Goal: Task Accomplishment & Management: Complete application form

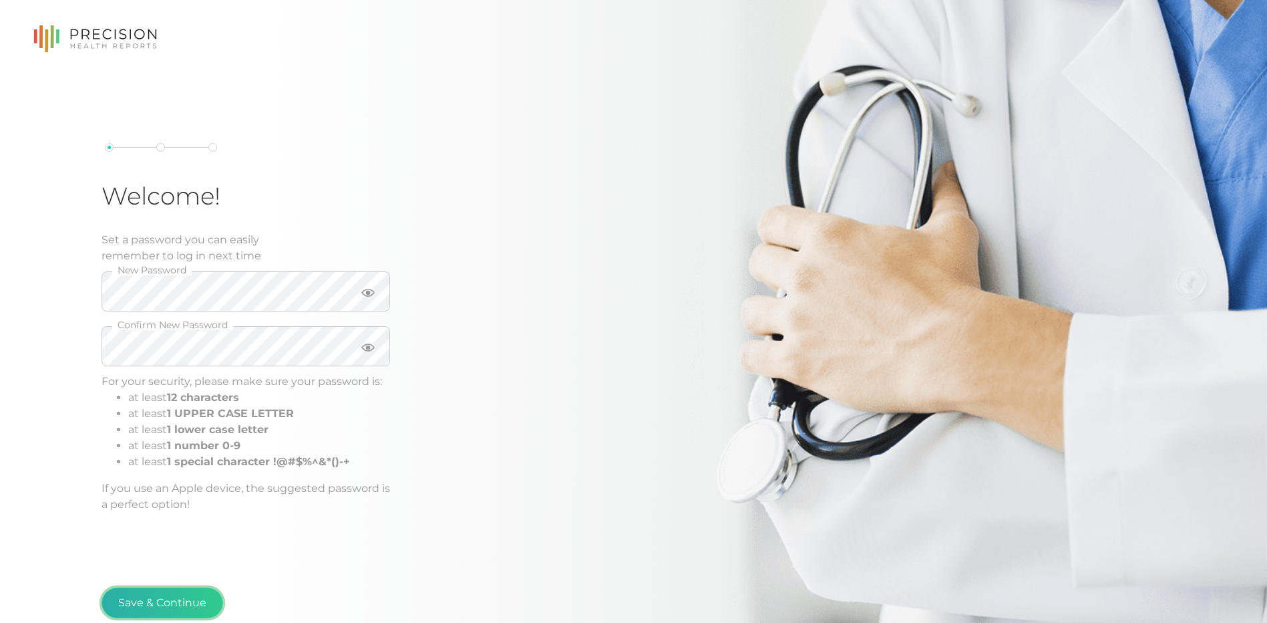
click at [176, 598] on button "Save & Continue" at bounding box center [163, 602] width 122 height 31
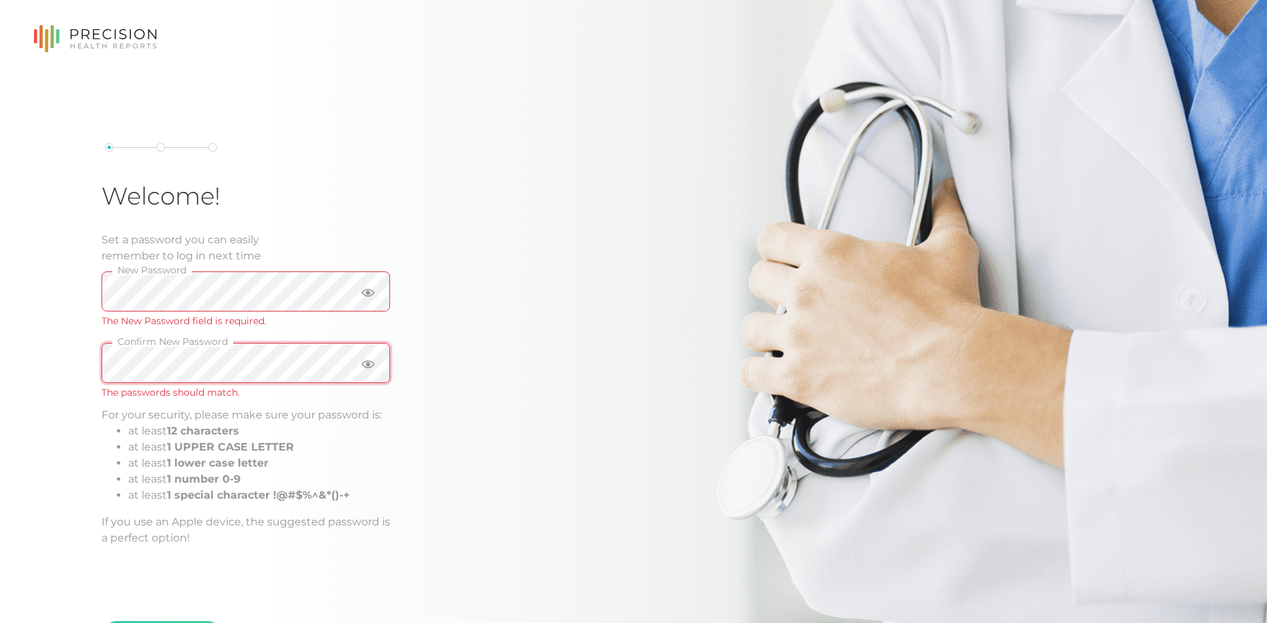
click at [29, 359] on div "Welcome! Set a password you can easily remember to log in next time New Passwor…" at bounding box center [633, 349] width 1267 height 699
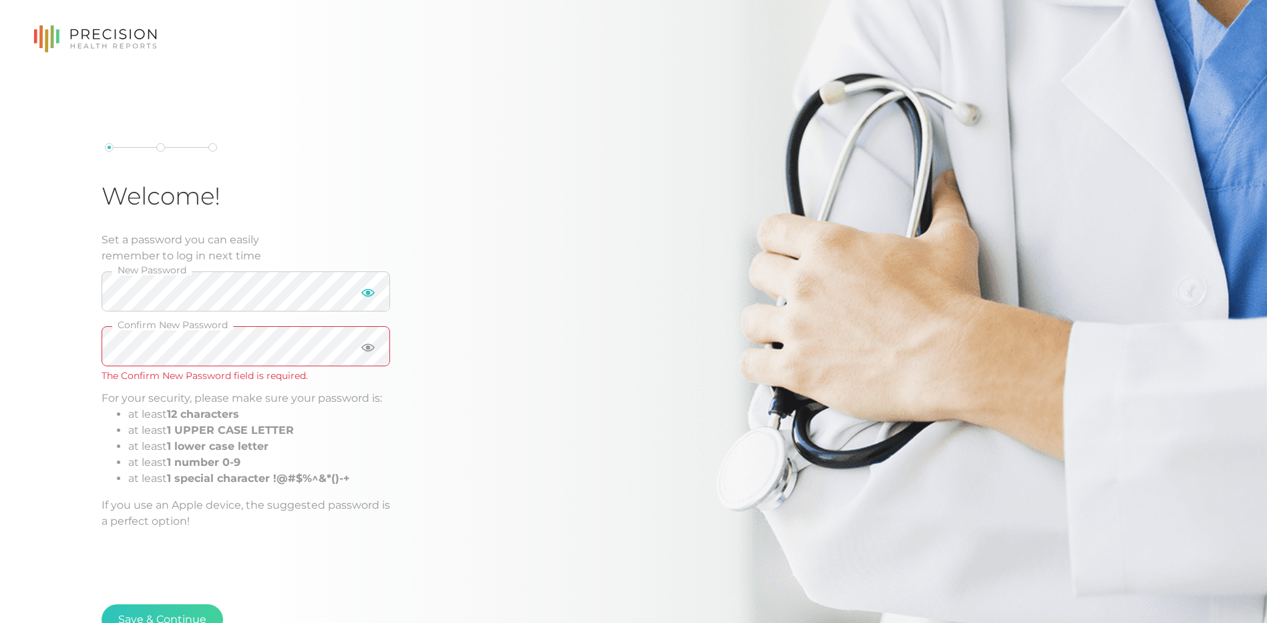
click at [368, 295] on icon at bounding box center [367, 293] width 13 height 8
click at [355, 346] on div at bounding box center [367, 354] width 45 height 57
click at [365, 347] on icon at bounding box center [367, 347] width 13 height 13
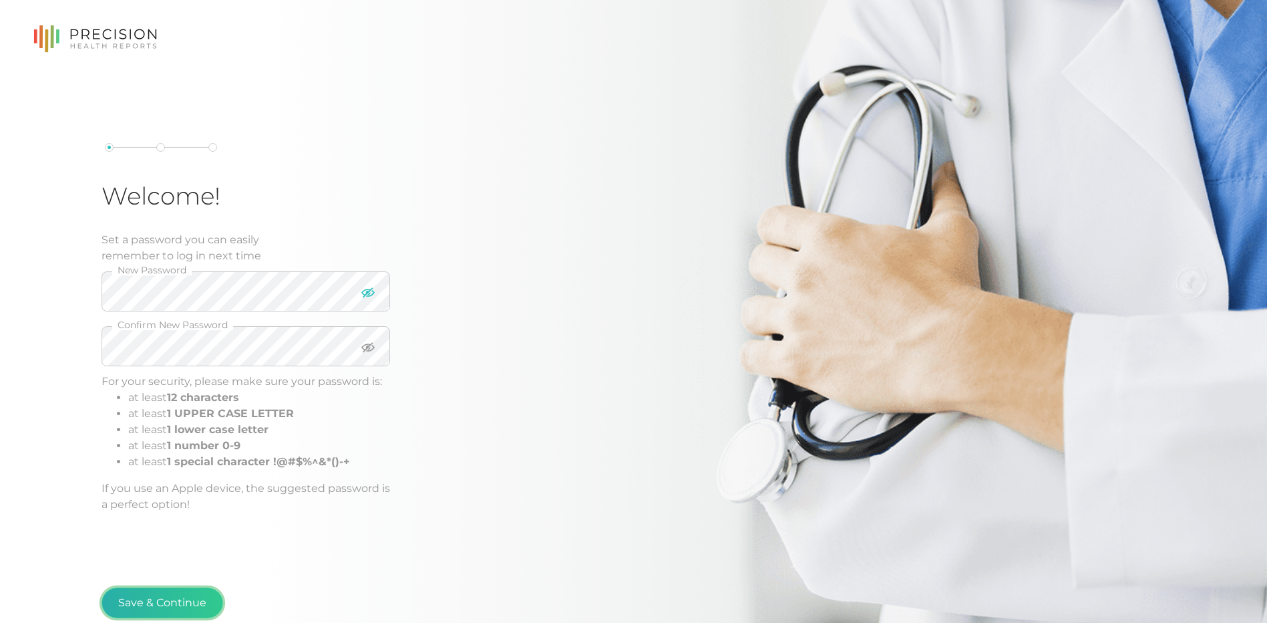
click at [185, 599] on button "Save & Continue" at bounding box center [163, 602] width 122 height 31
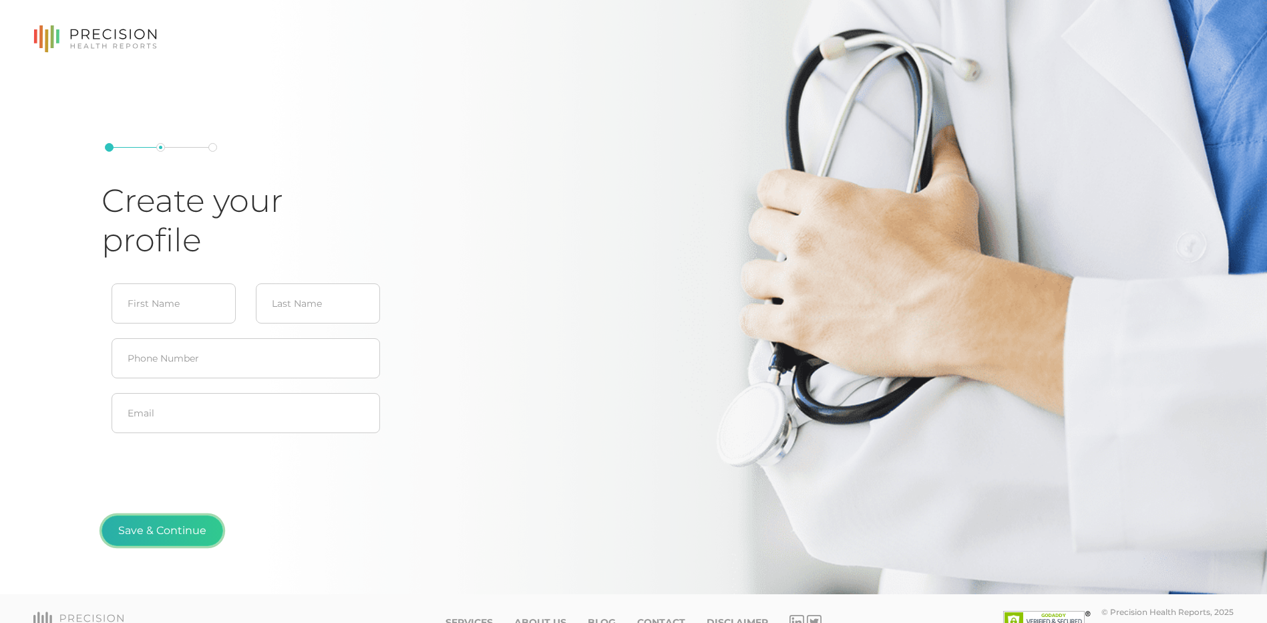
scroll to position [27, 0]
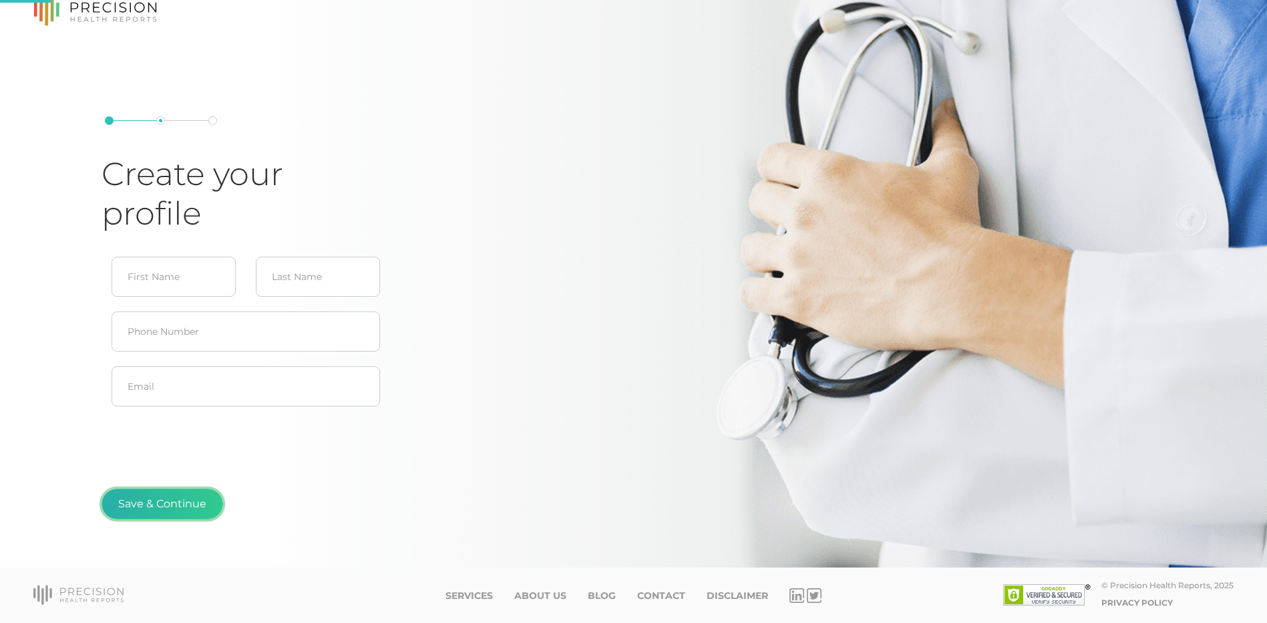
type input "[PERSON_NAME]"
type input "[EMAIL_ADDRESS][DOMAIN_NAME]"
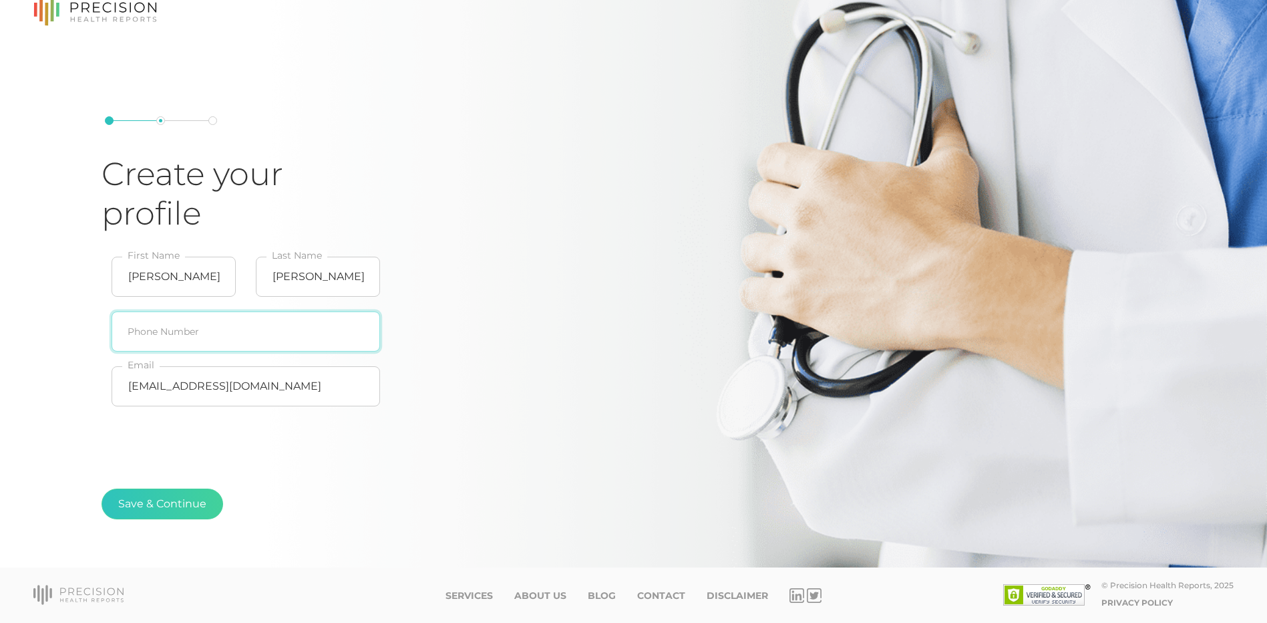
click at [179, 341] on input "text" at bounding box center [246, 331] width 269 height 40
type input "[PHONE_NUMBER]"
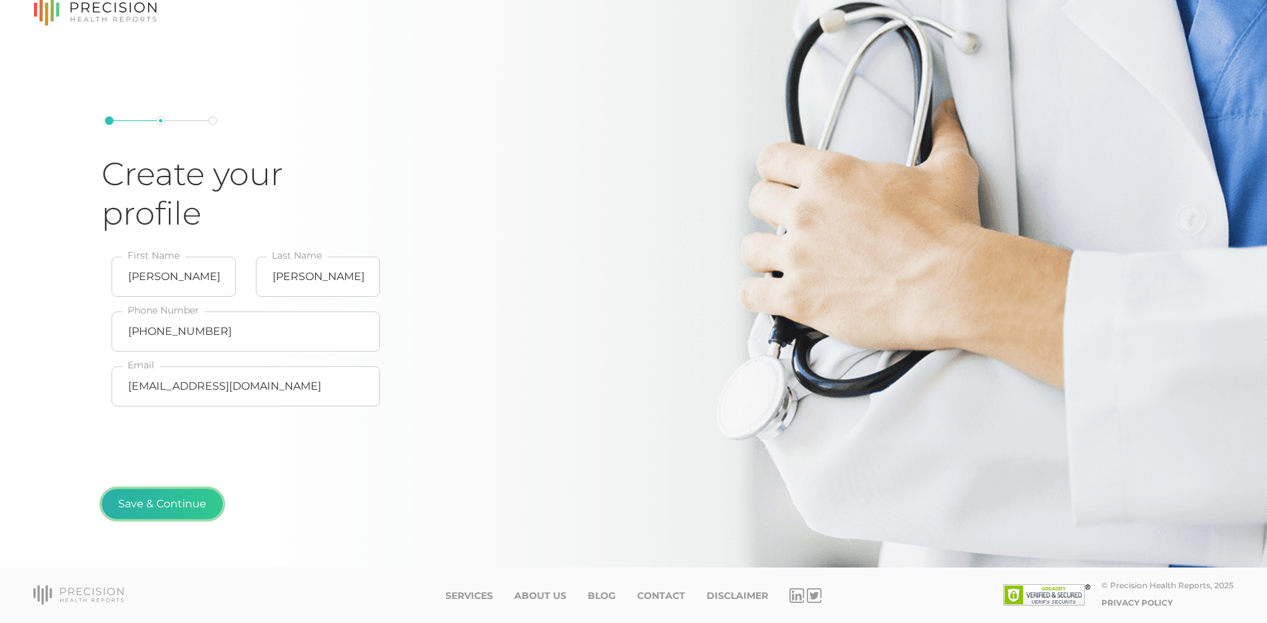
click at [186, 507] on button "Save & Continue" at bounding box center [163, 503] width 122 height 31
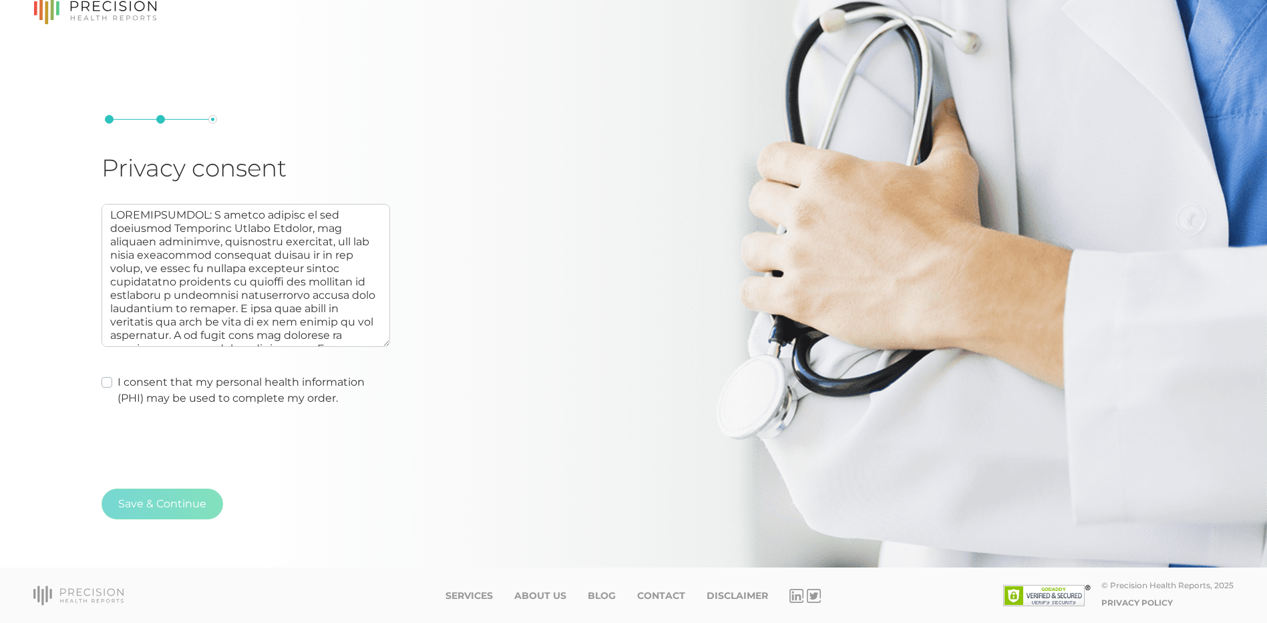
click at [118, 384] on label "I consent that my personal health information (PHI) may be used to complete my …" at bounding box center [254, 390] width 273 height 32
click at [104, 384] on input "I consent that my personal health information (PHI) may be used to complete my …" at bounding box center [107, 380] width 11 height 13
checkbox input "true"
type textarea "AUTHORIZATION: I hereby consent to and authorize Precision Health Reports, the …"
click at [161, 506] on button "Save & Continue" at bounding box center [163, 503] width 122 height 31
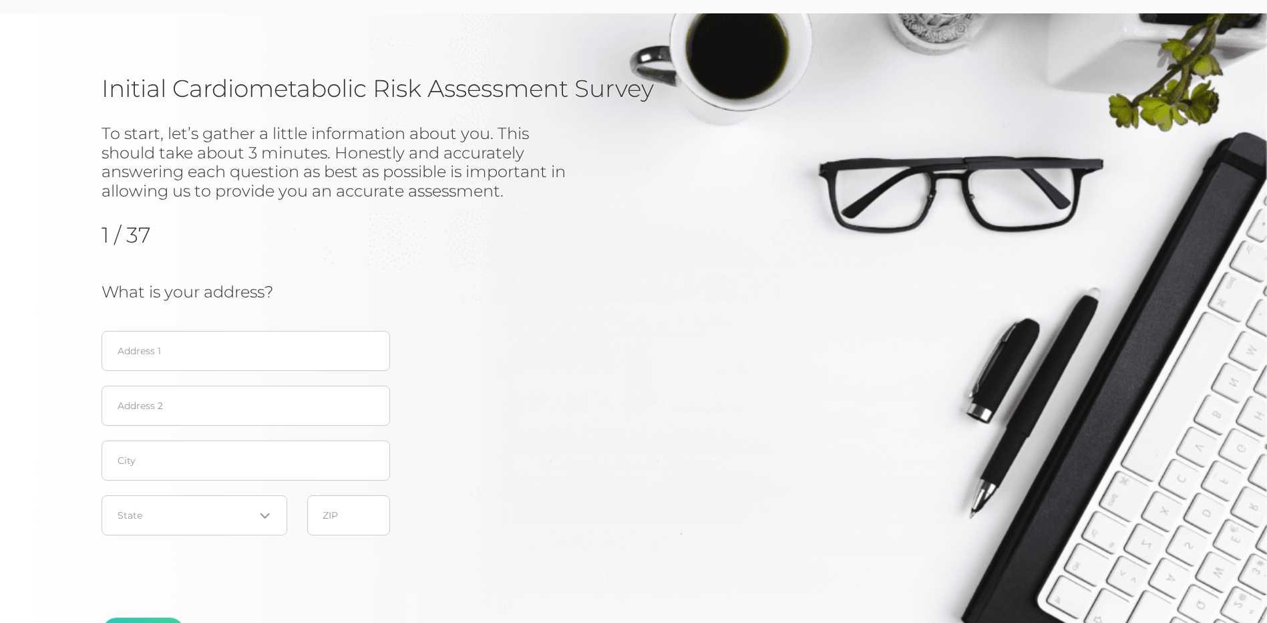
scroll to position [67, 0]
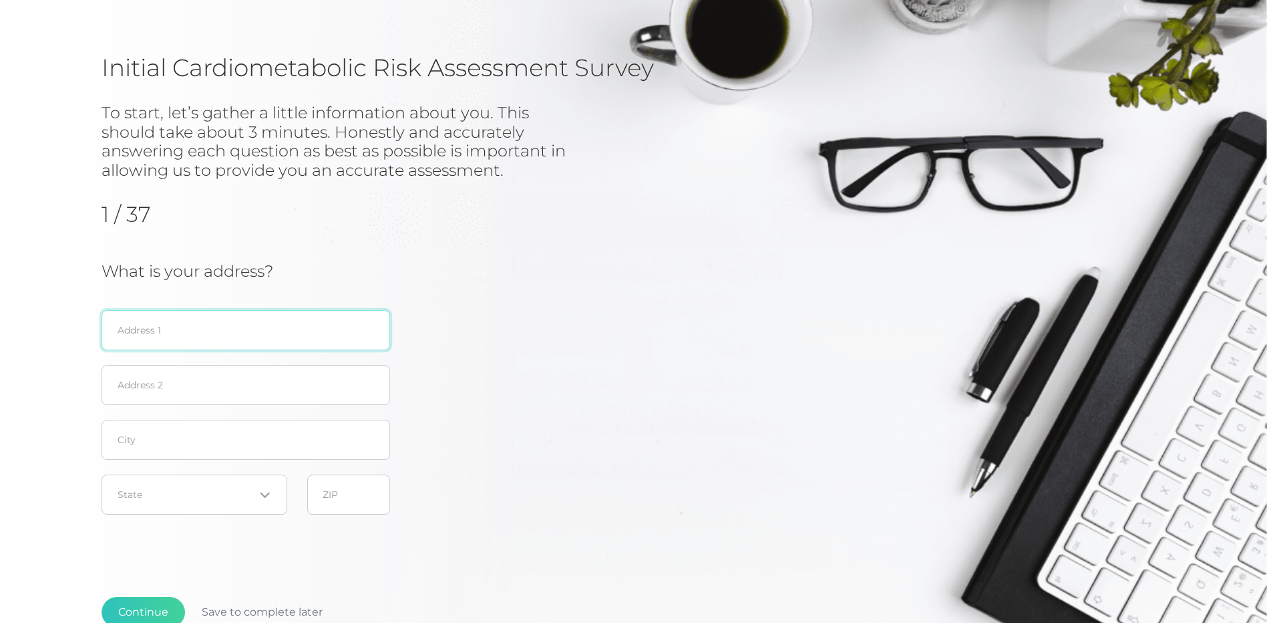
drag, startPoint x: 284, startPoint y: 339, endPoint x: 274, endPoint y: 335, distance: 10.6
click at [285, 337] on input "text" at bounding box center [246, 330] width 289 height 40
type input "[STREET_ADDRESS]"
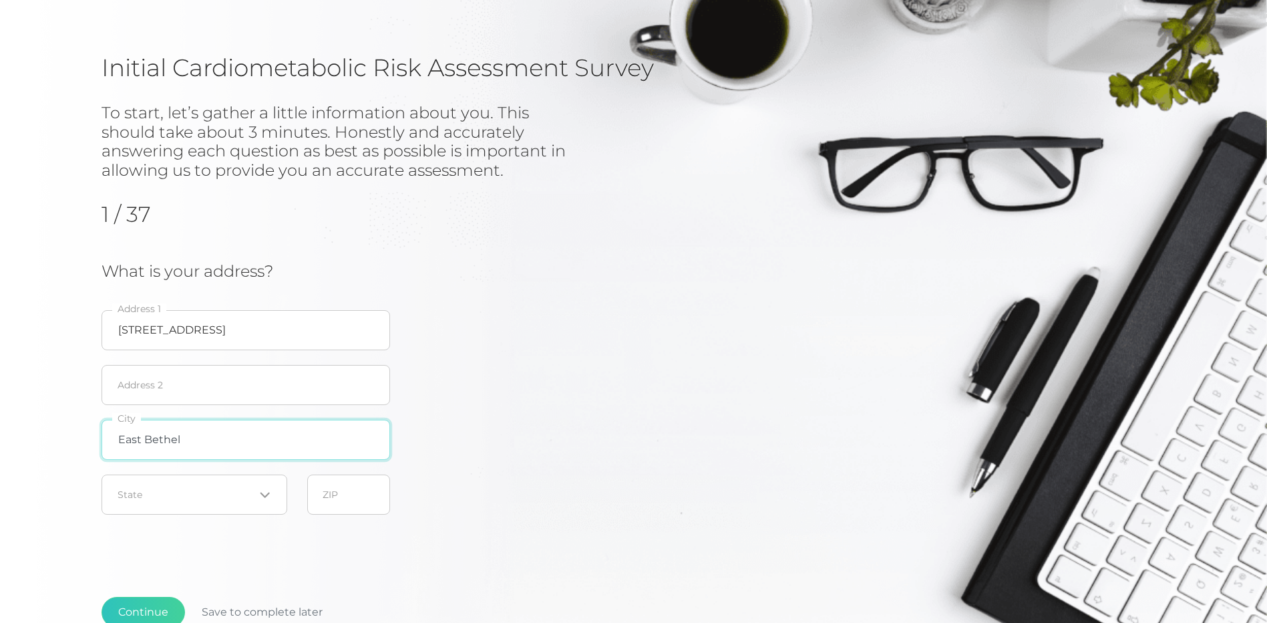
type input "East Bethel"
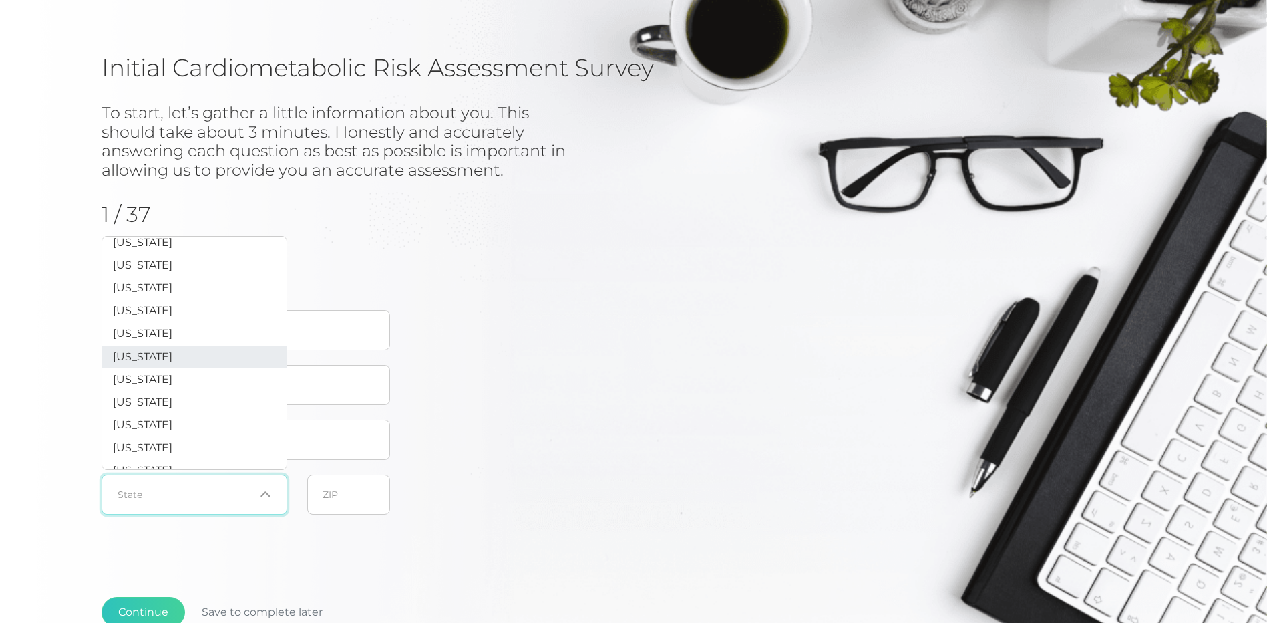
scroll to position [534, 0]
click at [154, 338] on span "[US_STATE]" at bounding box center [142, 331] width 59 height 13
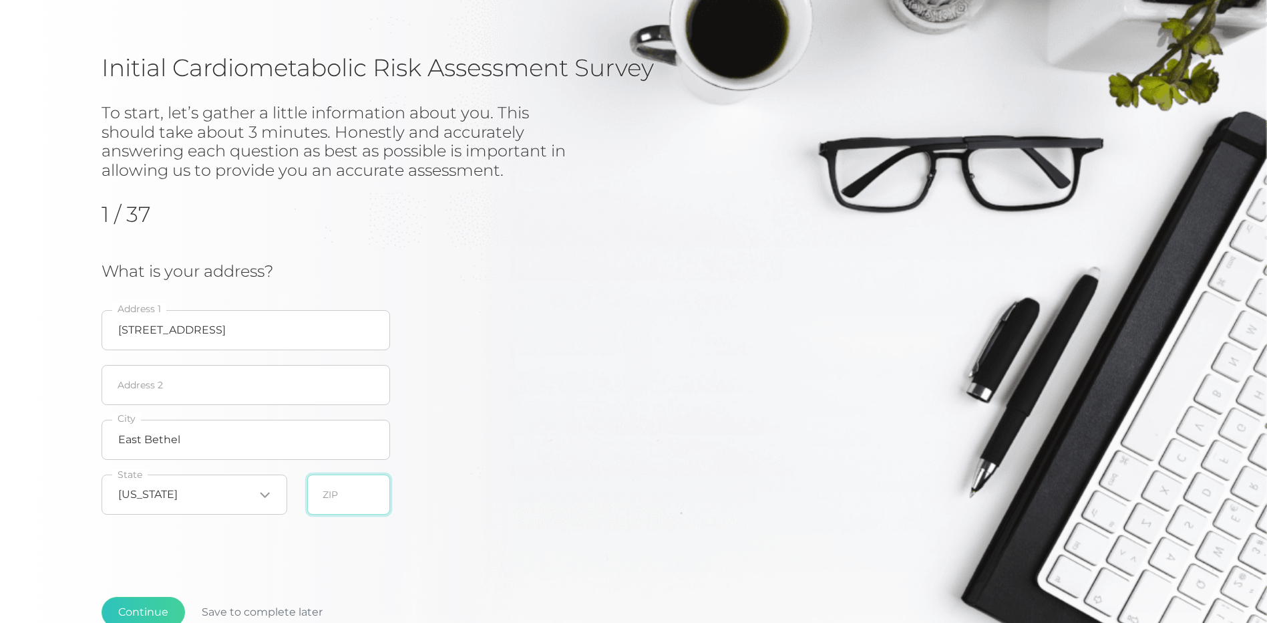
click at [345, 500] on input "text" at bounding box center [348, 494] width 83 height 40
type input "55011"
click at [159, 614] on button "Continue" at bounding box center [143, 611] width 83 height 31
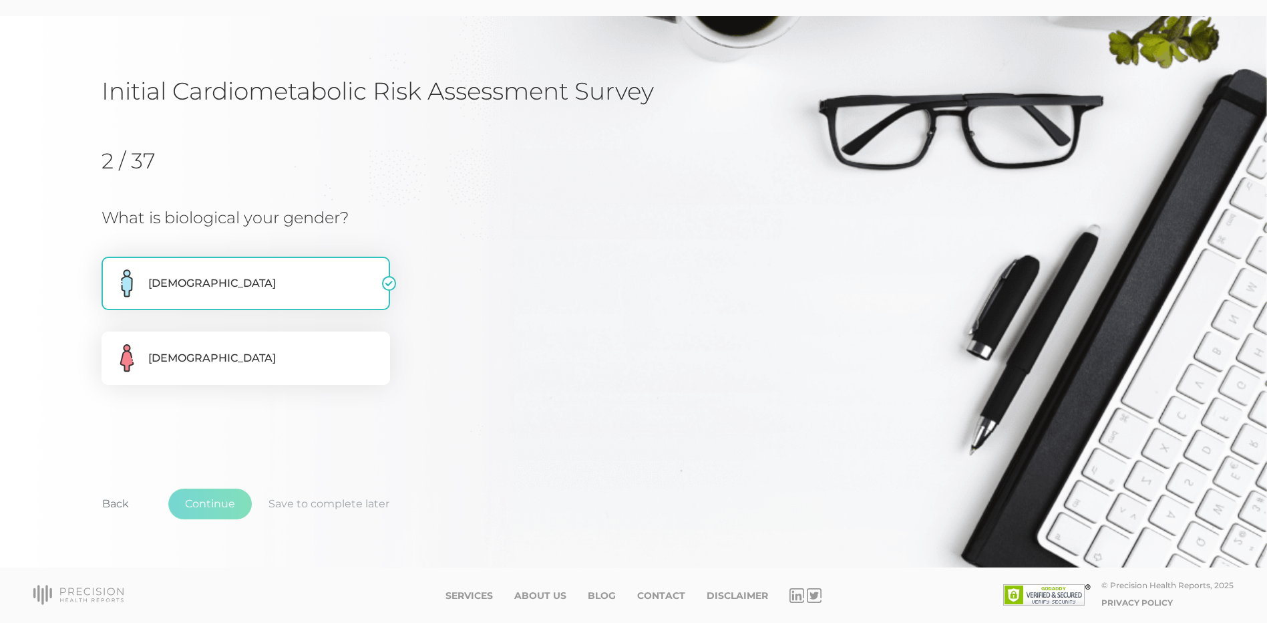
scroll to position [43, 0]
click at [222, 500] on button "Continue" at bounding box center [209, 503] width 83 height 31
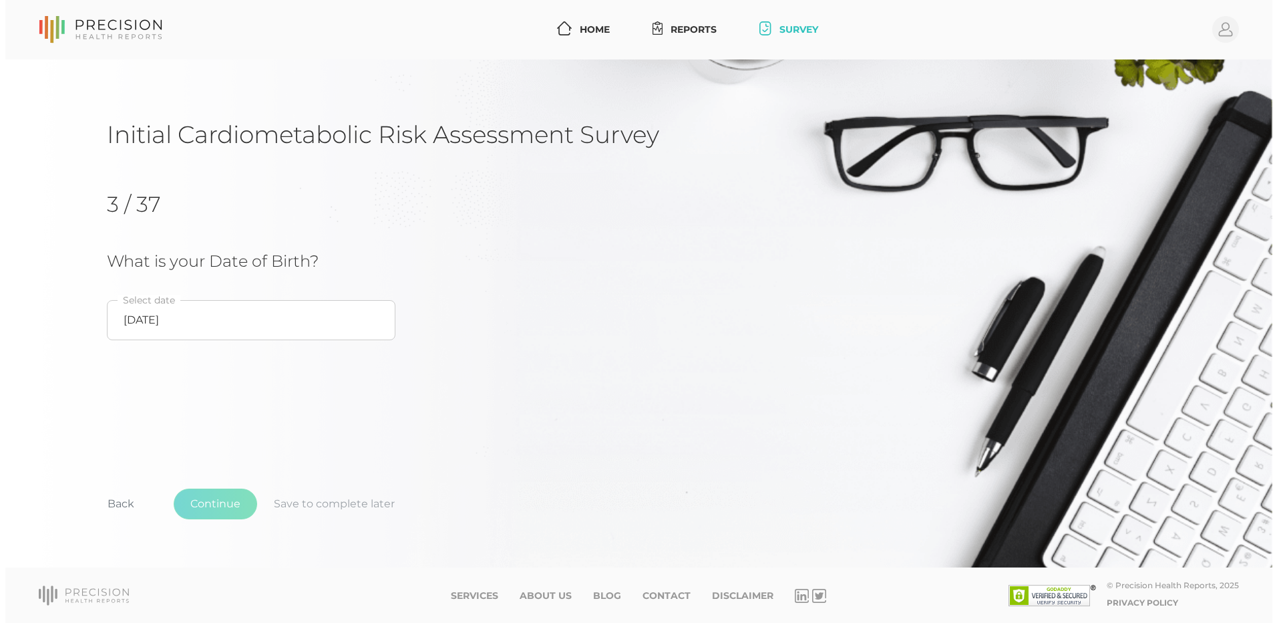
scroll to position [0, 0]
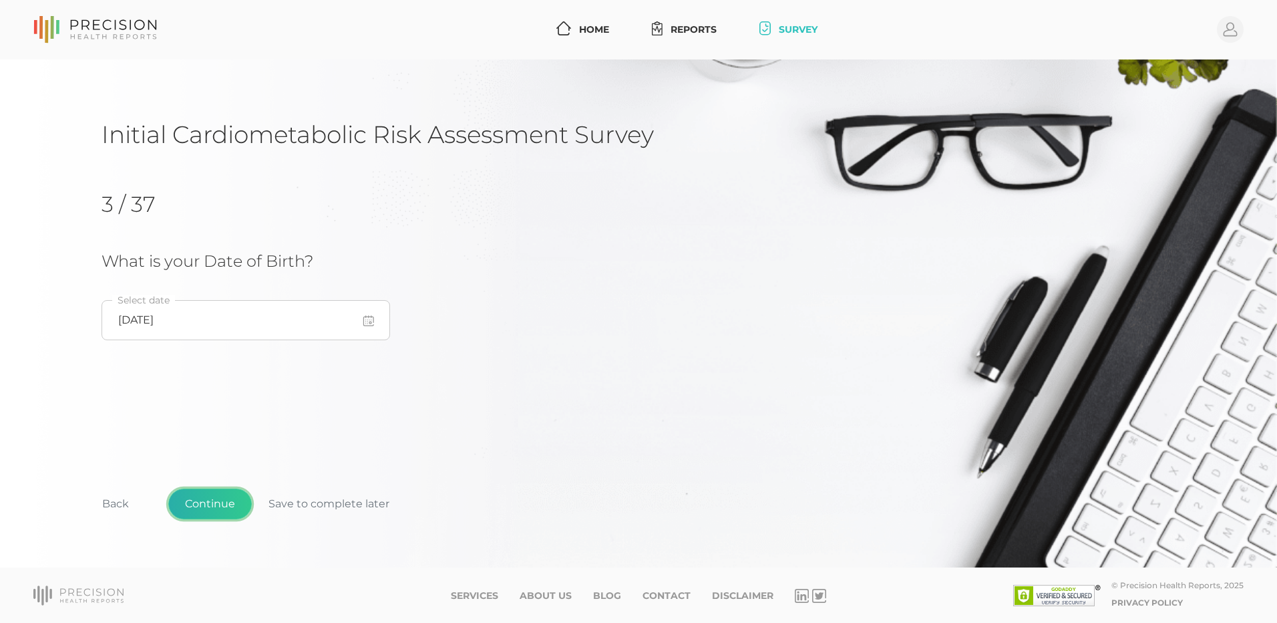
click at [230, 498] on button "Continue" at bounding box center [209, 503] width 83 height 31
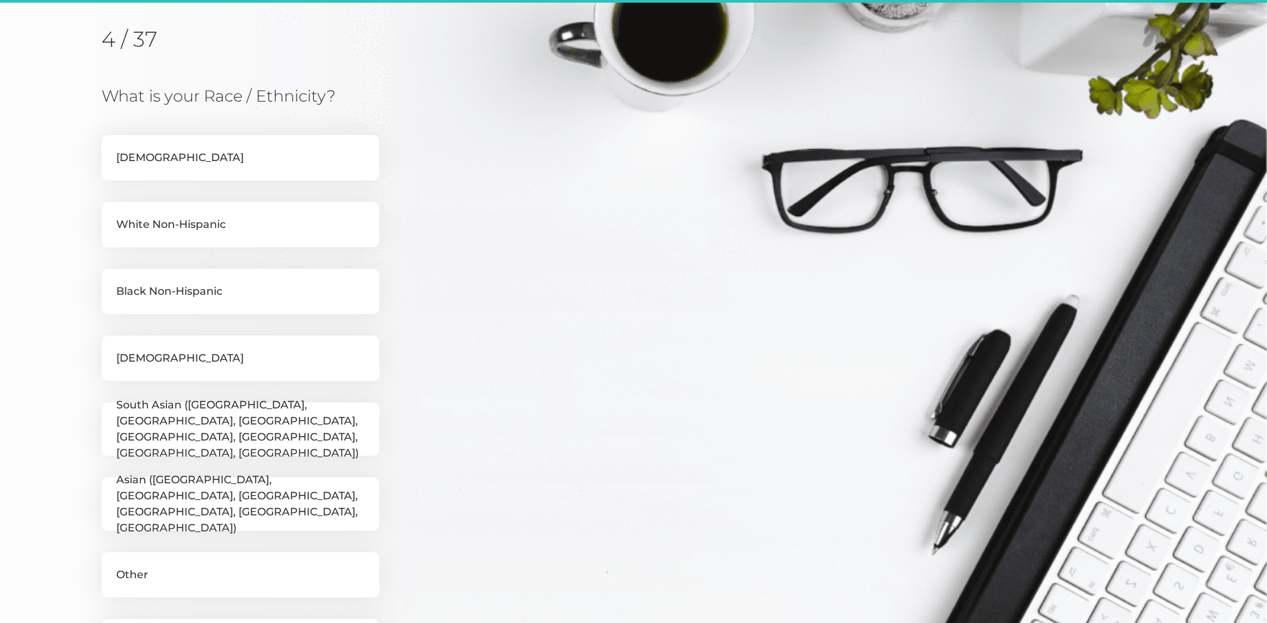
scroll to position [170, 0]
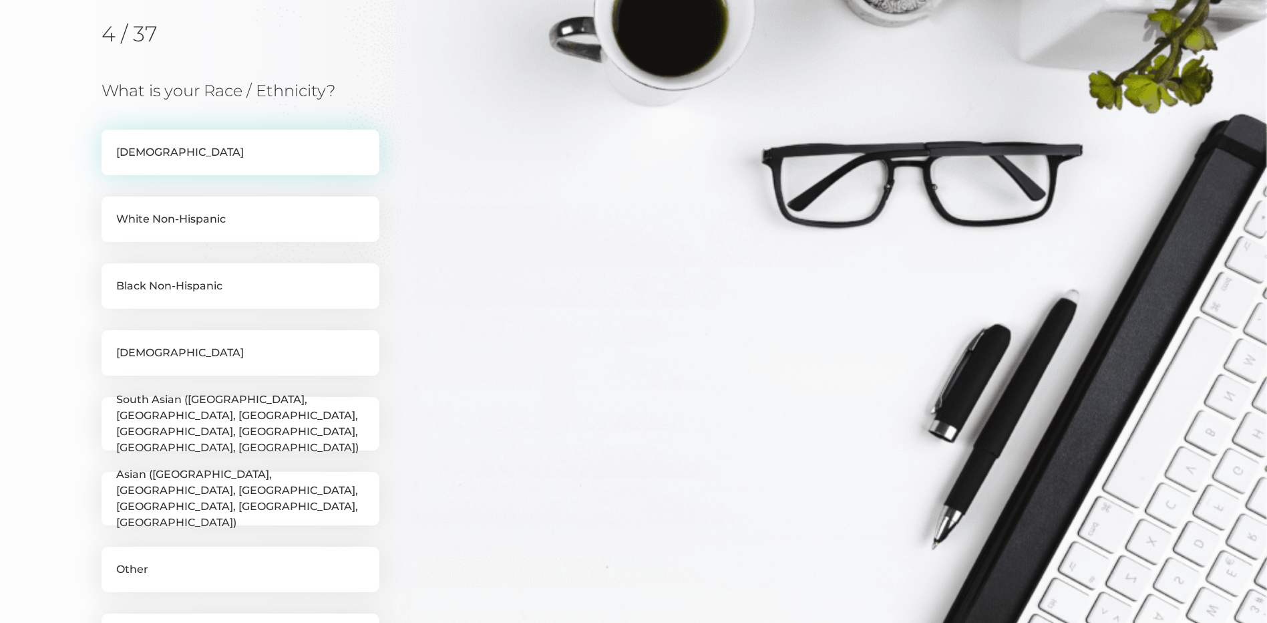
click at [213, 160] on label "[DEMOGRAPHIC_DATA]" at bounding box center [241, 152] width 278 height 45
click at [112, 143] on input "[DEMOGRAPHIC_DATA]" at bounding box center [107, 136] width 11 height 13
checkbox input "true"
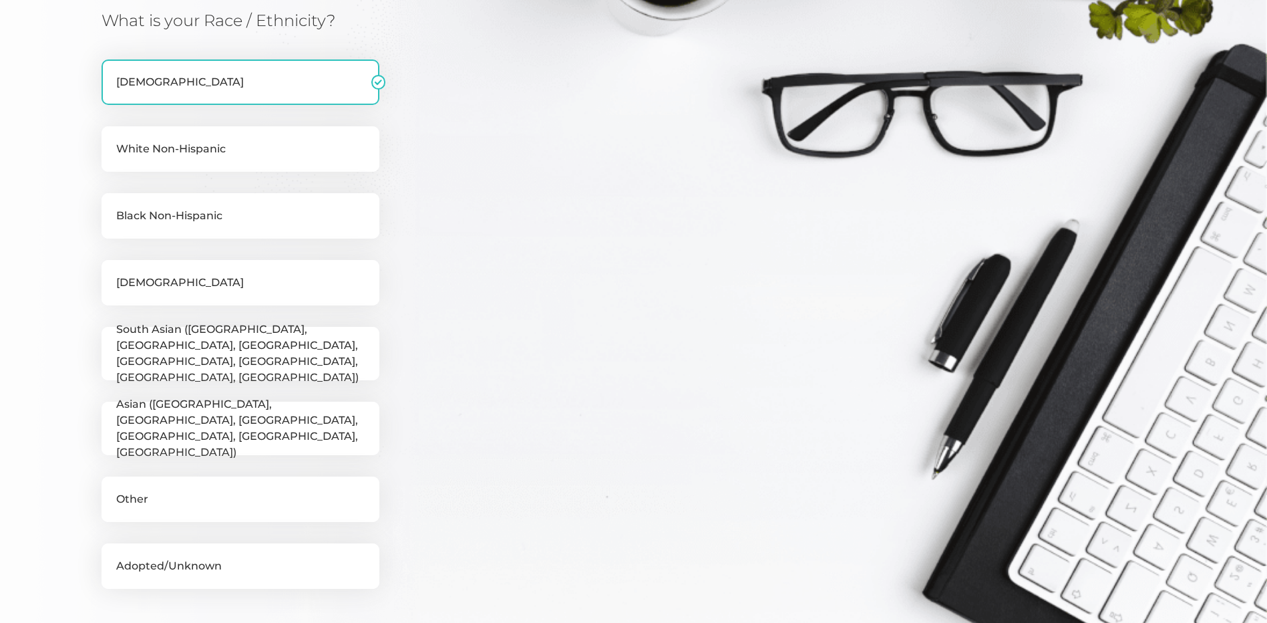
scroll to position [371, 0]
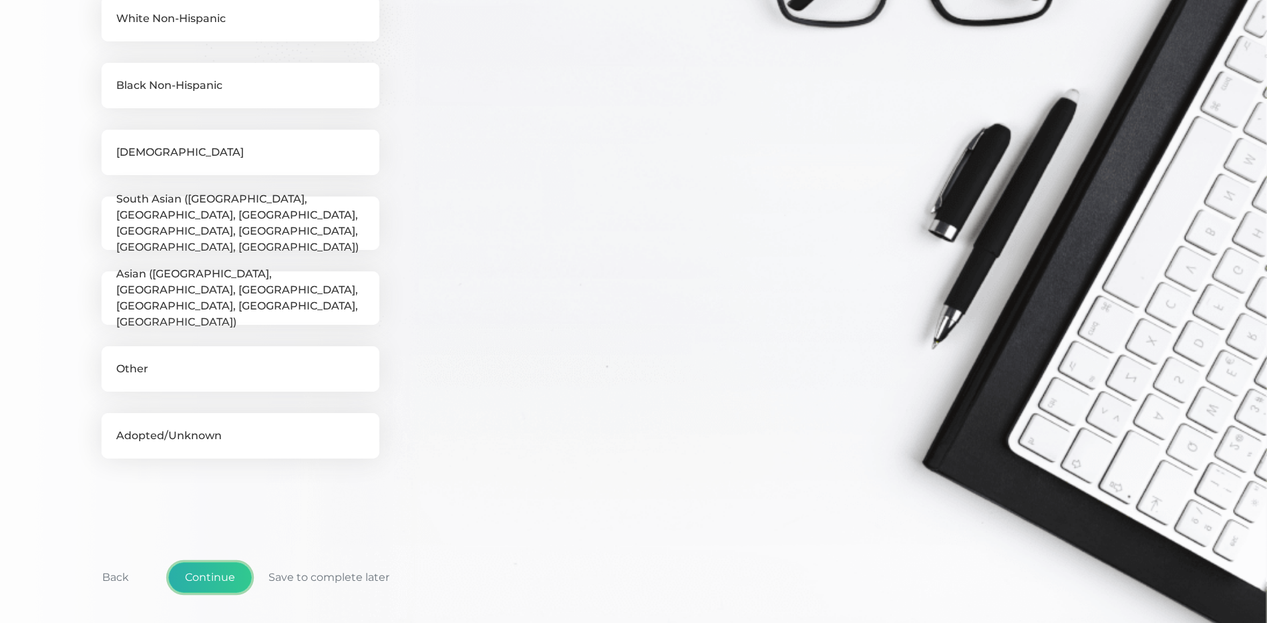
click at [202, 578] on button "Continue" at bounding box center [209, 577] width 83 height 31
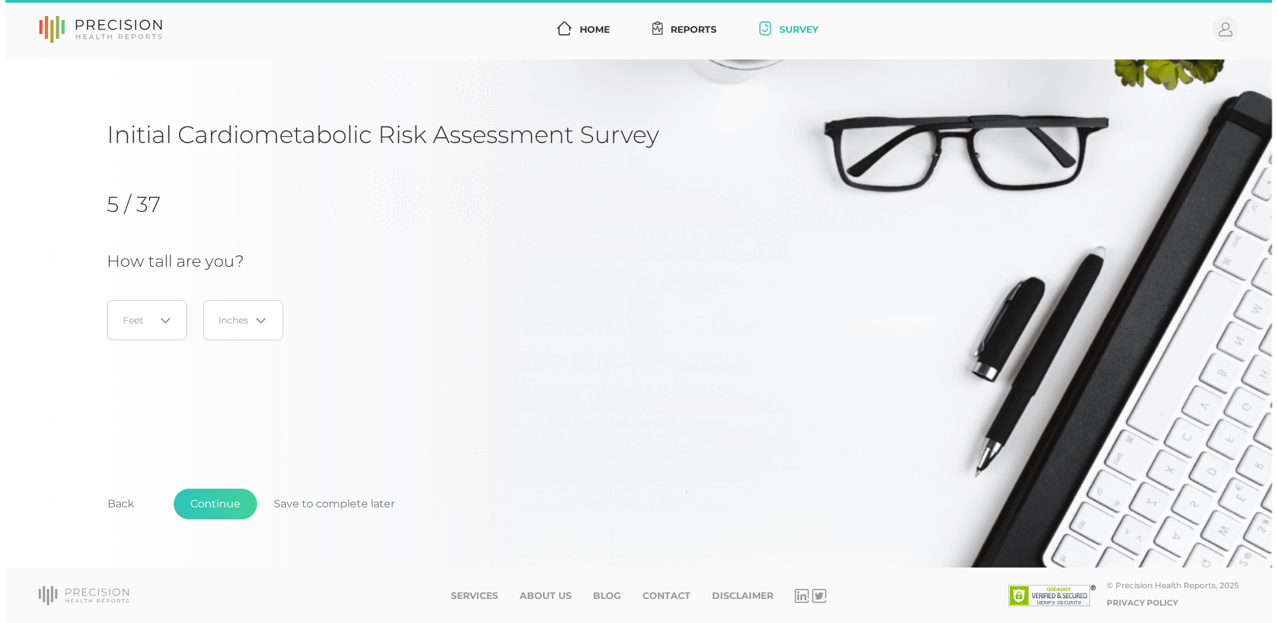
scroll to position [0, 0]
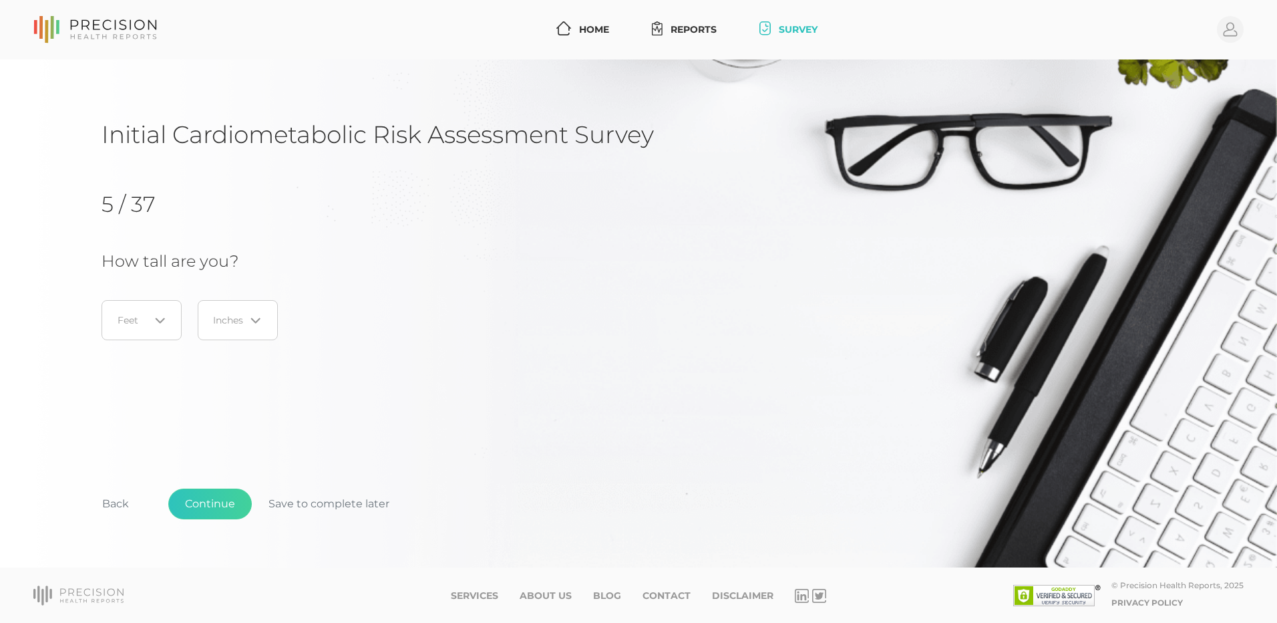
click at [159, 319] on icon "Search for option" at bounding box center [160, 320] width 11 height 11
click at [114, 408] on li "5" at bounding box center [142, 407] width 106 height 23
click at [230, 315] on input "Search for option" at bounding box center [229, 319] width 31 height 13
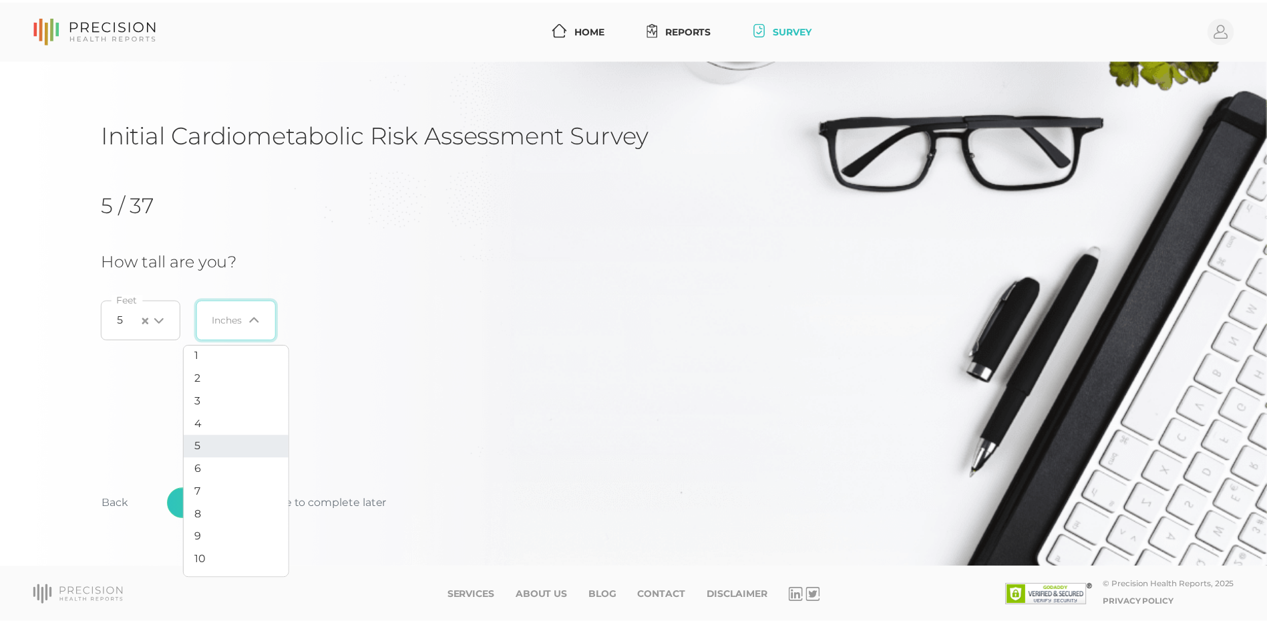
scroll to position [51, 0]
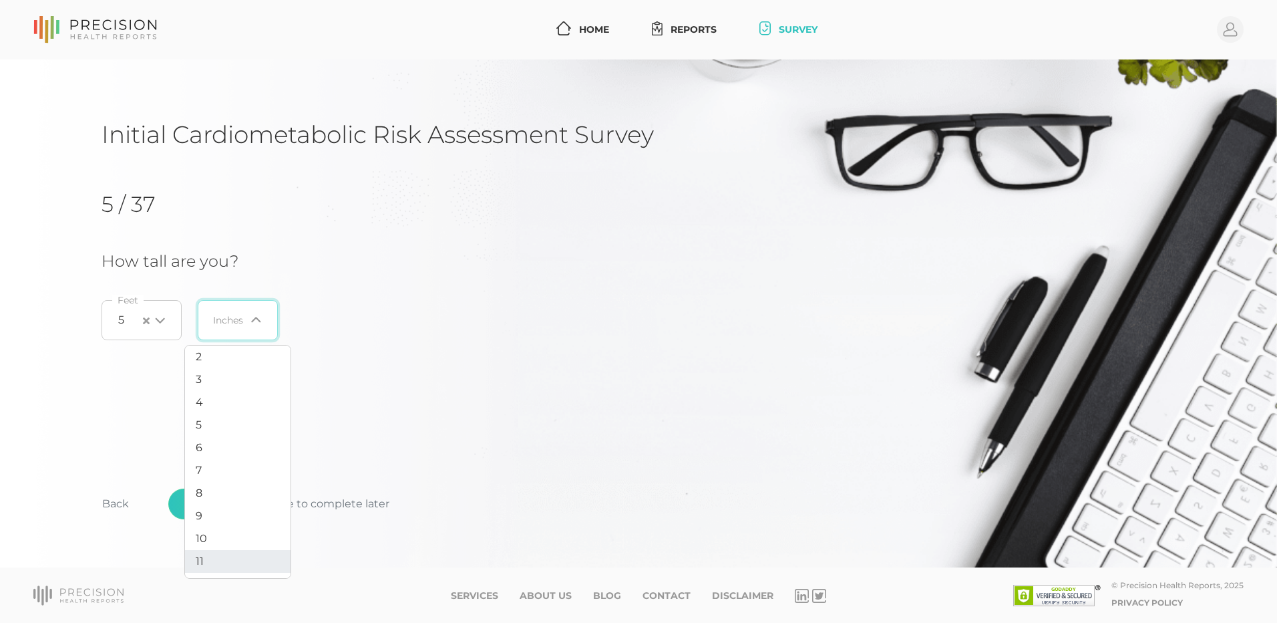
click at [224, 556] on li "11" at bounding box center [238, 561] width 106 height 23
click at [211, 504] on button "Continue" at bounding box center [209, 503] width 83 height 31
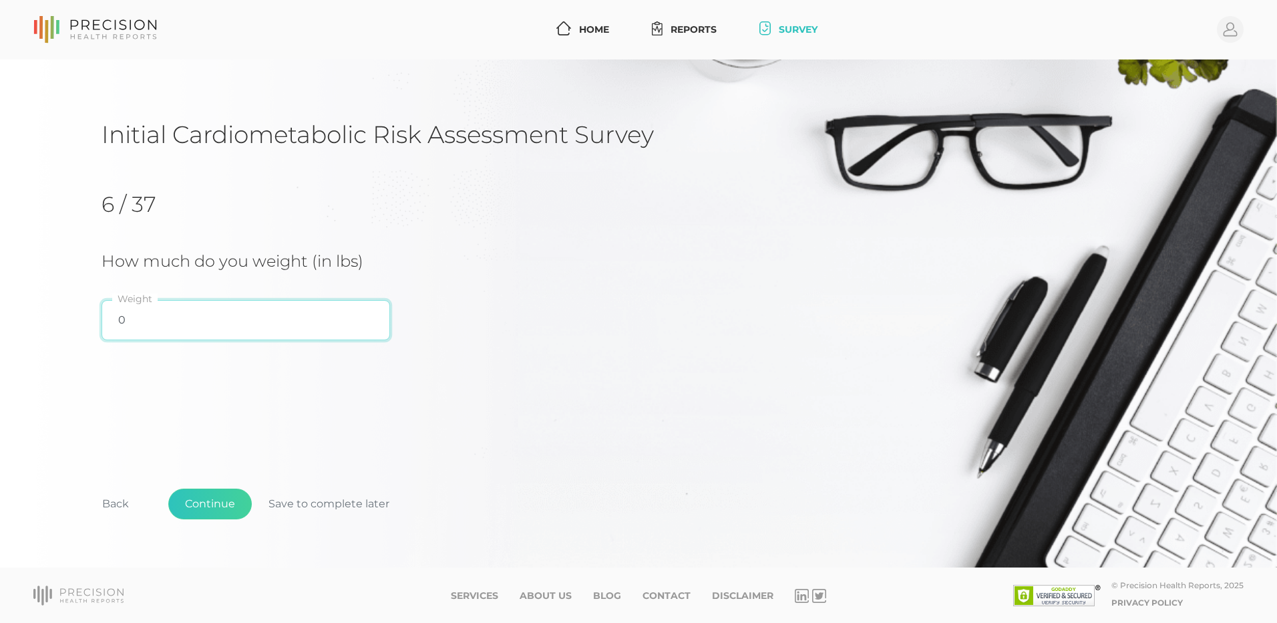
click at [155, 313] on input "0" at bounding box center [246, 320] width 289 height 40
type input "205"
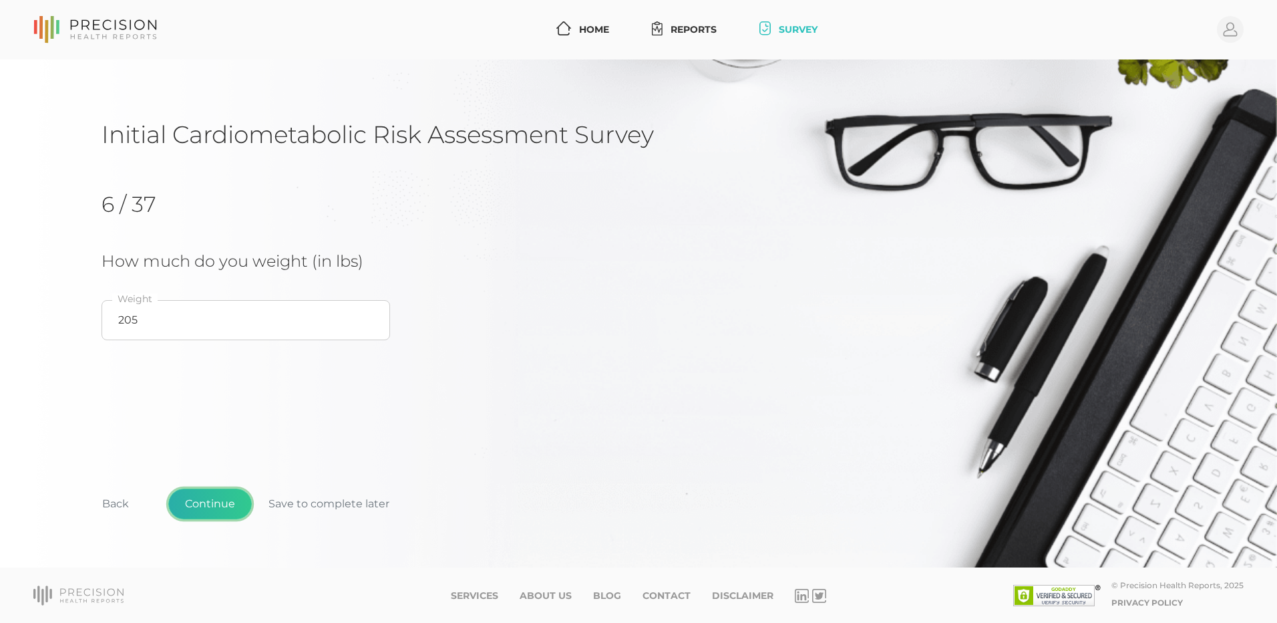
click at [205, 512] on button "Continue" at bounding box center [209, 503] width 83 height 31
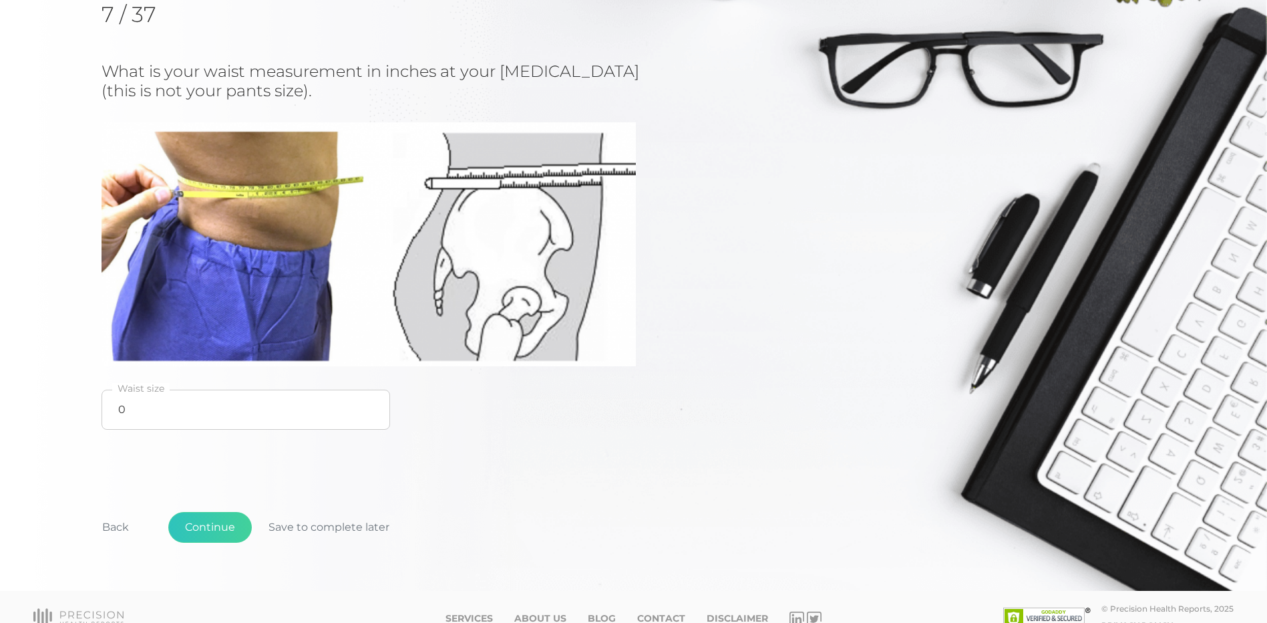
scroll to position [200, 0]
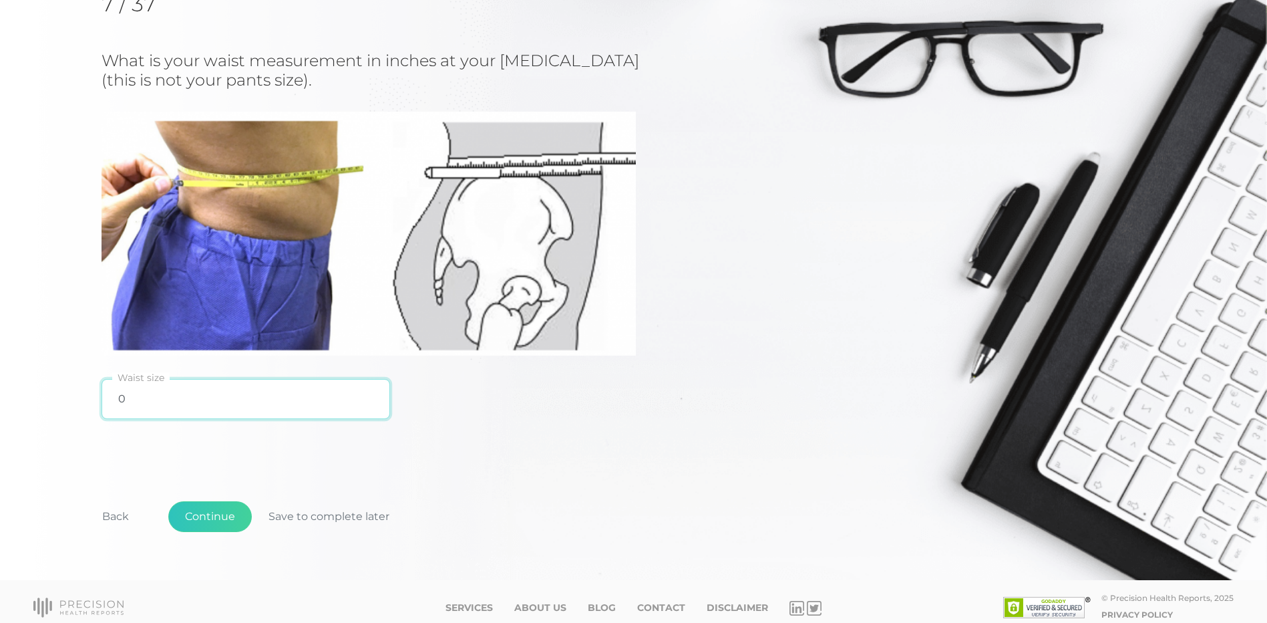
click at [142, 407] on input "0" at bounding box center [246, 399] width 289 height 40
type input "2"
type input "35"
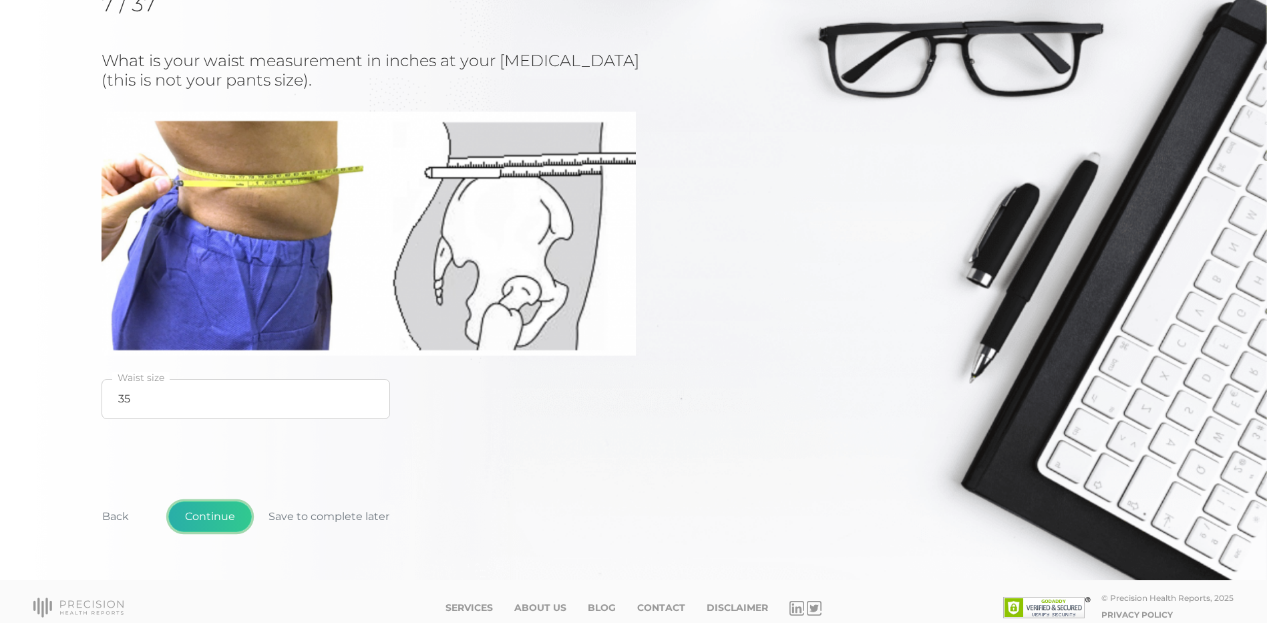
click at [222, 519] on button "Continue" at bounding box center [209, 516] width 83 height 31
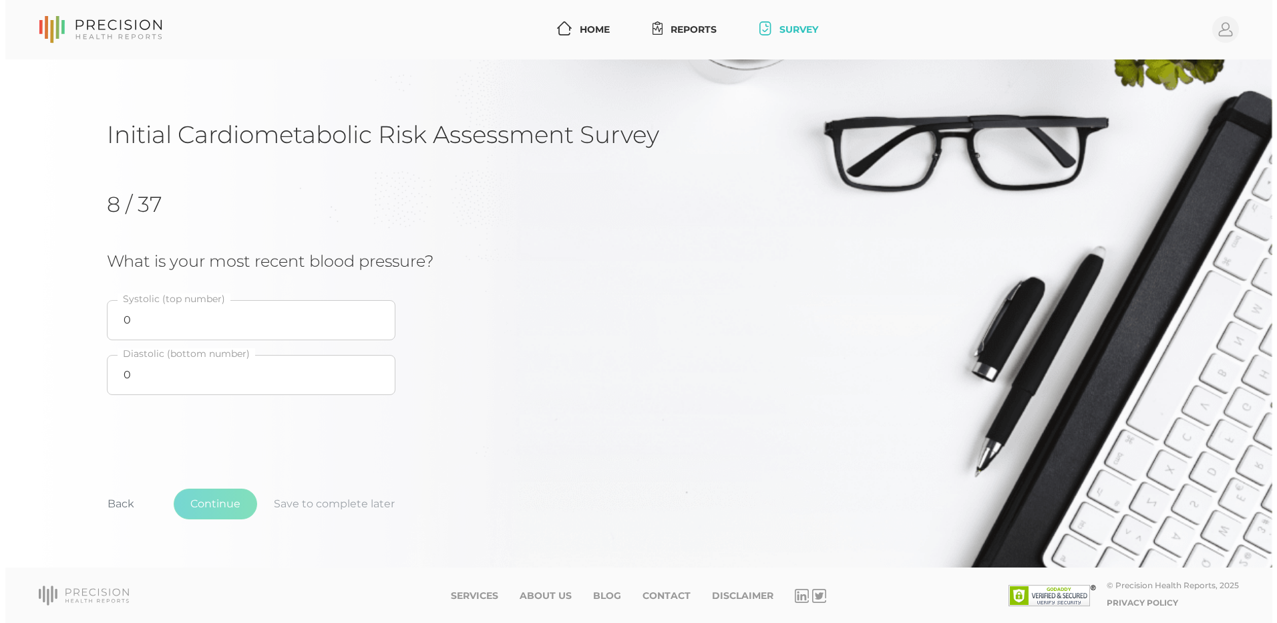
scroll to position [0, 0]
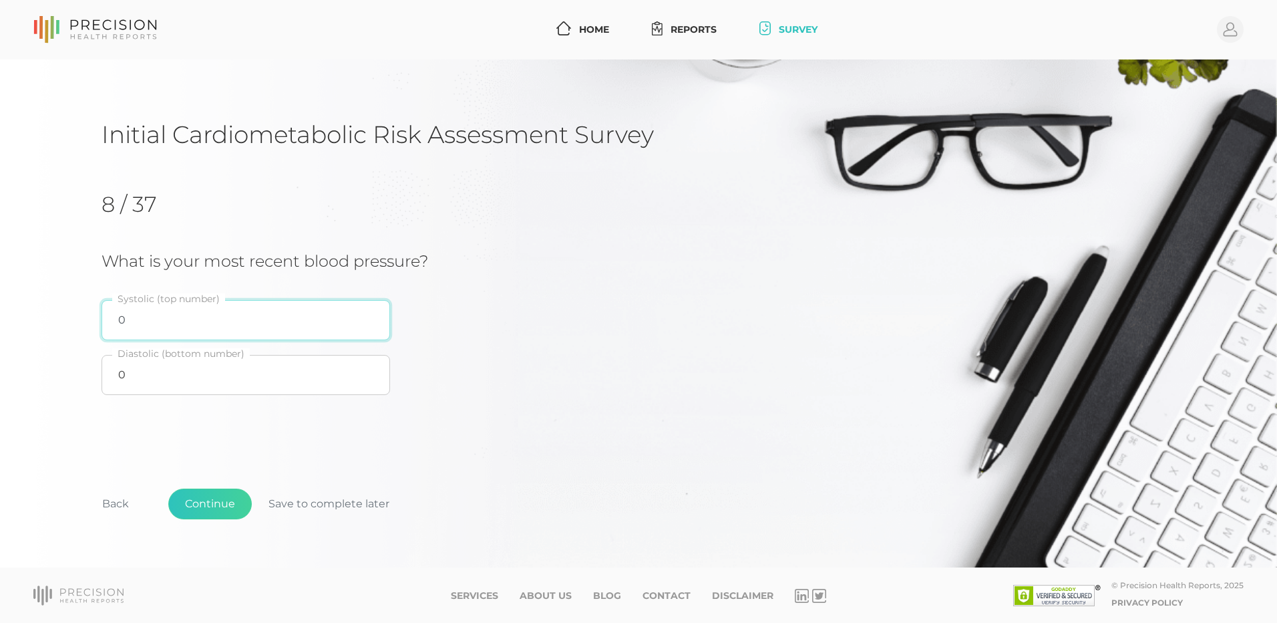
click at [120, 313] on input "0" at bounding box center [246, 320] width 289 height 40
type input "140"
click at [142, 382] on input "0" at bounding box center [246, 375] width 289 height 40
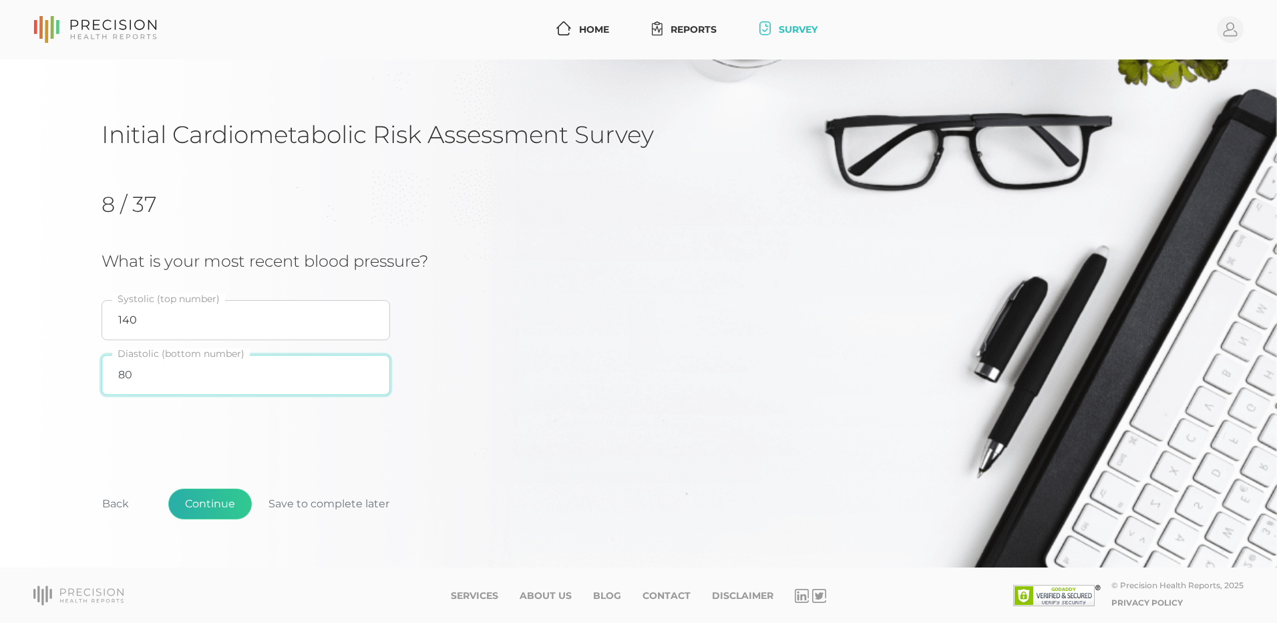
type input "80"
click at [214, 503] on button "Continue" at bounding box center [209, 503] width 83 height 31
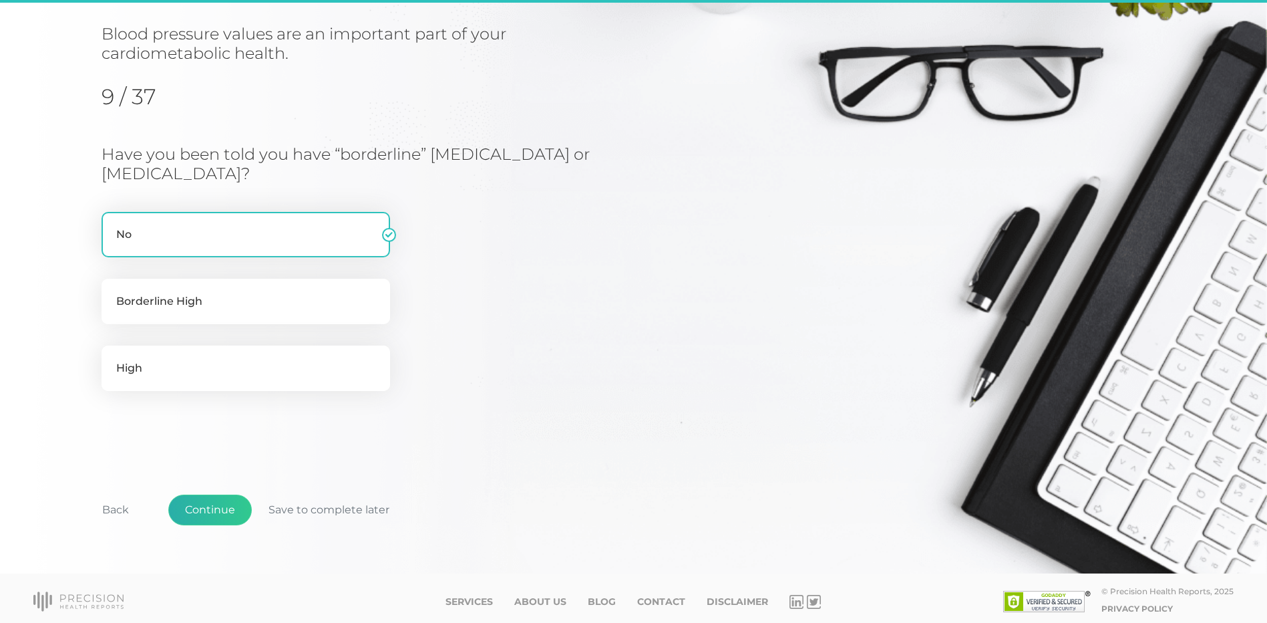
scroll to position [152, 0]
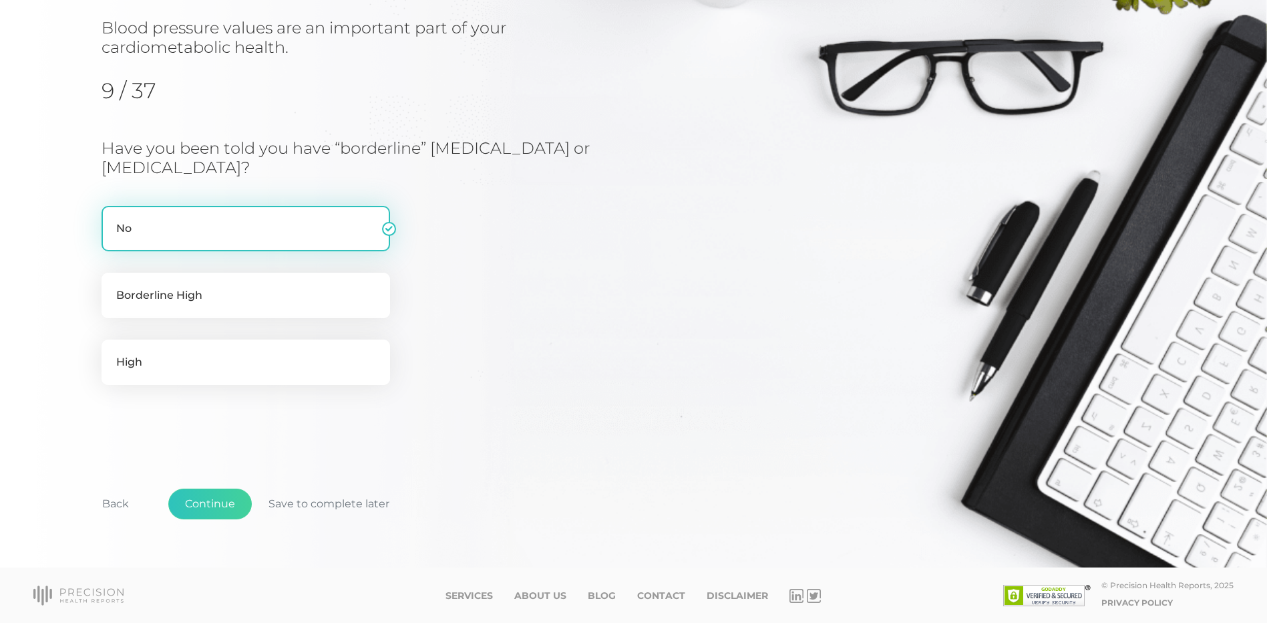
click at [341, 230] on label "No" at bounding box center [246, 228] width 289 height 45
click at [112, 219] on input "No" at bounding box center [107, 212] width 11 height 13
click at [178, 295] on label "Borderline High" at bounding box center [246, 295] width 289 height 45
click at [112, 286] on input "Borderline High" at bounding box center [107, 279] width 11 height 13
radio input "true"
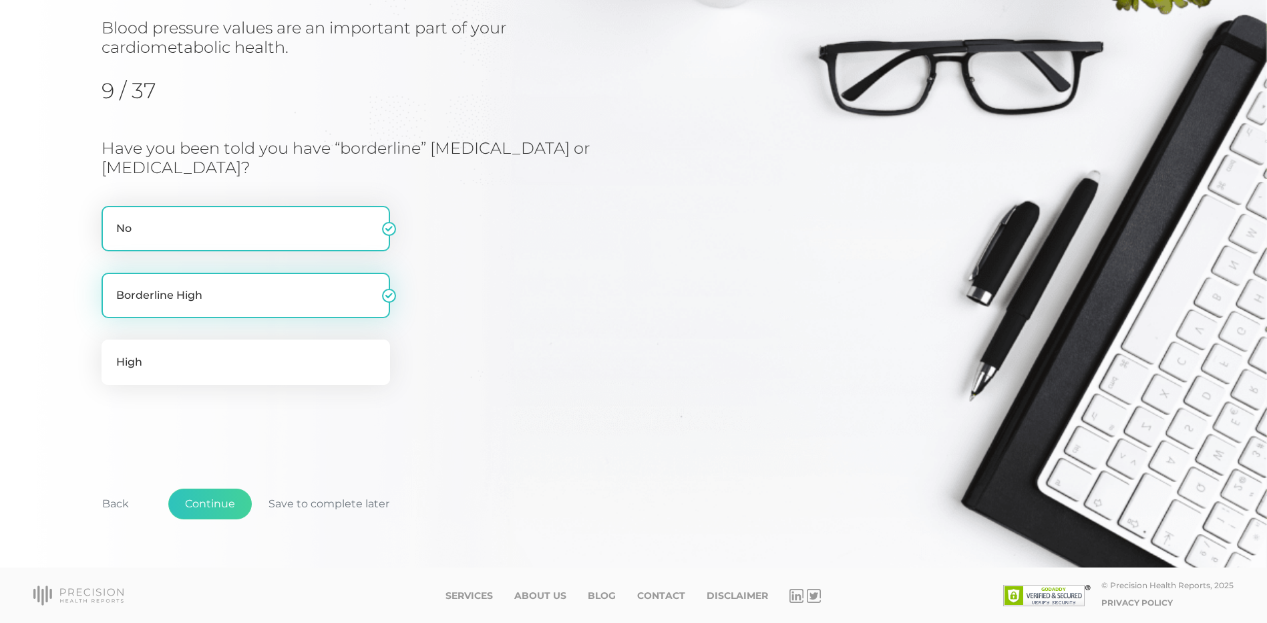
radio input "false"
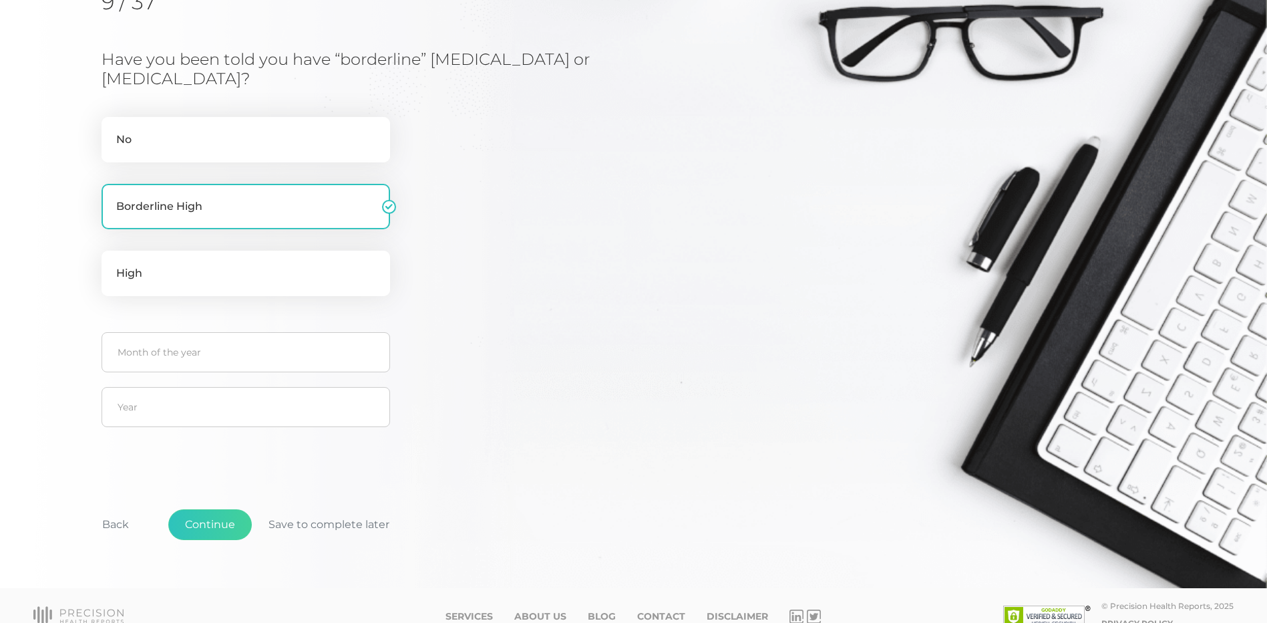
scroll to position [261, 0]
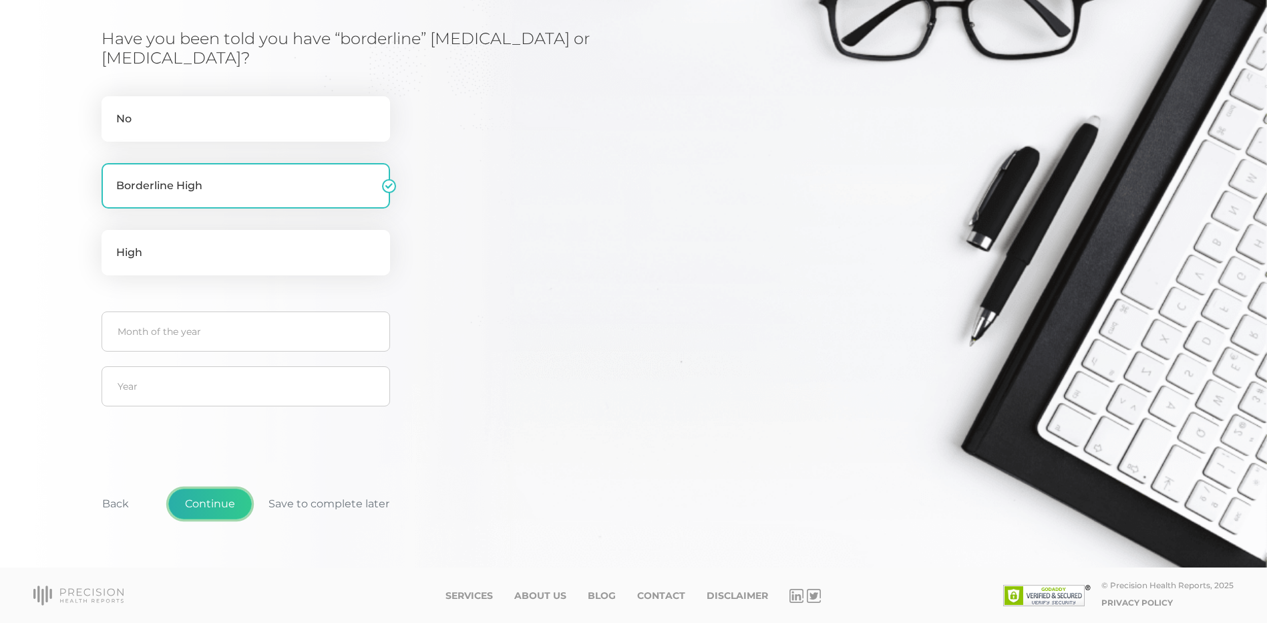
click at [224, 508] on button "Continue" at bounding box center [209, 503] width 83 height 31
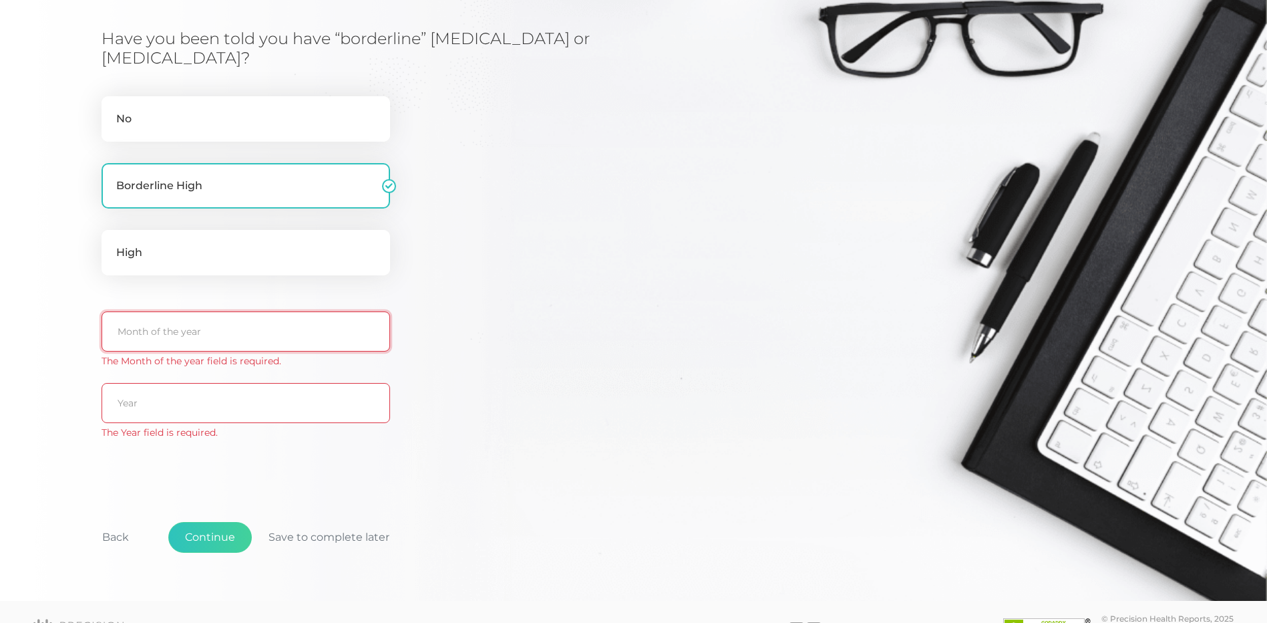
click at [253, 335] on input "text" at bounding box center [246, 331] width 289 height 40
type input "unk"
click at [176, 413] on input "text" at bounding box center [246, 403] width 289 height 40
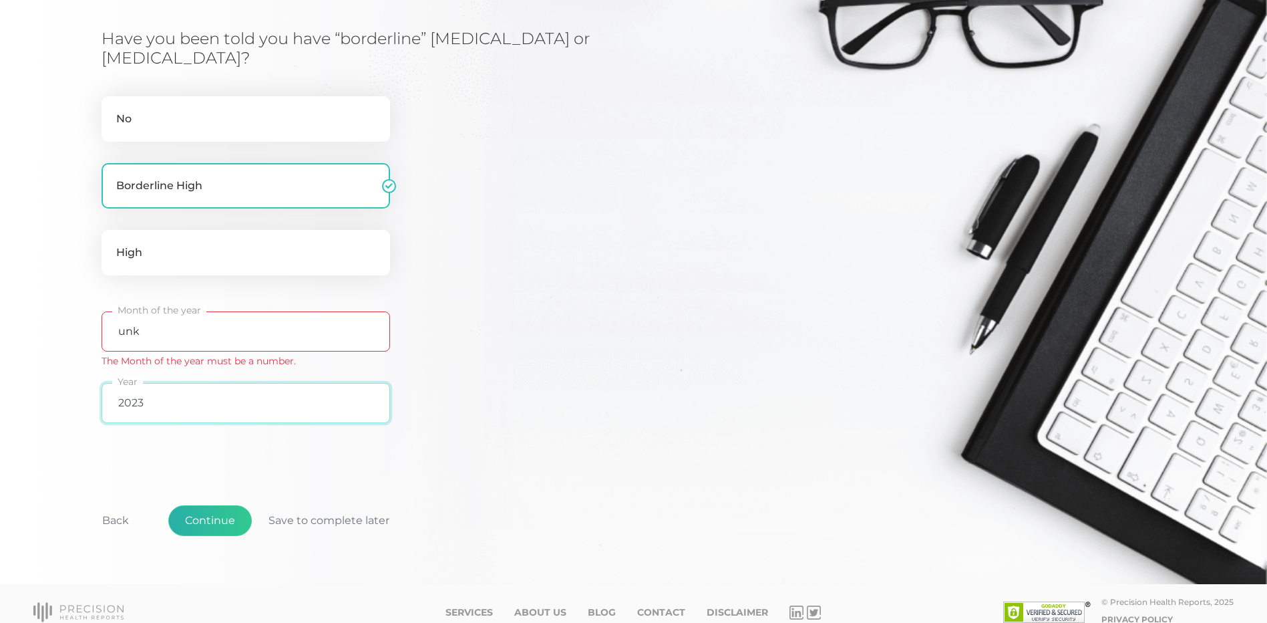
type input "2023"
click at [228, 518] on button "Continue" at bounding box center [209, 520] width 83 height 31
click at [154, 337] on input "unk" at bounding box center [246, 331] width 289 height 40
type input "u"
type input "s"
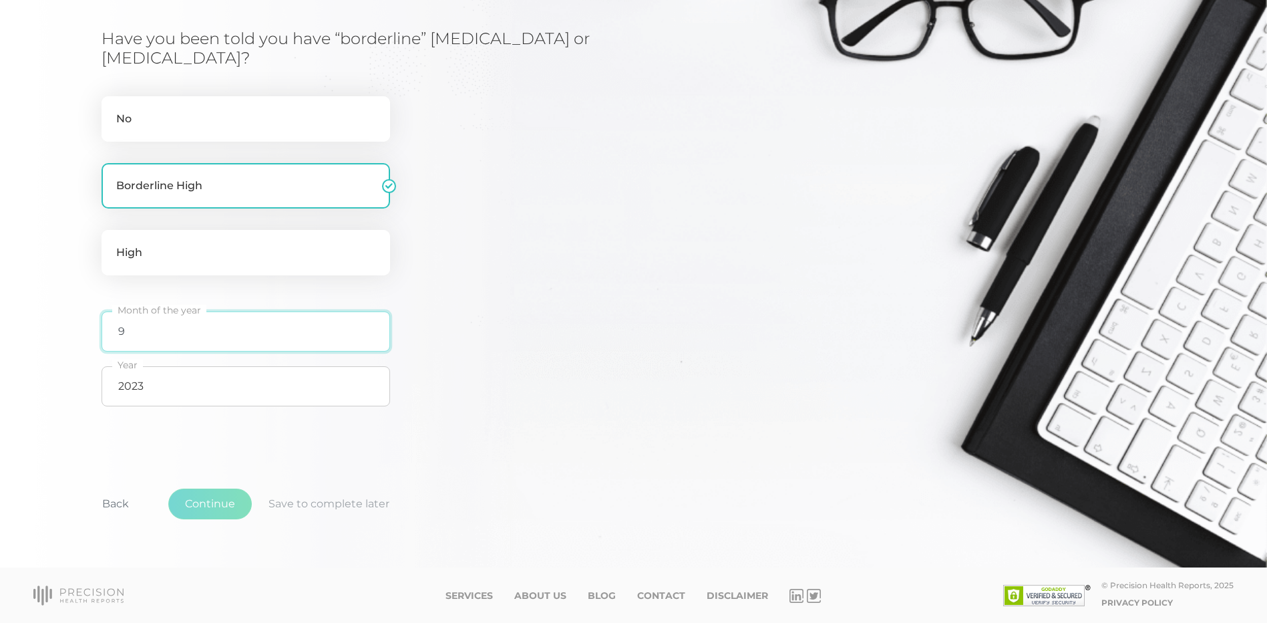
type input "9"
drag, startPoint x: 140, startPoint y: 321, endPoint x: 136, endPoint y: 330, distance: 9.6
click at [140, 325] on input "9" at bounding box center [246, 331] width 289 height 40
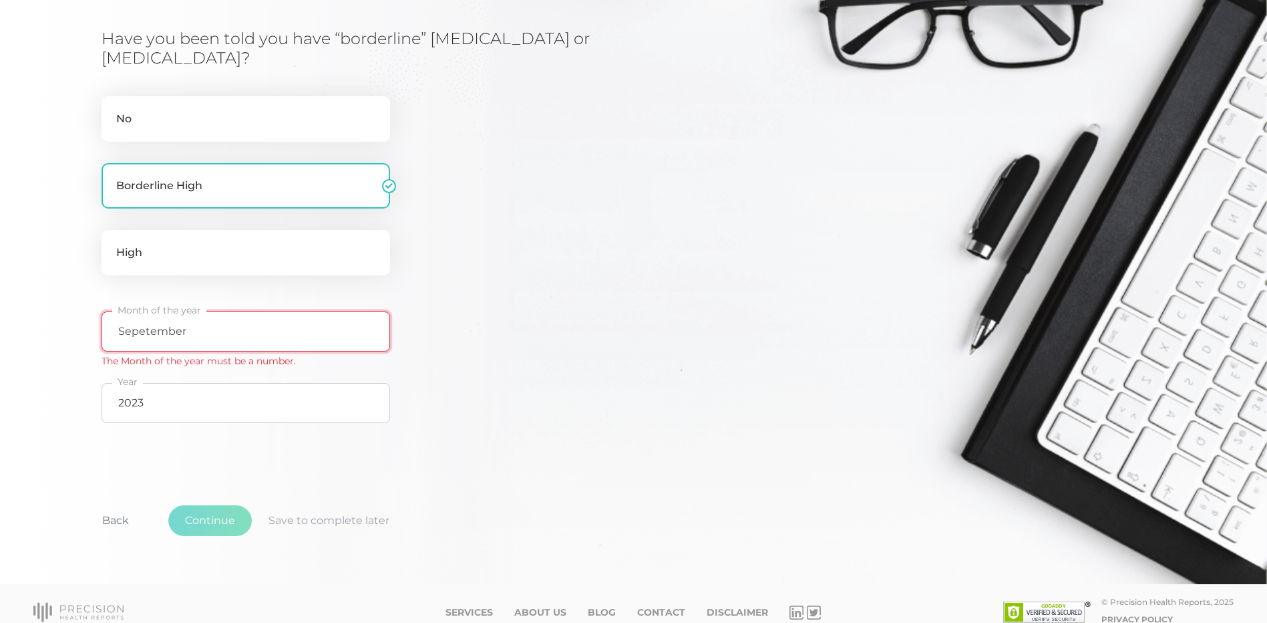
click at [142, 332] on input "Sepetember" at bounding box center [246, 331] width 289 height 40
click at [422, 349] on div "Have you been told you have “borderline” [MEDICAL_DATA] or [MEDICAL_DATA]? No B…" at bounding box center [421, 229] width 639 height 401
click at [236, 412] on input "2023" at bounding box center [246, 403] width 289 height 40
click at [204, 338] on input "September" at bounding box center [246, 331] width 289 height 40
click at [214, 399] on input "2023" at bounding box center [246, 403] width 289 height 40
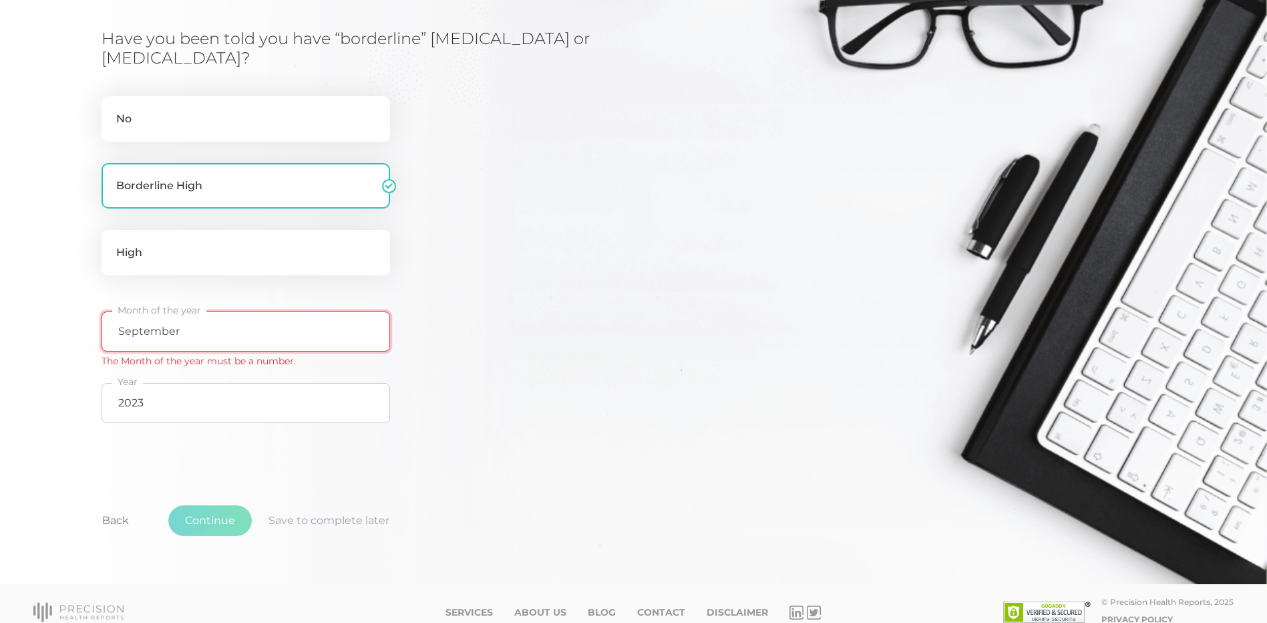
click at [183, 334] on input "September" at bounding box center [246, 331] width 289 height 40
type input "S"
type input "August"
drag, startPoint x: 774, startPoint y: 376, endPoint x: 771, endPoint y: 382, distance: 6.9
click at [771, 382] on div "Have you been told you have “borderline” [MEDICAL_DATA] or [MEDICAL_DATA]? No B…" at bounding box center [634, 229] width 1064 height 401
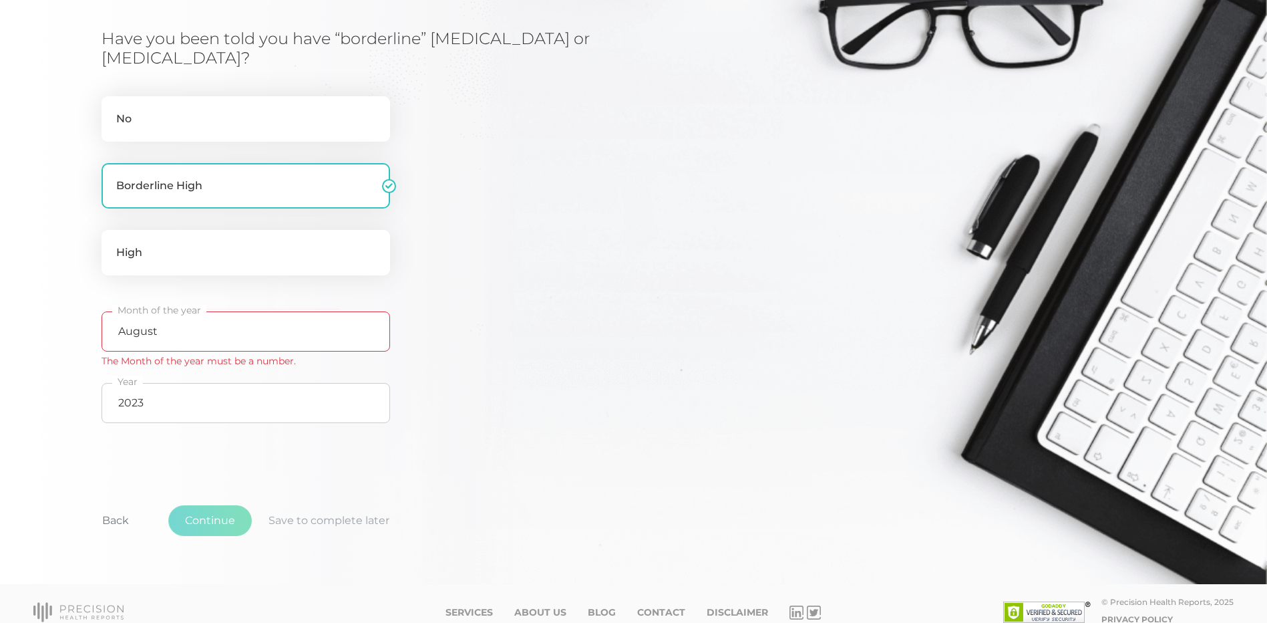
click at [404, 470] on div "Initial Cardiometabolic Risk Assessment Survey Blood pressure values are an imp…" at bounding box center [634, 217] width 1064 height 719
click at [166, 393] on input "2023" at bounding box center [246, 403] width 289 height 40
type input "2025"
click at [504, 446] on div "Blood pressure values are an important part of your cardiometabolic health. 9 /…" at bounding box center [634, 180] width 1064 height 543
click at [177, 323] on input "August" at bounding box center [246, 331] width 289 height 40
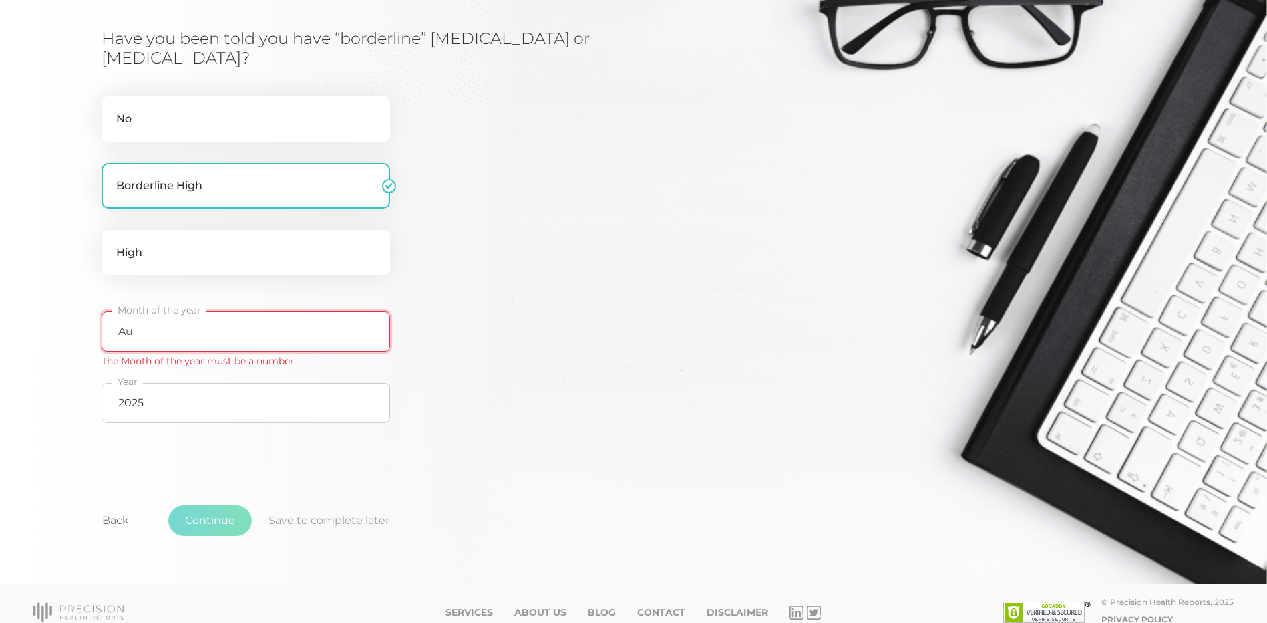
type input "A"
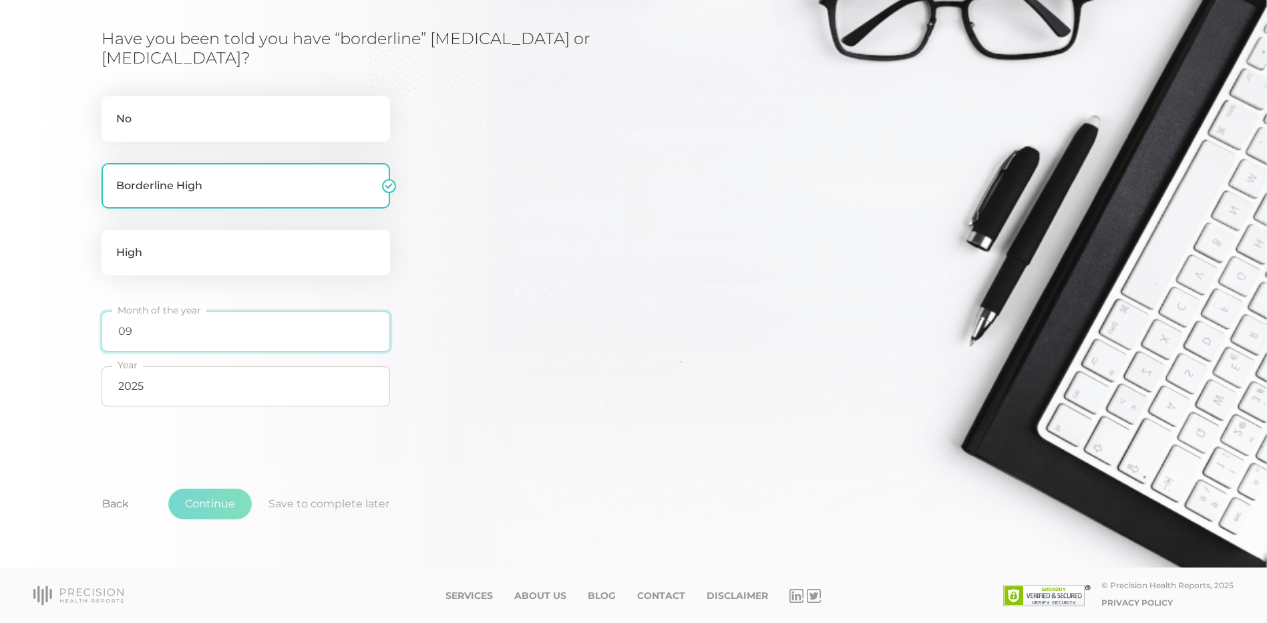
type input "09"
drag, startPoint x: 554, startPoint y: 383, endPoint x: 566, endPoint y: 383, distance: 11.4
click at [566, 383] on div "Have you been told you have “borderline” [MEDICAL_DATA] or [MEDICAL_DATA]? No B…" at bounding box center [421, 221] width 639 height 385
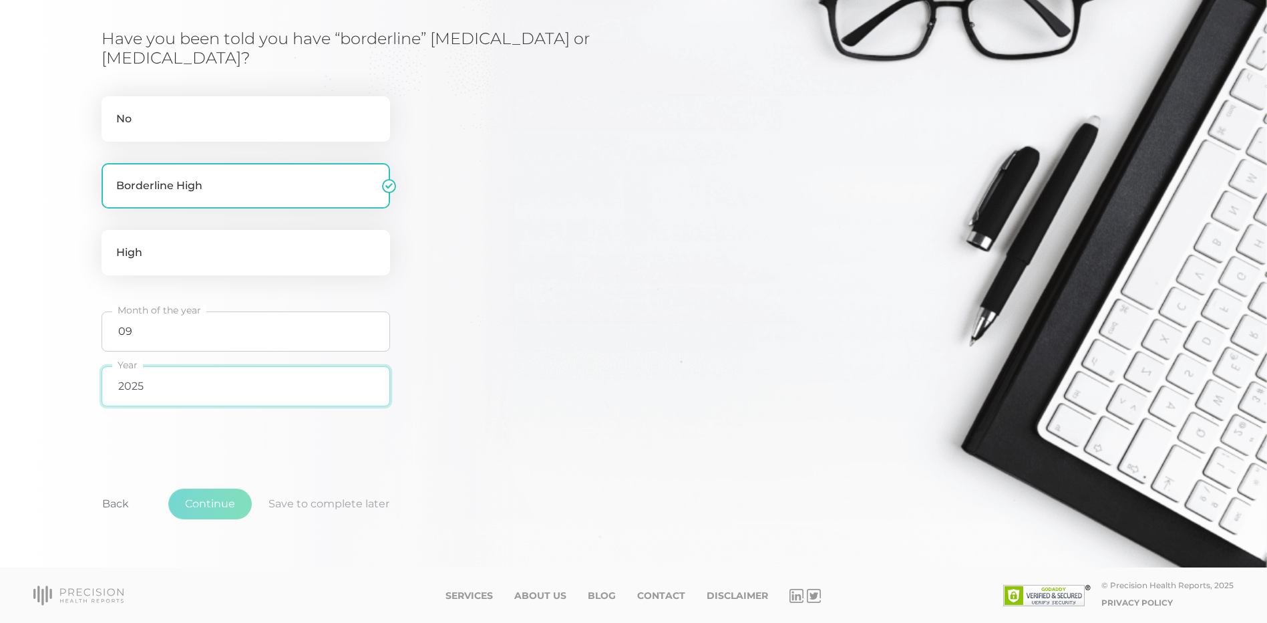
click at [149, 383] on input "2025" at bounding box center [246, 386] width 289 height 40
drag, startPoint x: 491, startPoint y: 484, endPoint x: 434, endPoint y: 480, distance: 56.9
click at [483, 484] on div "Back Continue Save to complete later" at bounding box center [634, 511] width 1064 height 99
click at [176, 397] on input "2023" at bounding box center [246, 386] width 289 height 40
type input "2025"
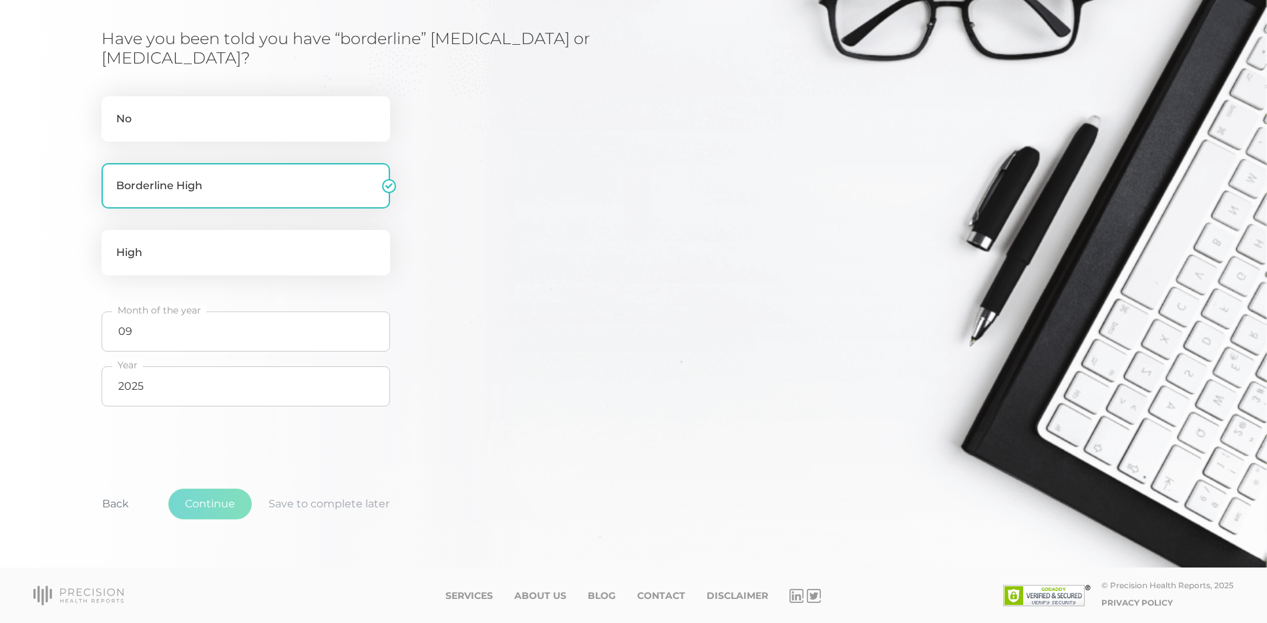
click at [274, 470] on div "Back Continue Save to complete later" at bounding box center [634, 511] width 1064 height 99
click at [133, 333] on input "09" at bounding box center [246, 331] width 289 height 40
click at [620, 358] on div "Have you been told you have “borderline” [MEDICAL_DATA] or [MEDICAL_DATA]? No B…" at bounding box center [421, 221] width 639 height 385
click at [283, 482] on div "Back Continue Save to complete later" at bounding box center [634, 511] width 1064 height 99
drag, startPoint x: 172, startPoint y: 399, endPoint x: 166, endPoint y: 394, distance: 8.0
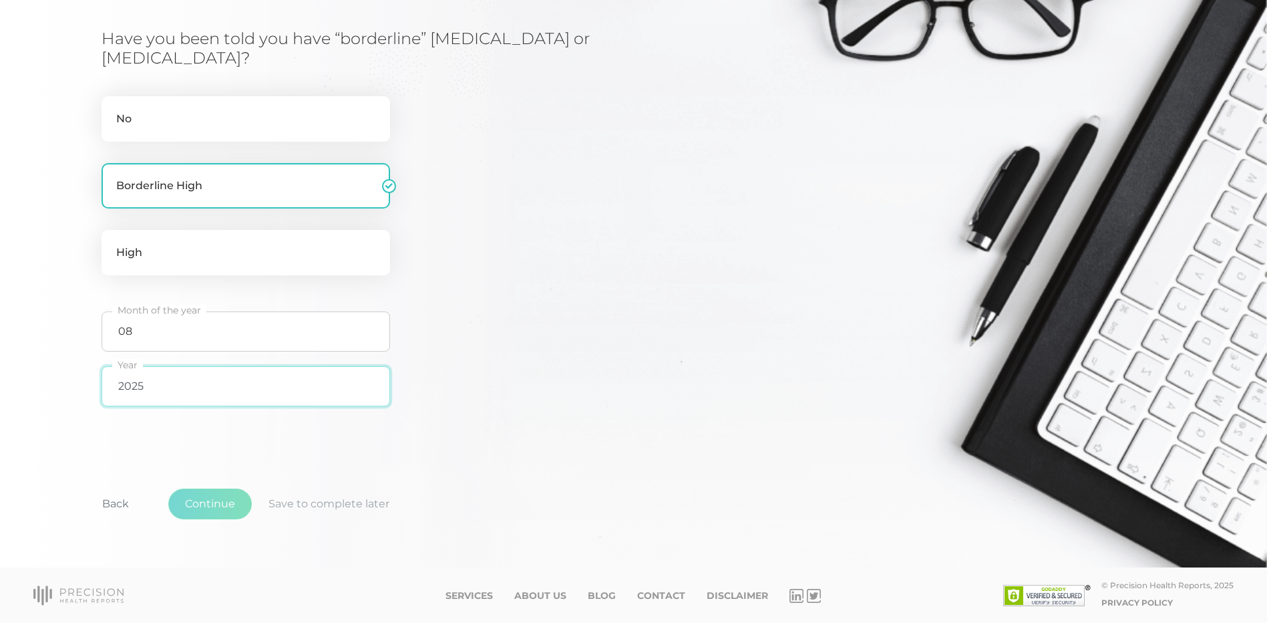
click at [172, 399] on input "2025" at bounding box center [246, 386] width 289 height 40
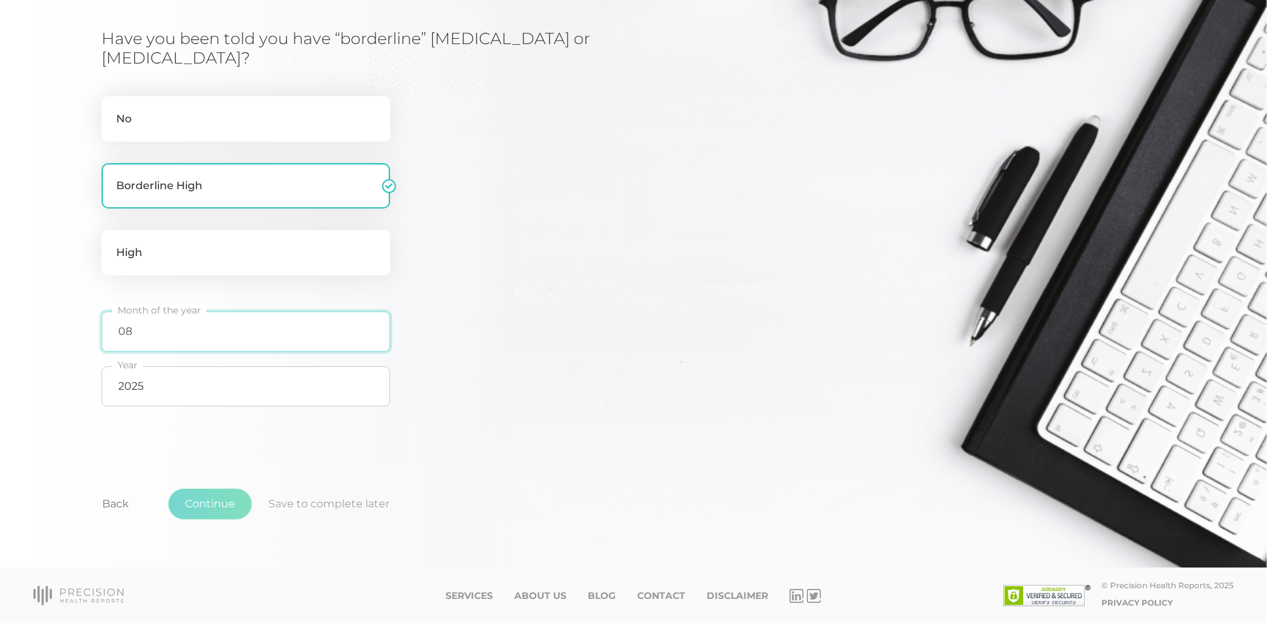
click at [138, 334] on input "08" at bounding box center [246, 331] width 289 height 40
type input "09"
drag, startPoint x: 438, startPoint y: 365, endPoint x: 448, endPoint y: 373, distance: 11.9
click at [449, 372] on div "Have you been told you have “borderline” [MEDICAL_DATA] or [MEDICAL_DATA]? No B…" at bounding box center [421, 221] width 639 height 385
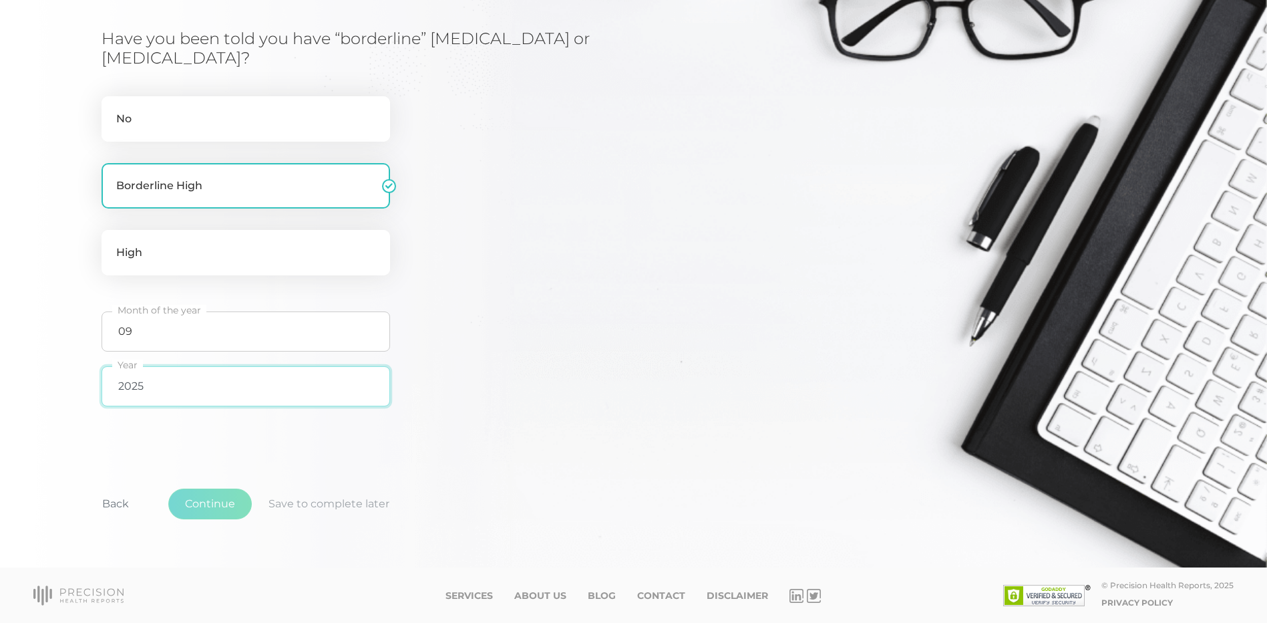
click at [157, 380] on input "2025" at bounding box center [246, 386] width 289 height 40
type input "2024"
drag, startPoint x: 936, startPoint y: 301, endPoint x: 926, endPoint y: 305, distance: 10.2
click at [926, 305] on div "Have you been told you have “borderline” [MEDICAL_DATA] or [MEDICAL_DATA]? No B…" at bounding box center [634, 221] width 1064 height 385
click at [220, 458] on div "Initial Cardiometabolic Risk Assessment Survey Blood pressure values are an imp…" at bounding box center [634, 209] width 1064 height 703
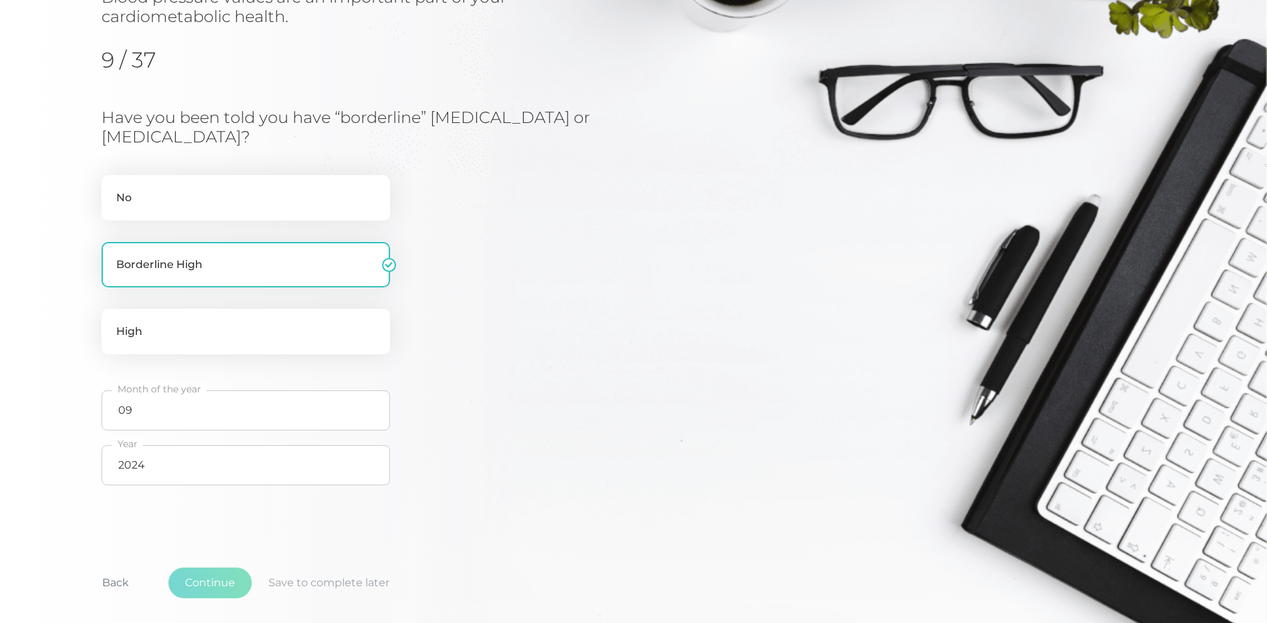
scroll to position [61, 0]
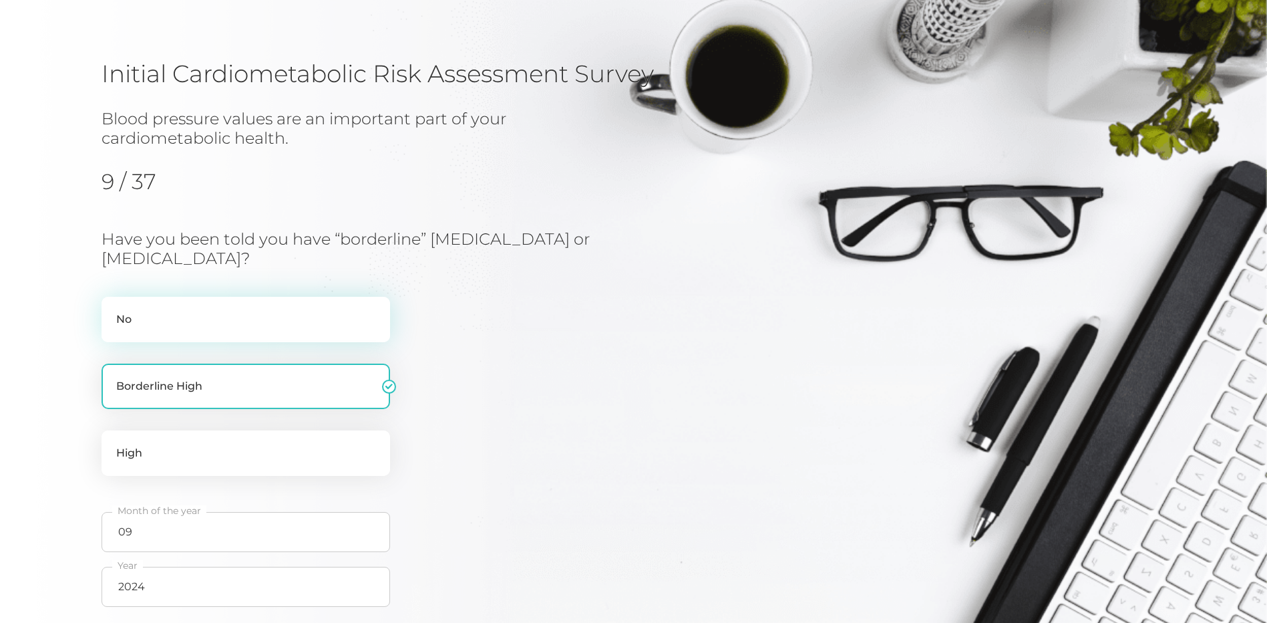
drag, startPoint x: 217, startPoint y: 321, endPoint x: 178, endPoint y: 325, distance: 38.9
click at [215, 321] on label "No" at bounding box center [246, 319] width 289 height 45
click at [112, 310] on input "No" at bounding box center [107, 303] width 11 height 13
radio input "true"
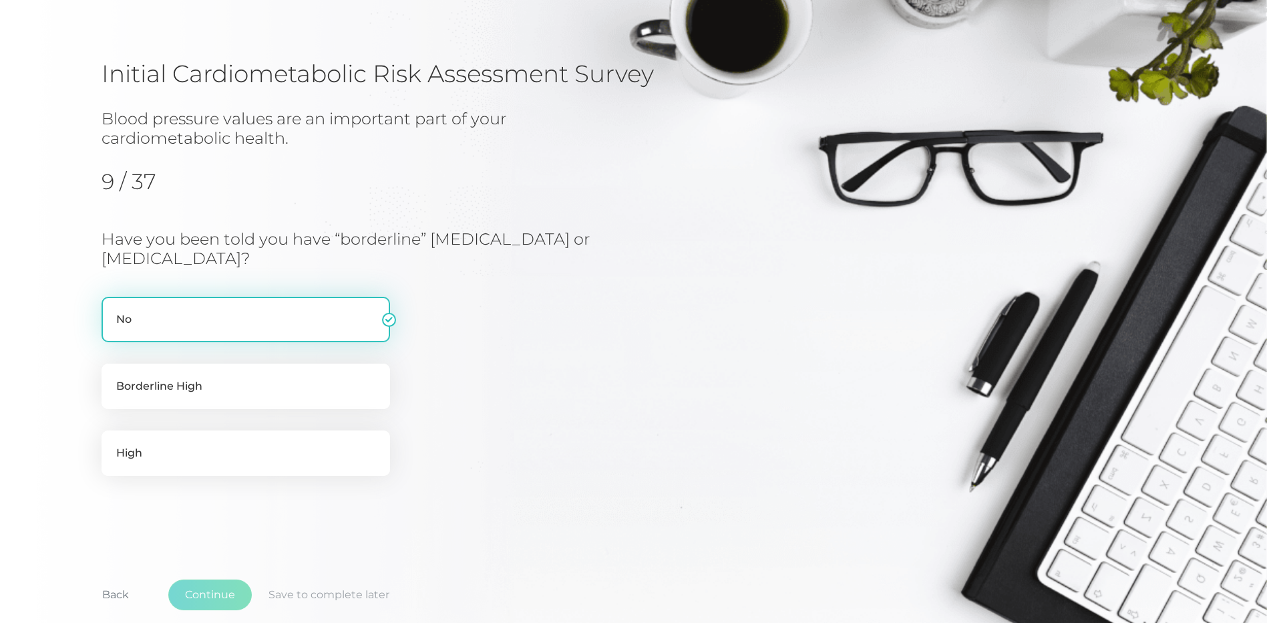
drag, startPoint x: 164, startPoint y: 319, endPoint x: 154, endPoint y: 320, distance: 9.4
click at [160, 320] on label "No" at bounding box center [246, 319] width 289 height 45
click at [112, 310] on input "No" at bounding box center [107, 303] width 11 height 13
drag, startPoint x: 138, startPoint y: 320, endPoint x: 100, endPoint y: 317, distance: 37.5
click at [100, 317] on div "Initial Cardiometabolic Risk Assessment Survey Blood pressure values are an imp…" at bounding box center [633, 329] width 1267 height 660
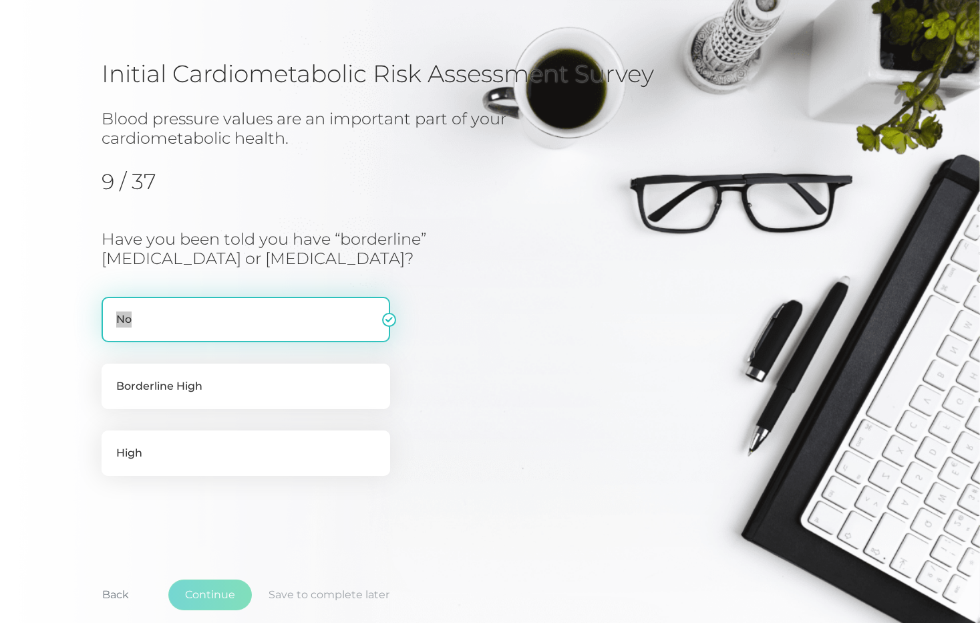
click at [389, 319] on label "No" at bounding box center [246, 319] width 289 height 45
click at [112, 310] on input "No" at bounding box center [107, 303] width 11 height 13
click at [178, 319] on label "No" at bounding box center [246, 319] width 289 height 45
click at [112, 310] on input "No" at bounding box center [107, 303] width 11 height 13
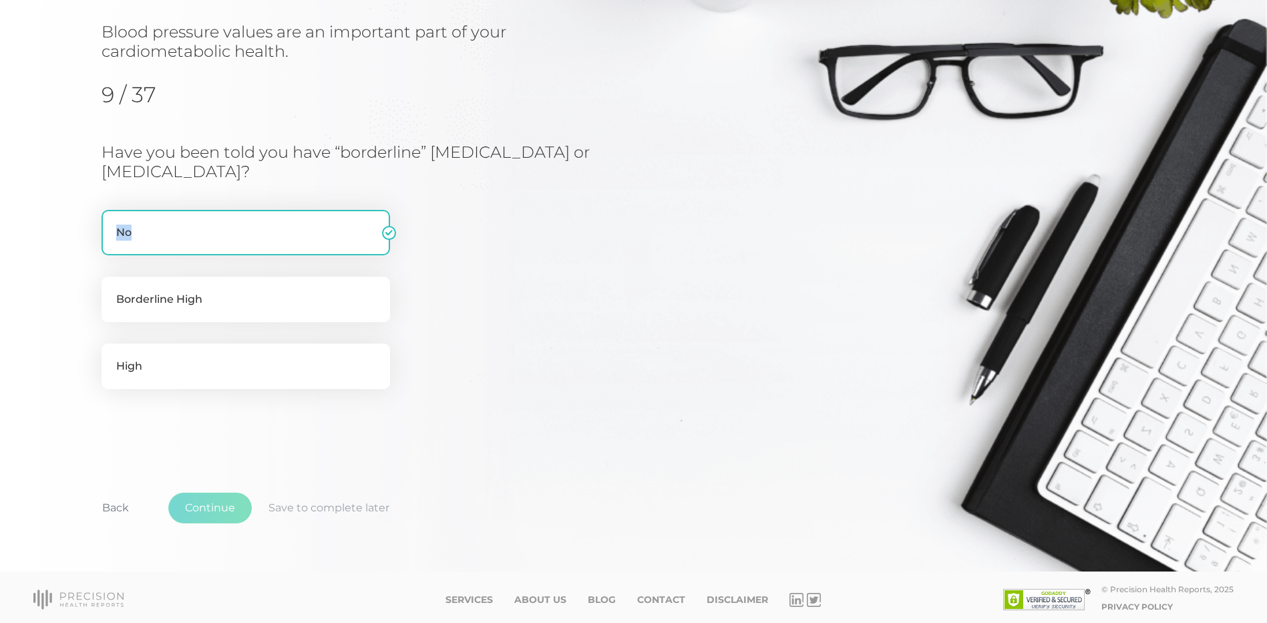
scroll to position [152, 0]
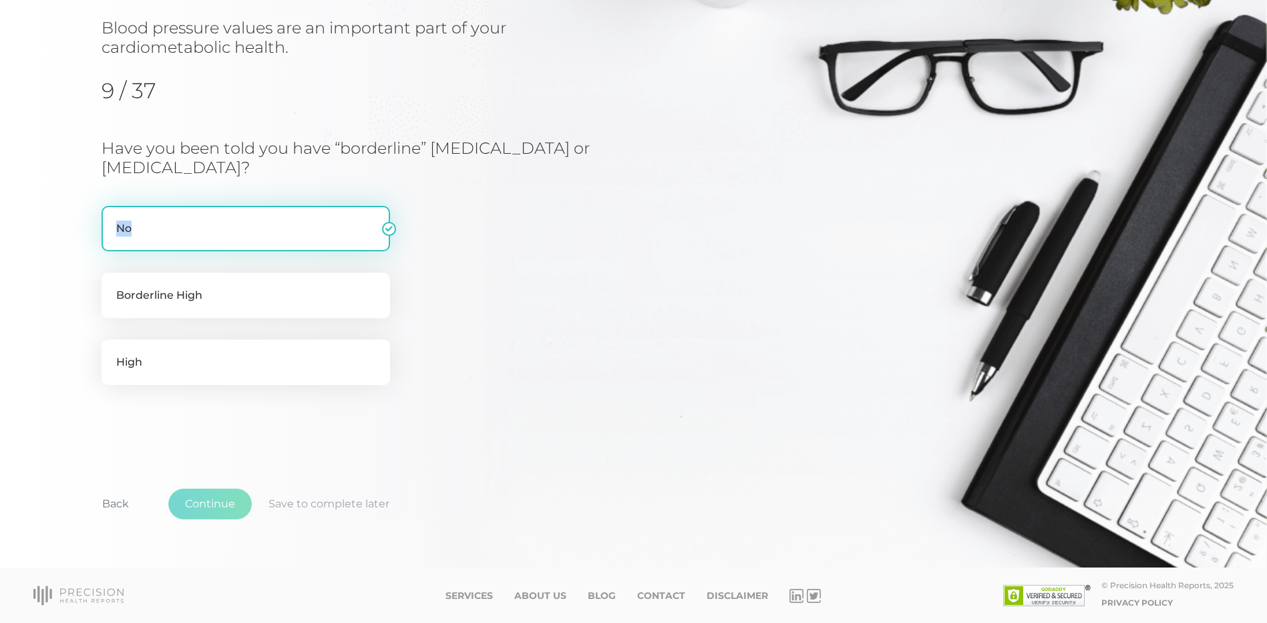
click at [141, 229] on label "No" at bounding box center [246, 228] width 289 height 45
click at [112, 219] on input "No" at bounding box center [107, 212] width 11 height 13
click at [134, 232] on label "No" at bounding box center [246, 228] width 289 height 45
click at [112, 219] on input "No" at bounding box center [107, 212] width 11 height 13
click at [377, 234] on label "No" at bounding box center [246, 228] width 289 height 45
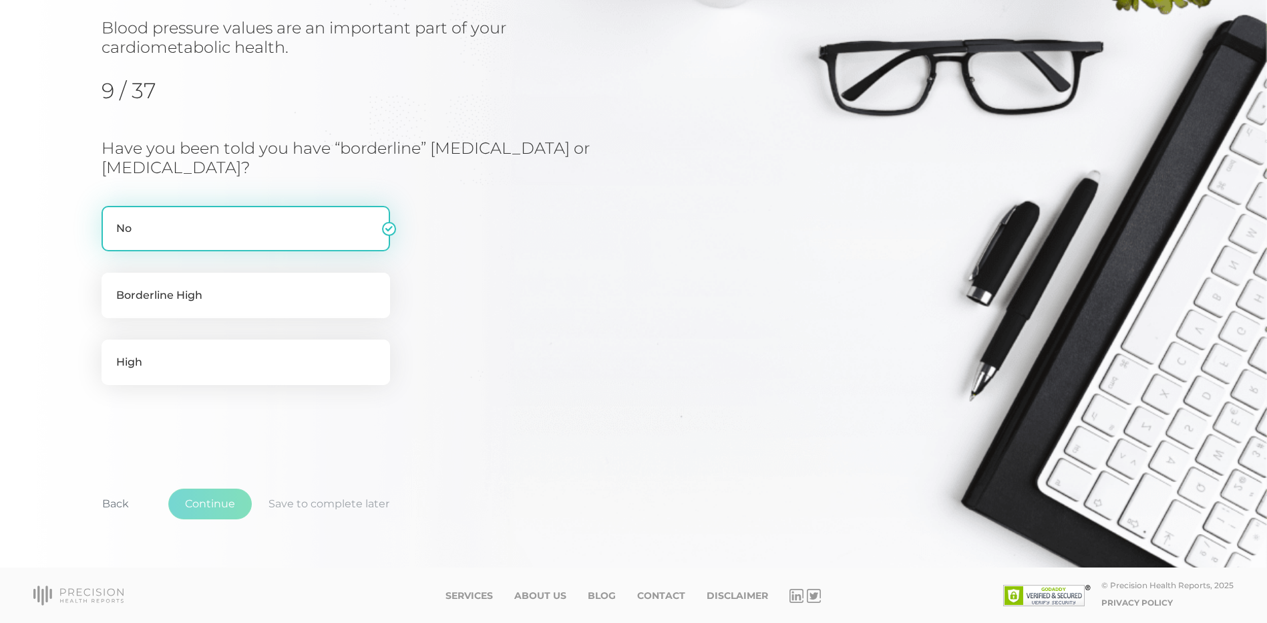
click at [112, 219] on input "No" at bounding box center [107, 212] width 11 height 13
click at [387, 230] on label "No" at bounding box center [246, 228] width 289 height 45
click at [112, 219] on input "No" at bounding box center [107, 212] width 11 height 13
drag, startPoint x: 307, startPoint y: 238, endPoint x: 242, endPoint y: 236, distance: 64.8
click at [305, 238] on label "No" at bounding box center [246, 228] width 289 height 45
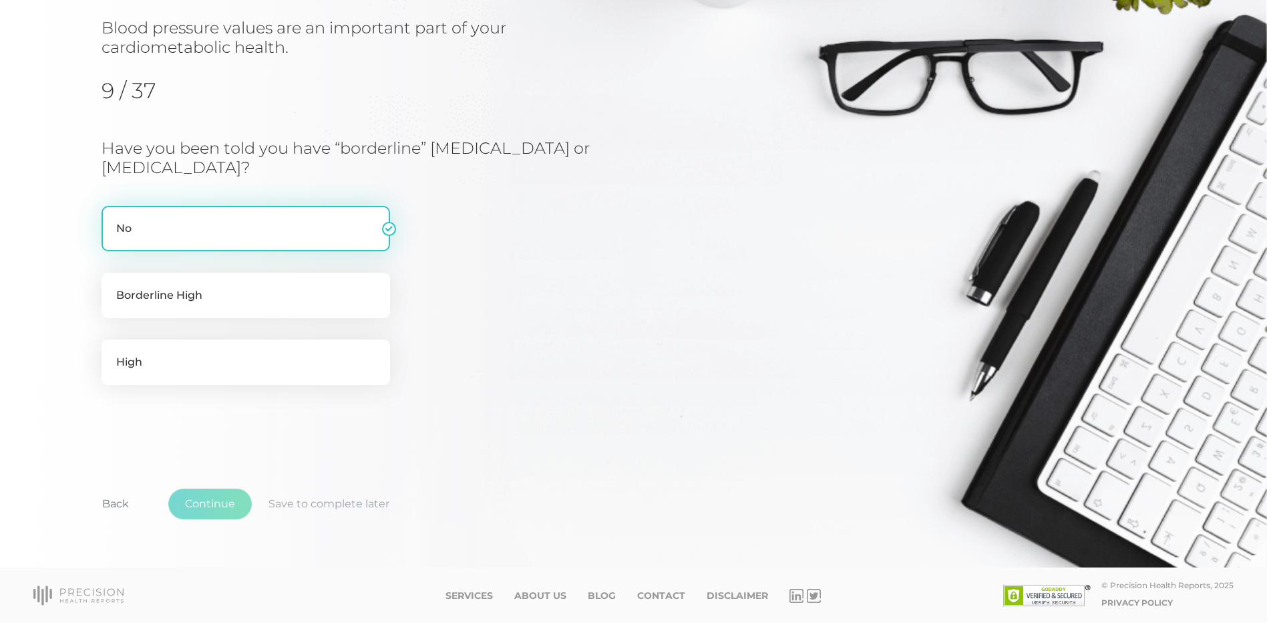
click at [112, 219] on input "No" at bounding box center [107, 212] width 11 height 13
drag, startPoint x: 152, startPoint y: 241, endPoint x: 130, endPoint y: 237, distance: 22.4
click at [151, 240] on label "No" at bounding box center [246, 228] width 289 height 45
click at [112, 219] on input "No" at bounding box center [107, 212] width 11 height 13
click at [134, 226] on label "No" at bounding box center [246, 228] width 289 height 45
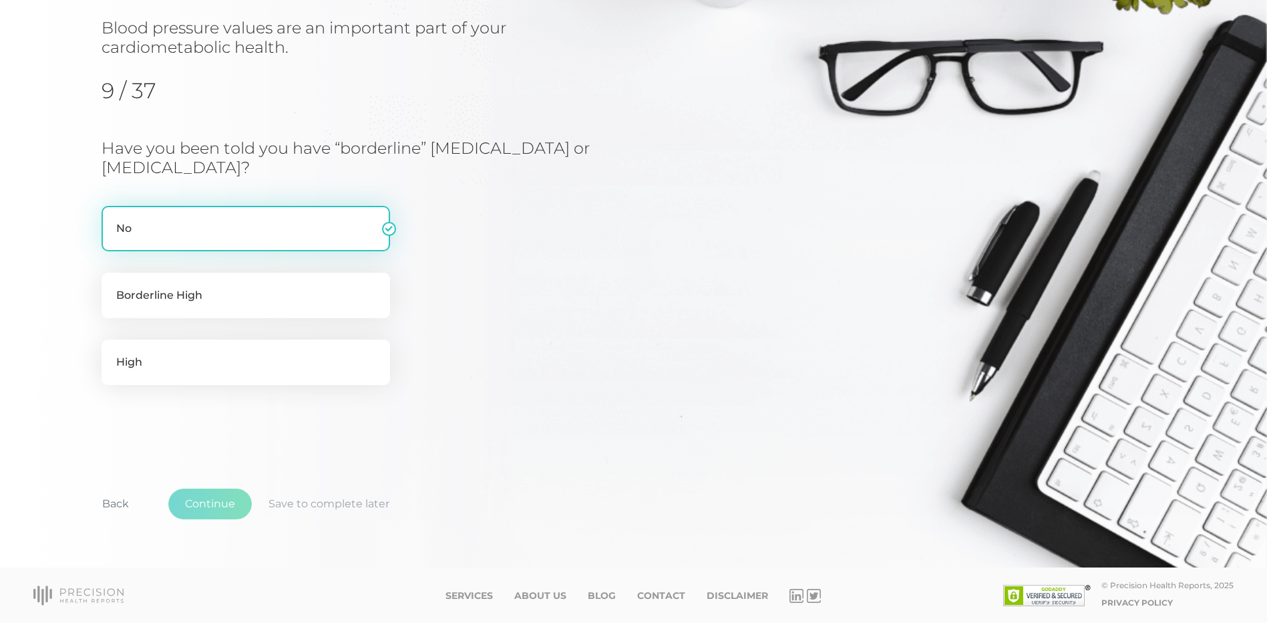
click at [112, 219] on input "No" at bounding box center [107, 212] width 11 height 13
click at [131, 229] on label "No" at bounding box center [246, 228] width 289 height 45
click at [112, 219] on input "No" at bounding box center [107, 212] width 11 height 13
drag, startPoint x: 155, startPoint y: 228, endPoint x: 225, endPoint y: 232, distance: 70.2
click at [160, 228] on label "No" at bounding box center [246, 228] width 289 height 45
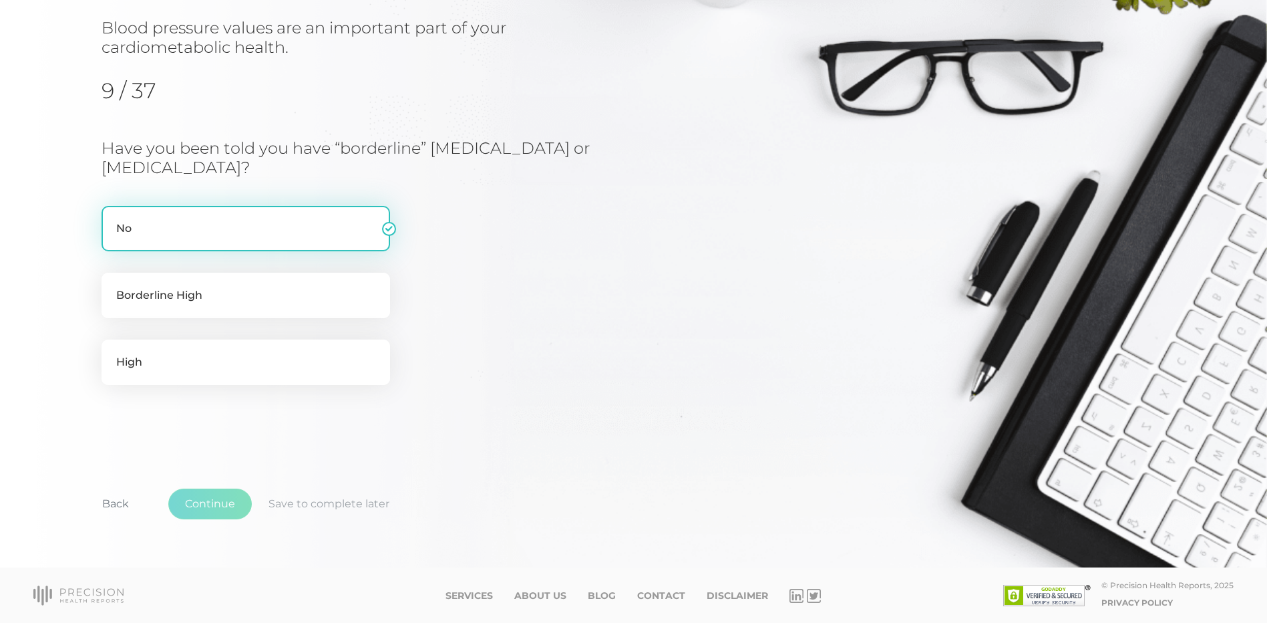
click at [112, 219] on input "No" at bounding box center [107, 212] width 11 height 13
click at [384, 228] on label "No" at bounding box center [246, 228] width 289 height 45
click at [112, 219] on input "No" at bounding box center [107, 212] width 11 height 13
click at [384, 228] on label "No" at bounding box center [246, 228] width 289 height 45
click at [112, 219] on input "No" at bounding box center [107, 212] width 11 height 13
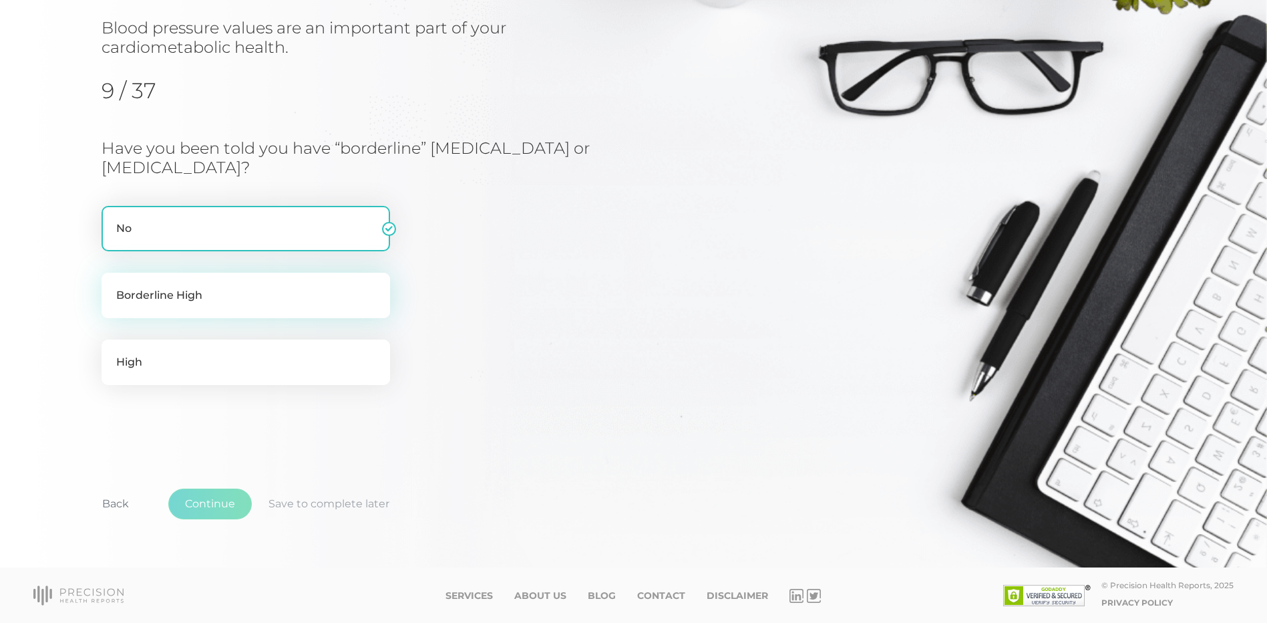
click at [265, 307] on label "Borderline High" at bounding box center [246, 295] width 289 height 45
click at [112, 286] on input "Borderline High" at bounding box center [107, 279] width 11 height 13
radio input "true"
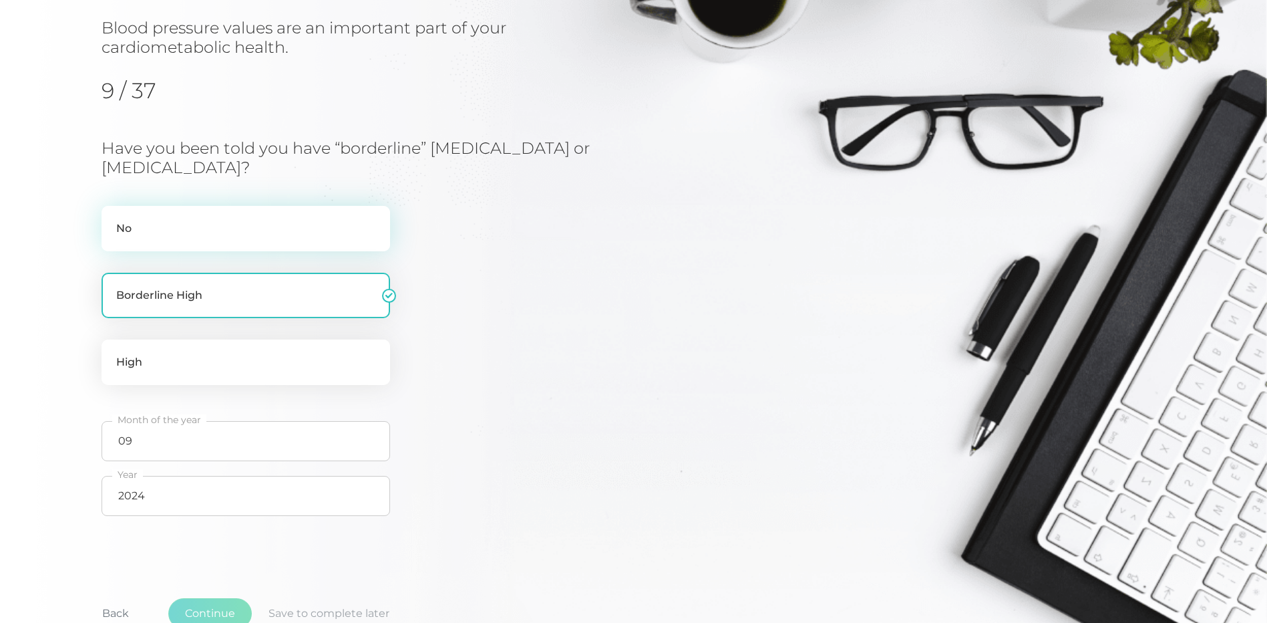
click at [203, 234] on label "No" at bounding box center [246, 228] width 289 height 45
click at [112, 219] on input "No" at bounding box center [107, 212] width 11 height 13
radio input "true"
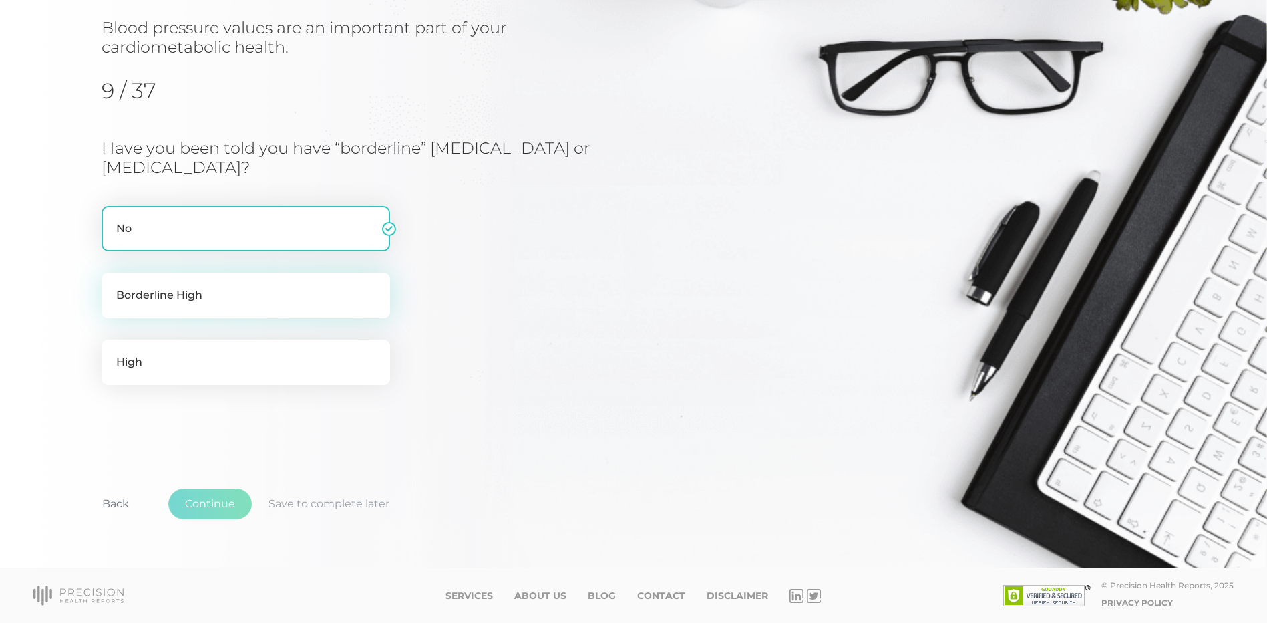
click at [273, 307] on label "Borderline High" at bounding box center [246, 295] width 289 height 45
click at [112, 286] on input "Borderline High" at bounding box center [107, 279] width 11 height 13
radio input "true"
radio input "false"
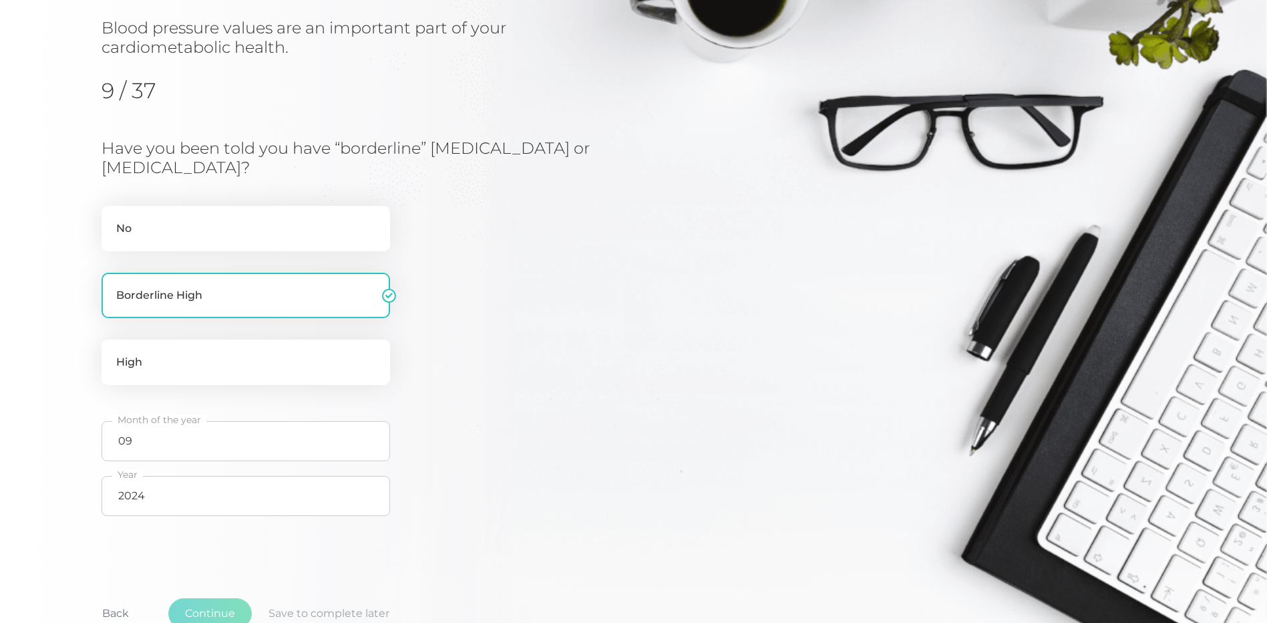
click at [548, 381] on div "Have you been told you have “borderline” [MEDICAL_DATA] or [MEDICAL_DATA]? No B…" at bounding box center [421, 331] width 639 height 385
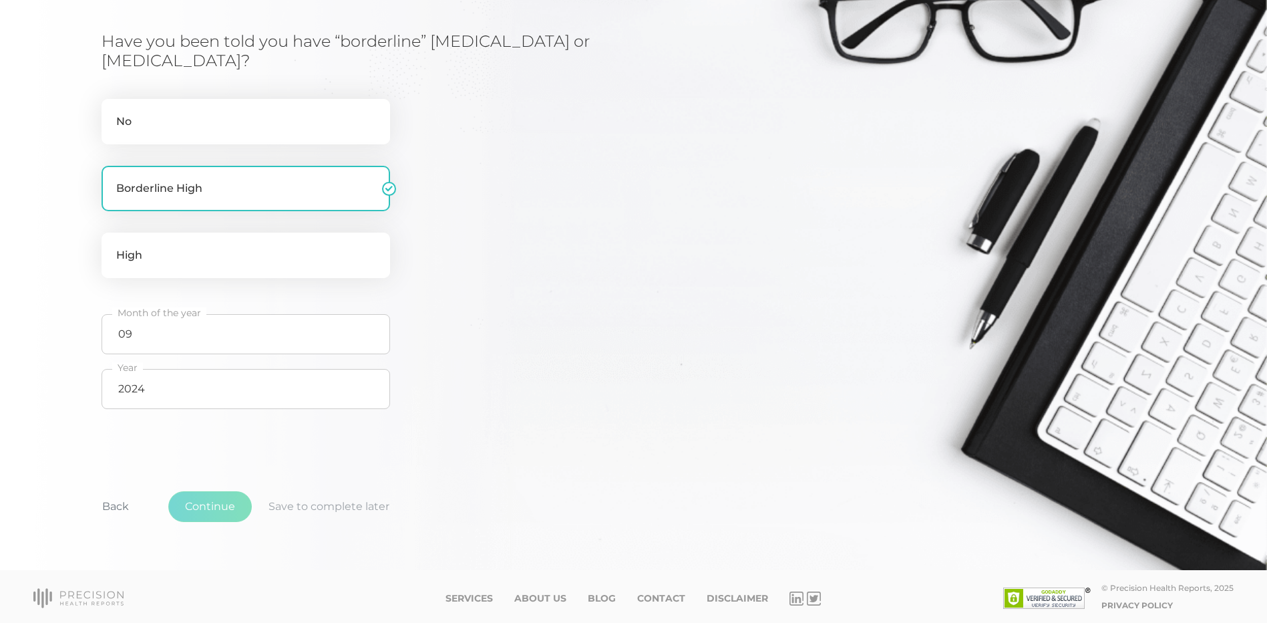
scroll to position [261, 0]
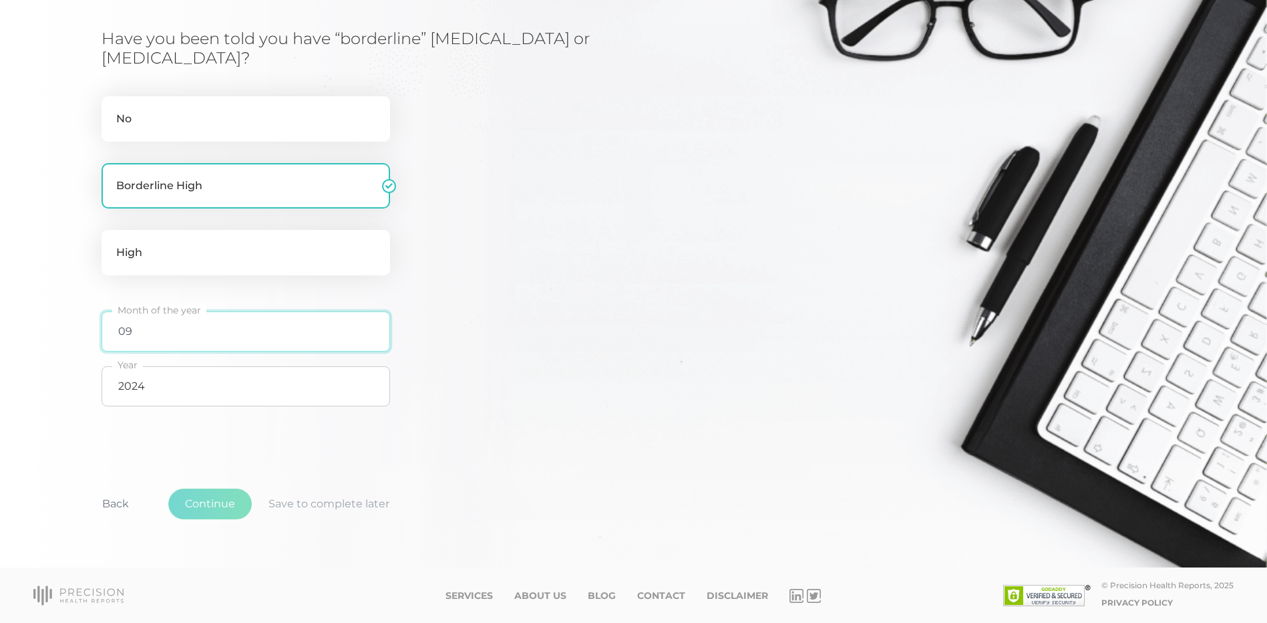
click at [194, 337] on input "09" at bounding box center [246, 331] width 289 height 40
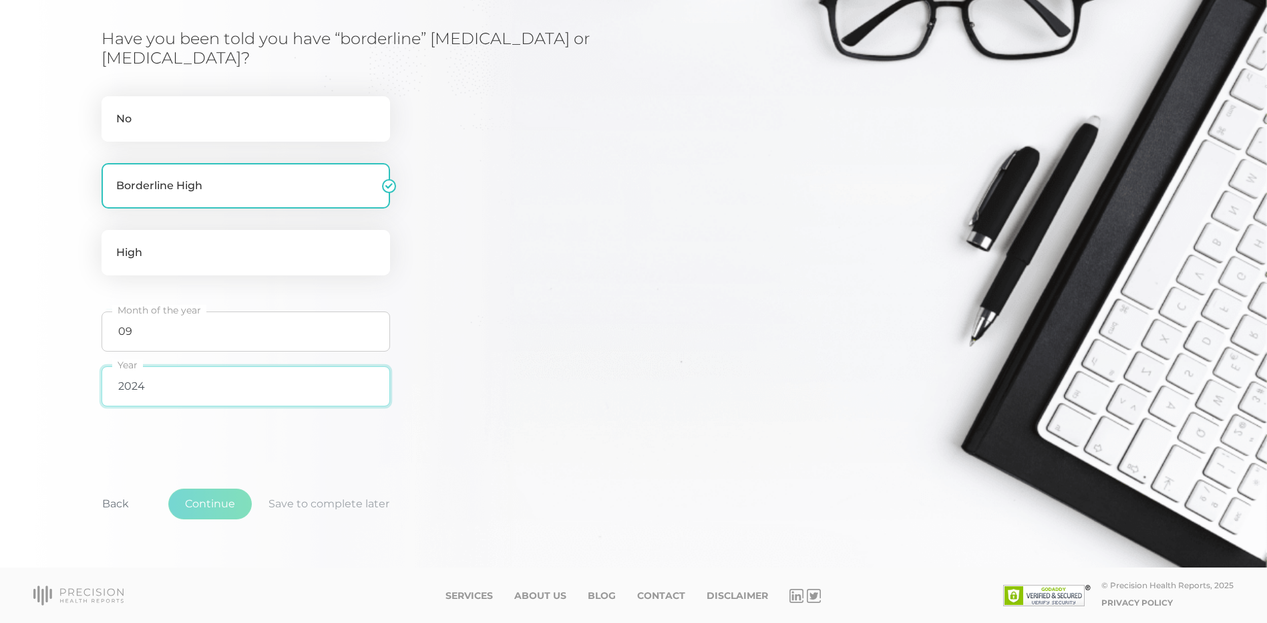
click at [190, 384] on input "2024" at bounding box center [246, 386] width 289 height 40
click at [148, 258] on label "High" at bounding box center [246, 252] width 289 height 45
click at [112, 243] on input "High" at bounding box center [107, 236] width 11 height 13
radio input "true"
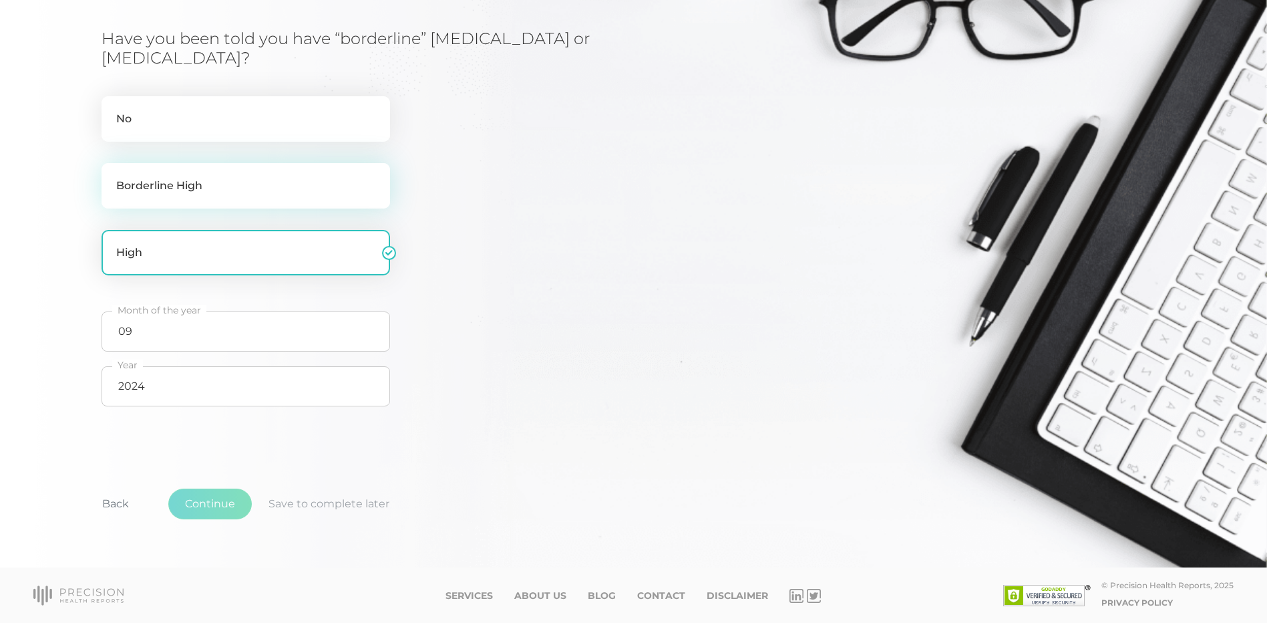
drag, startPoint x: 172, startPoint y: 190, endPoint x: 212, endPoint y: 193, distance: 40.8
click at [173, 190] on label "Borderline High" at bounding box center [246, 185] width 289 height 45
click at [112, 176] on input "Borderline High" at bounding box center [107, 169] width 11 height 13
radio input "true"
radio input "false"
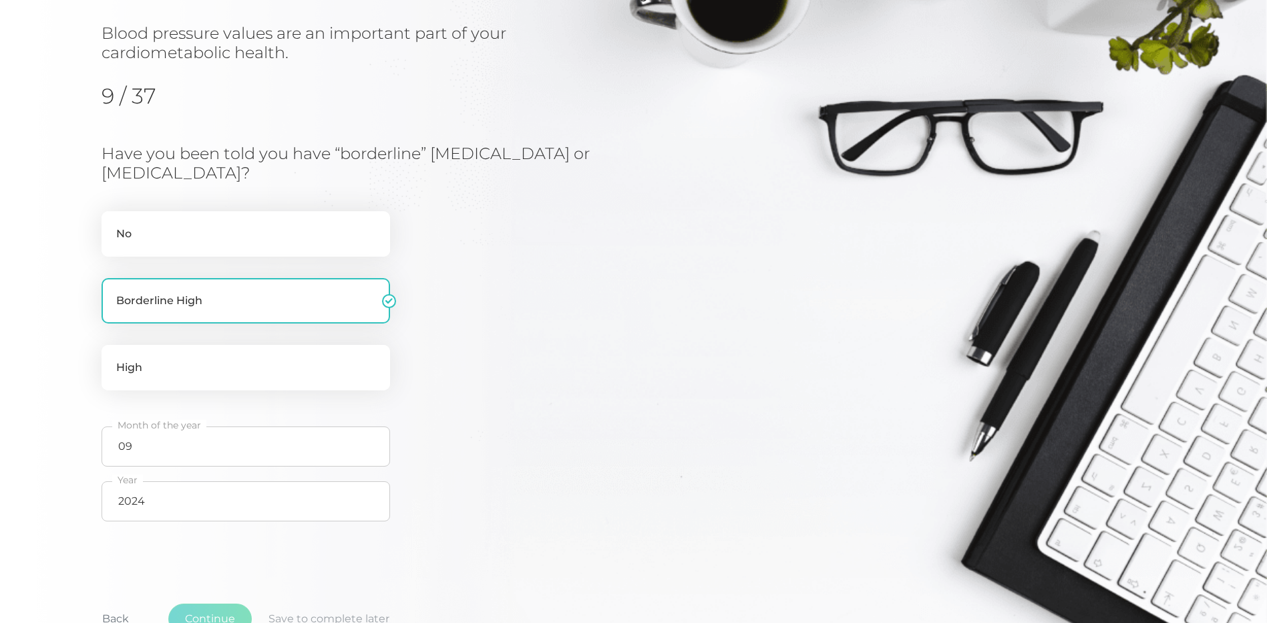
scroll to position [128, 0]
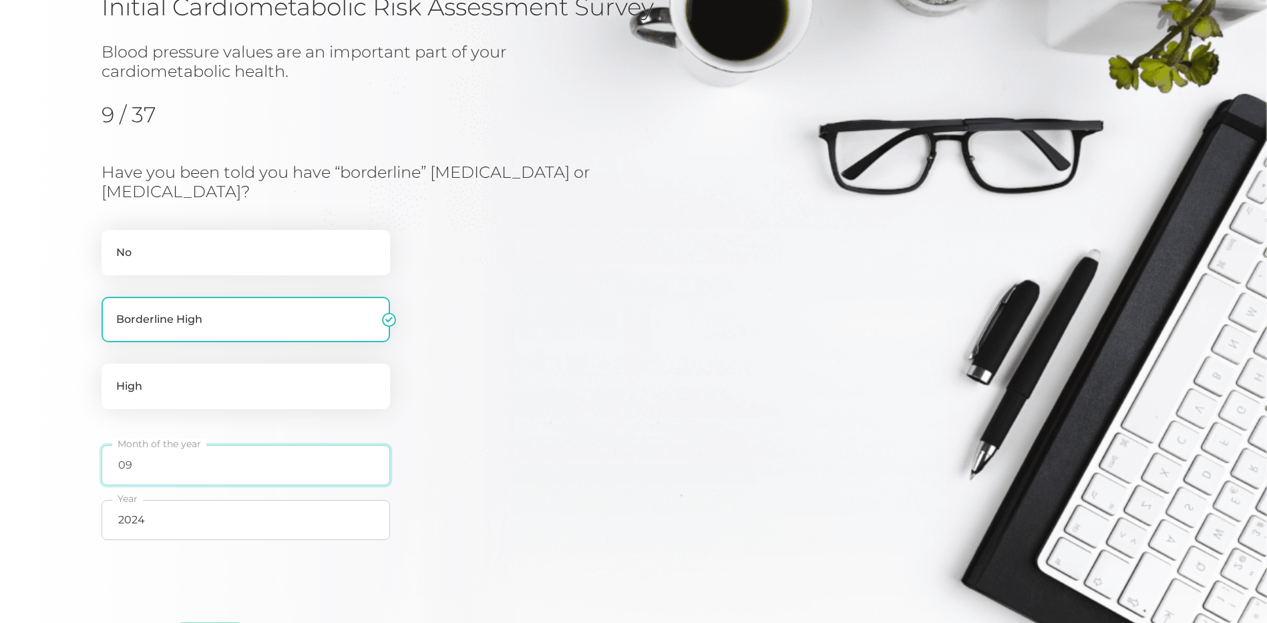
click at [350, 469] on input "09" at bounding box center [246, 465] width 289 height 40
click at [347, 514] on input "2024" at bounding box center [246, 520] width 289 height 40
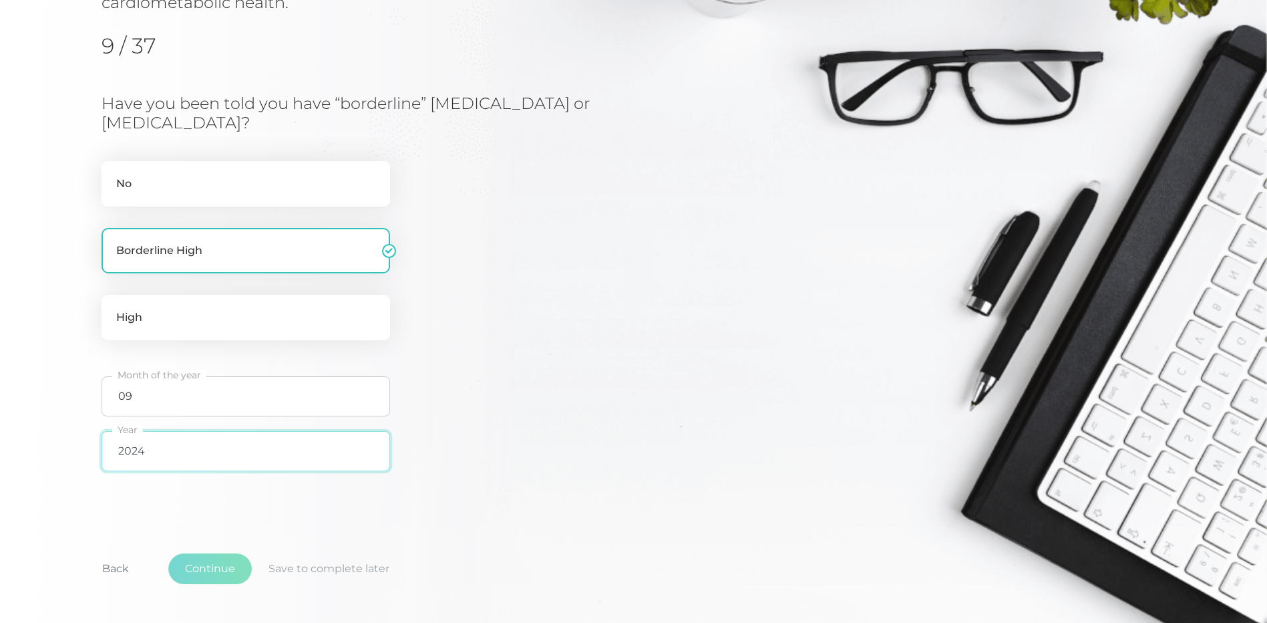
scroll to position [261, 0]
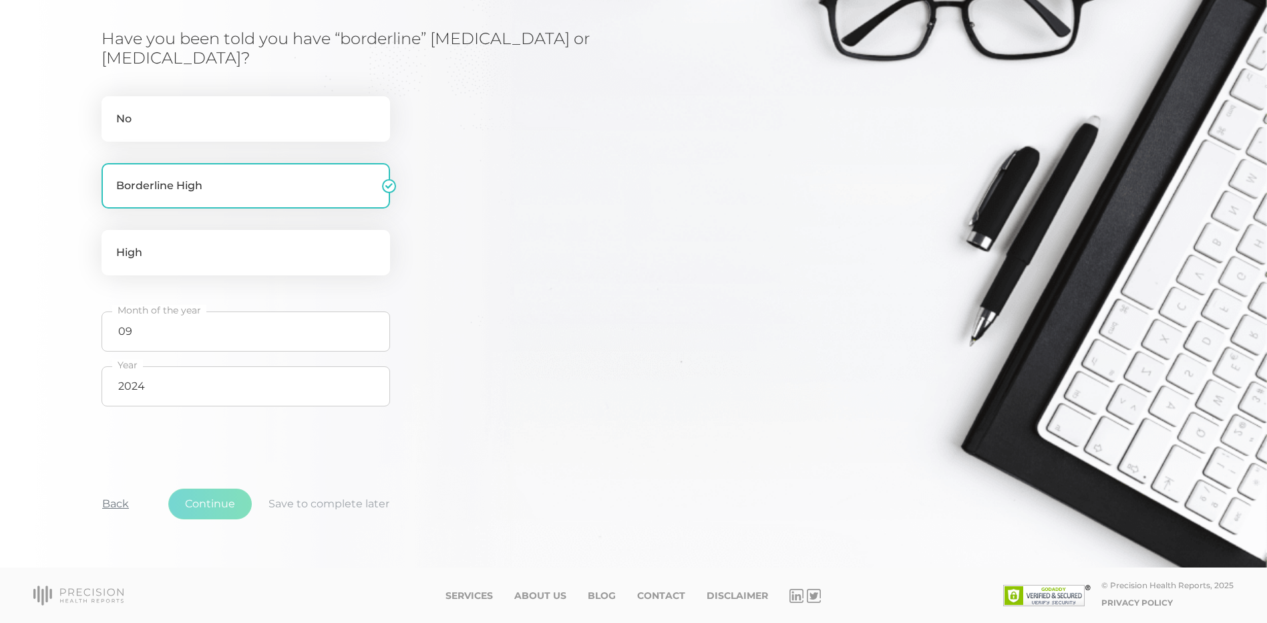
click at [116, 506] on button "Back" at bounding box center [115, 503] width 60 height 31
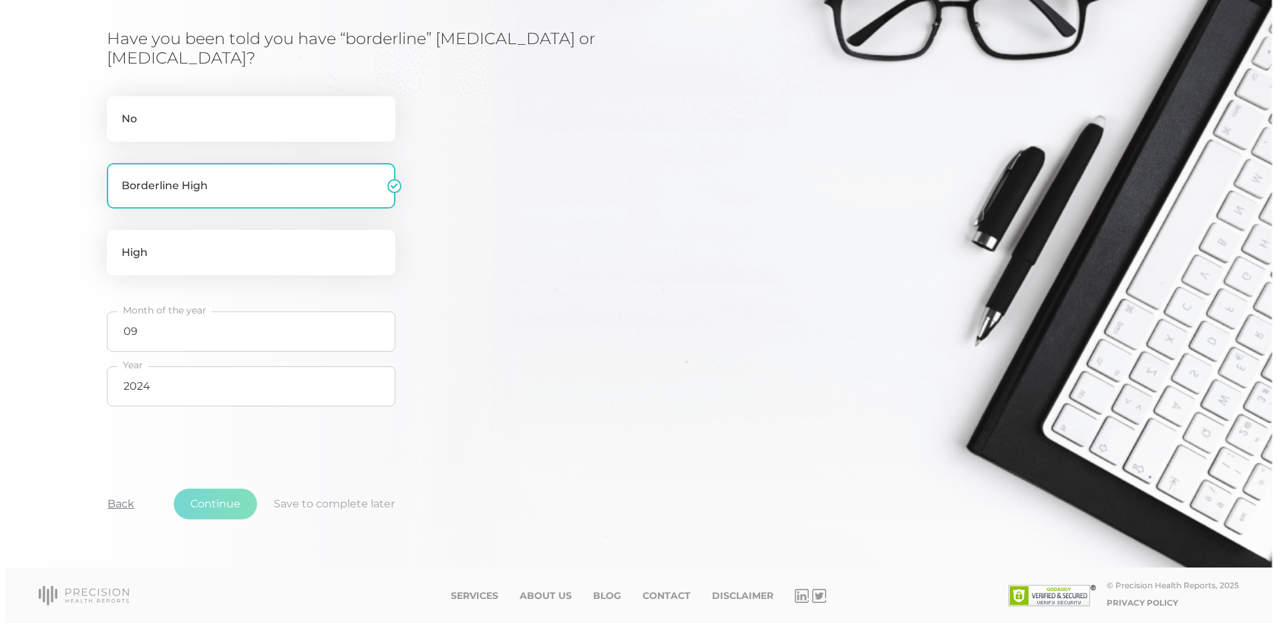
scroll to position [0, 0]
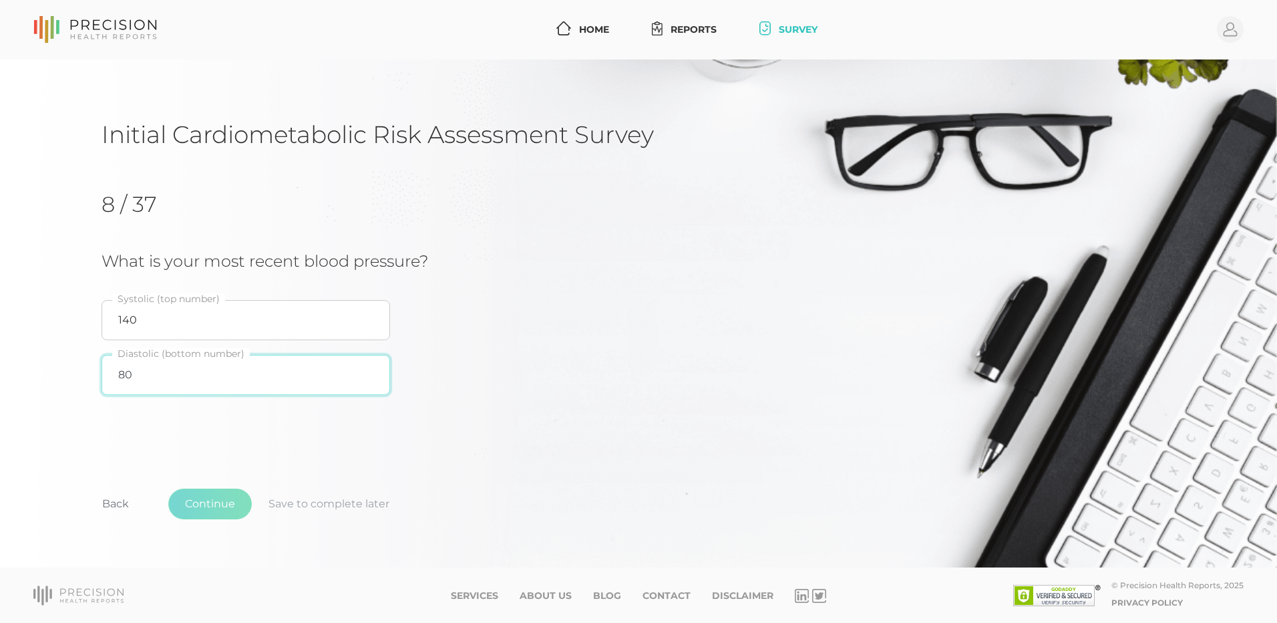
click at [146, 391] on input "80" at bounding box center [246, 375] width 289 height 40
click at [178, 322] on input "140" at bounding box center [246, 320] width 289 height 40
click at [371, 389] on input "80" at bounding box center [246, 375] width 289 height 40
drag, startPoint x: 259, startPoint y: 408, endPoint x: 255, endPoint y: 415, distance: 8.1
click at [259, 409] on div "8 / 37 What is your most recent blood pressure? 140 Systolic (top number) 80 Di…" at bounding box center [639, 296] width 1074 height 253
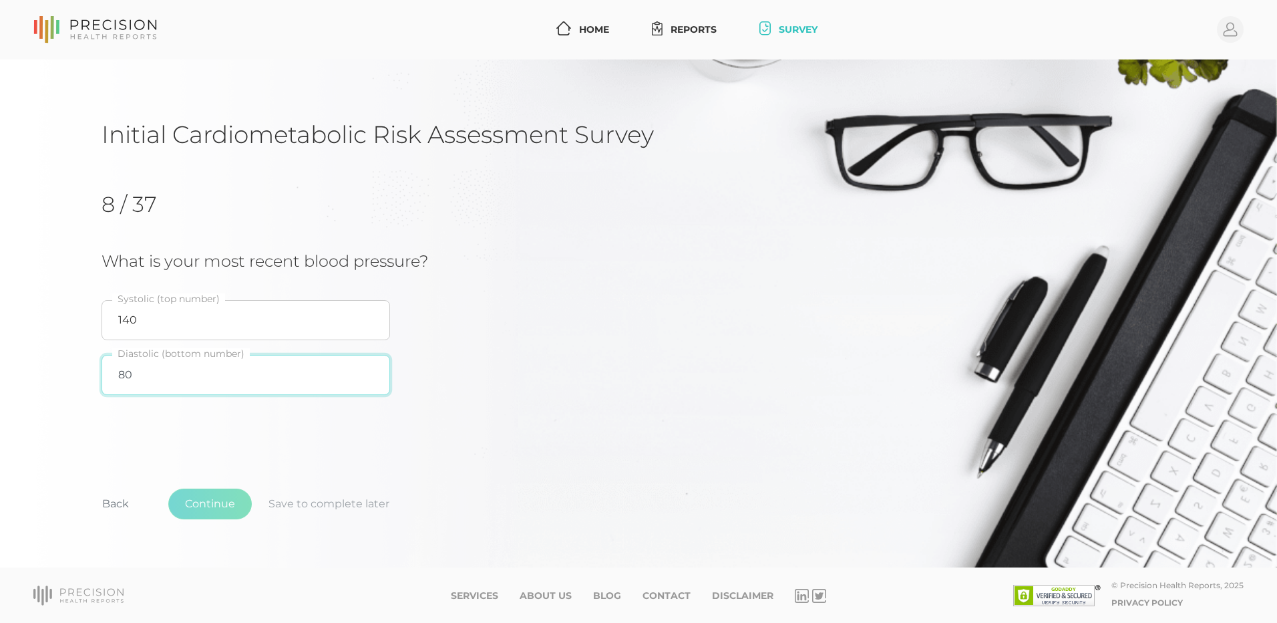
click at [164, 373] on input "80" at bounding box center [246, 375] width 289 height 40
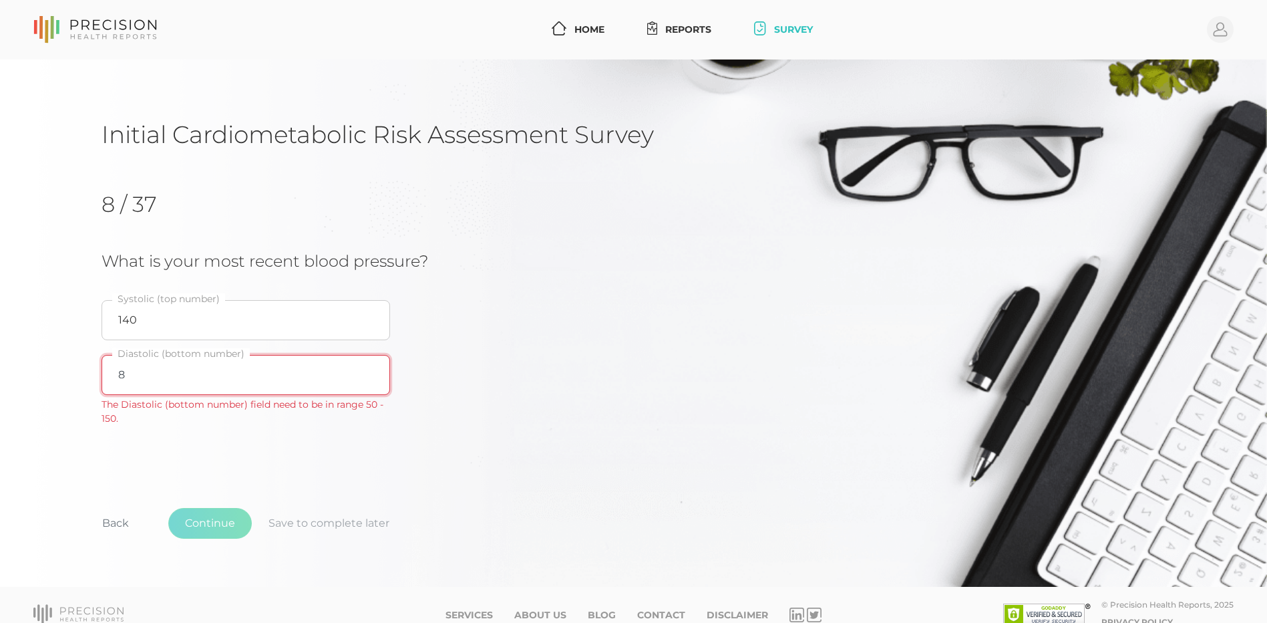
type input "80"
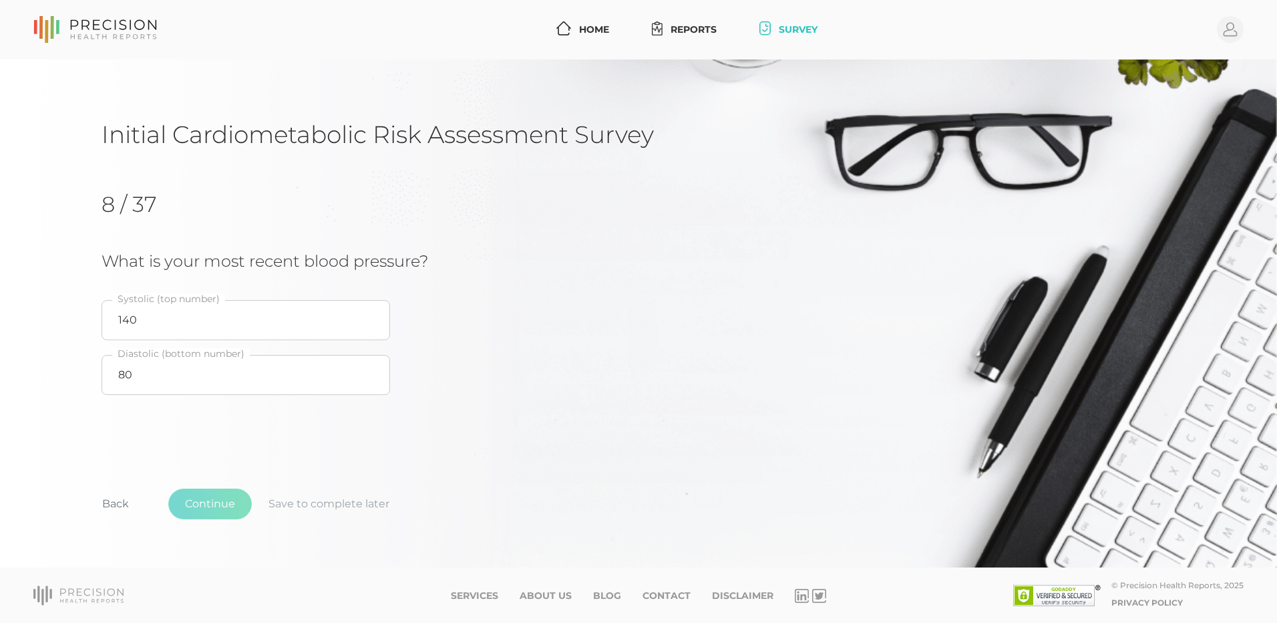
drag, startPoint x: 440, startPoint y: 484, endPoint x: 323, endPoint y: 501, distance: 118.1
click at [441, 479] on div "Back Continue Save to complete later" at bounding box center [639, 511] width 1074 height 99
click at [254, 461] on div "Initial Cardiometabolic Risk Assessment Survey 8 / 37 What is your most recent …" at bounding box center [639, 341] width 1074 height 442
click at [175, 311] on input "140" at bounding box center [246, 320] width 289 height 40
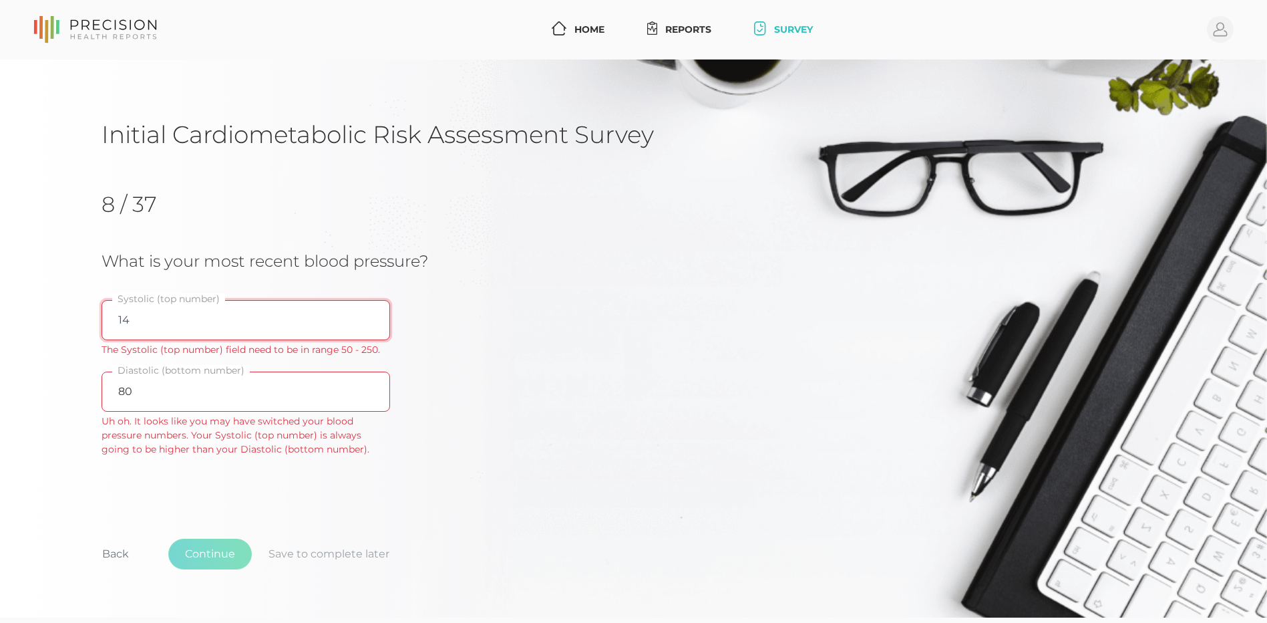
type input "140"
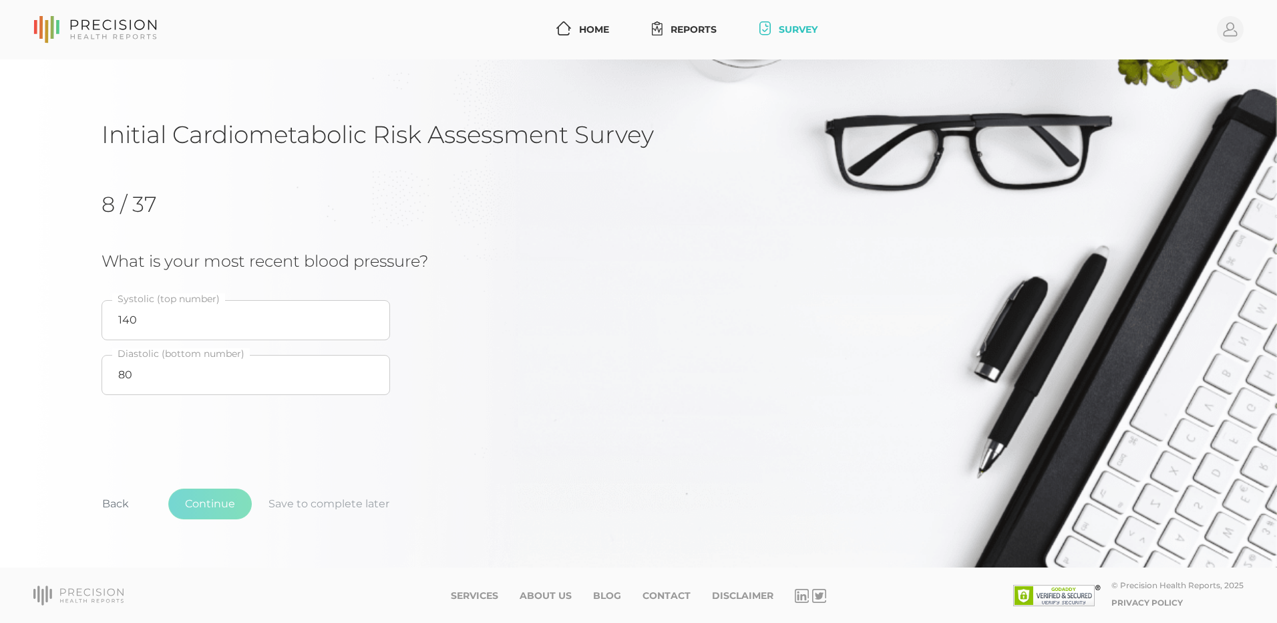
click at [637, 440] on div "Initial Cardiometabolic Risk Assessment Survey 8 / 37 What is your most recent …" at bounding box center [639, 341] width 1074 height 442
click at [204, 412] on div "8 / 37 What is your most recent blood pressure? 140 Systolic (top number) 80 Di…" at bounding box center [639, 296] width 1074 height 253
drag, startPoint x: 159, startPoint y: 397, endPoint x: 159, endPoint y: 381, distance: 16.0
click at [159, 394] on fieldset "80 Diastolic (bottom number)" at bounding box center [246, 374] width 289 height 55
click at [156, 369] on input "80" at bounding box center [246, 375] width 289 height 40
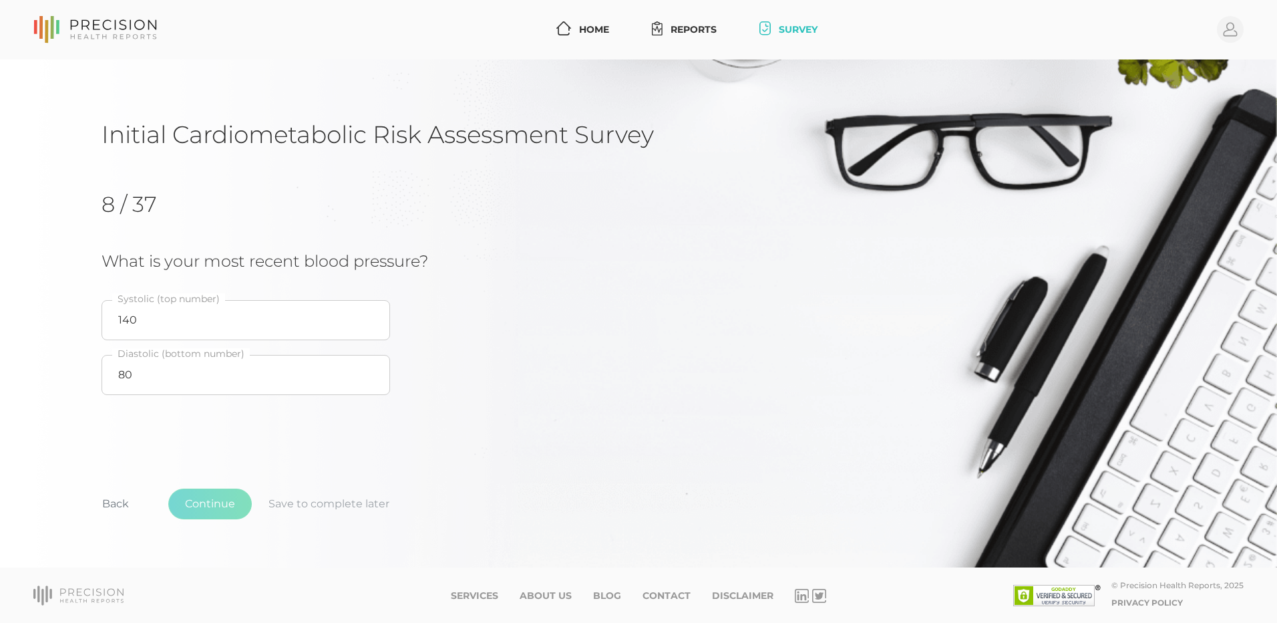
click at [166, 400] on fieldset "80 Diastolic (bottom number)" at bounding box center [246, 374] width 289 height 55
click at [790, 31] on link "Survey" at bounding box center [788, 29] width 69 height 25
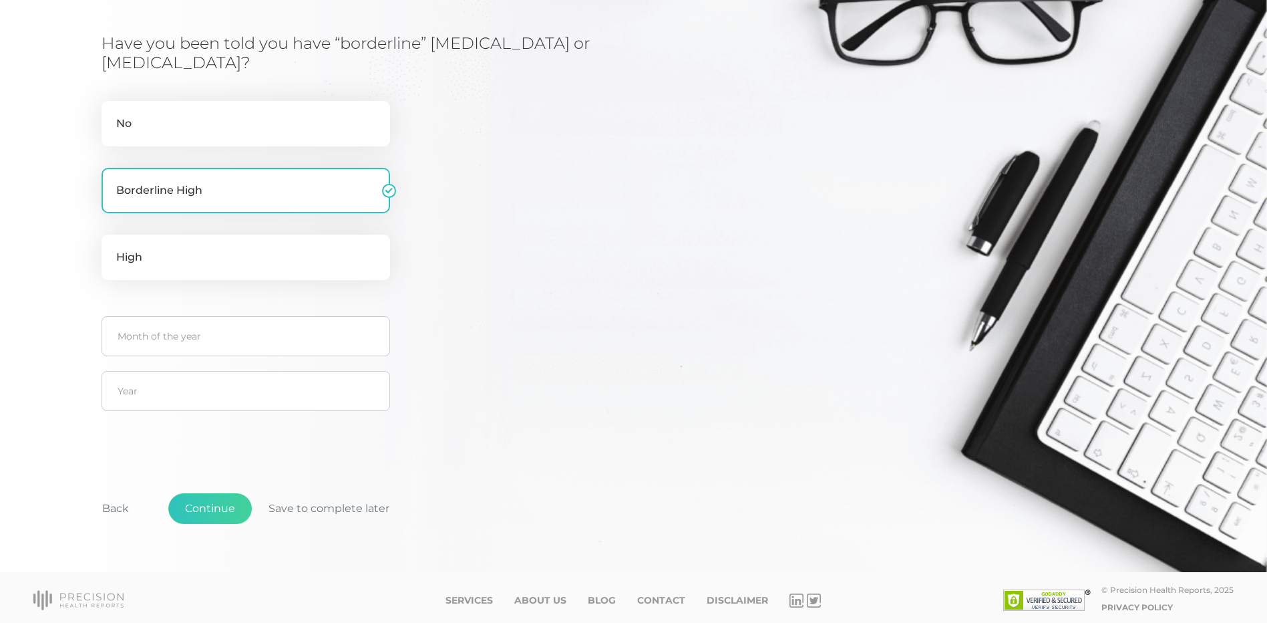
scroll to position [261, 0]
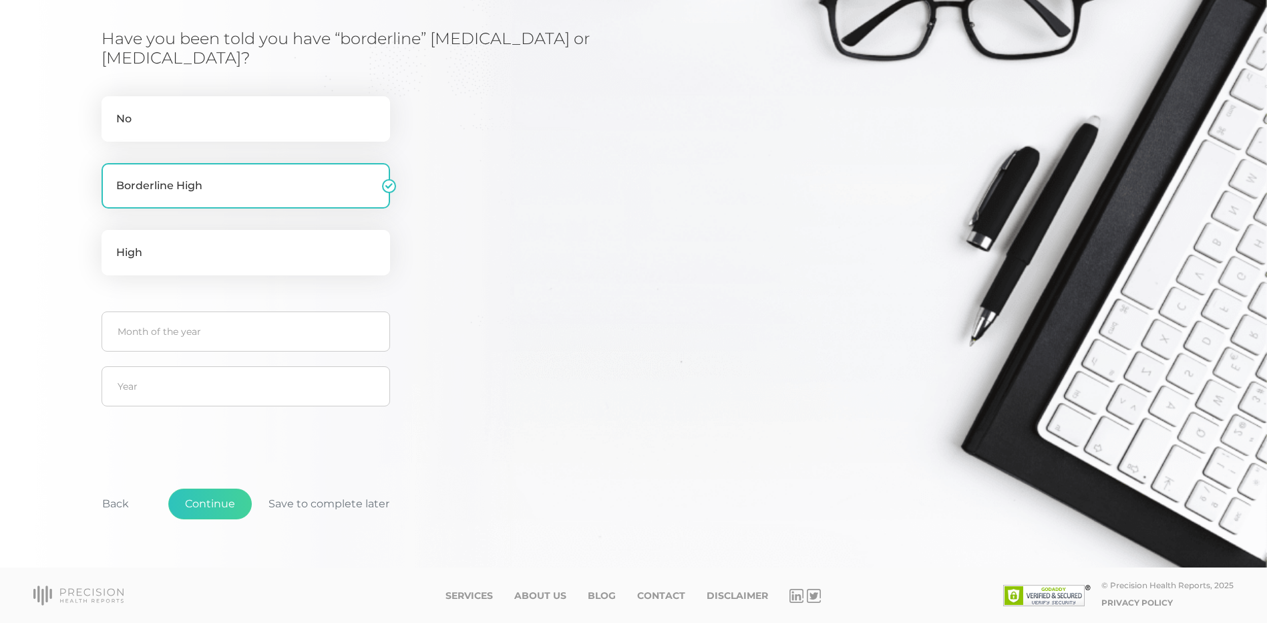
click at [568, 333] on div "Have you been told you have “borderline” high blood pressure or high blood pres…" at bounding box center [421, 221] width 639 height 385
click at [230, 508] on button "Continue" at bounding box center [209, 503] width 83 height 31
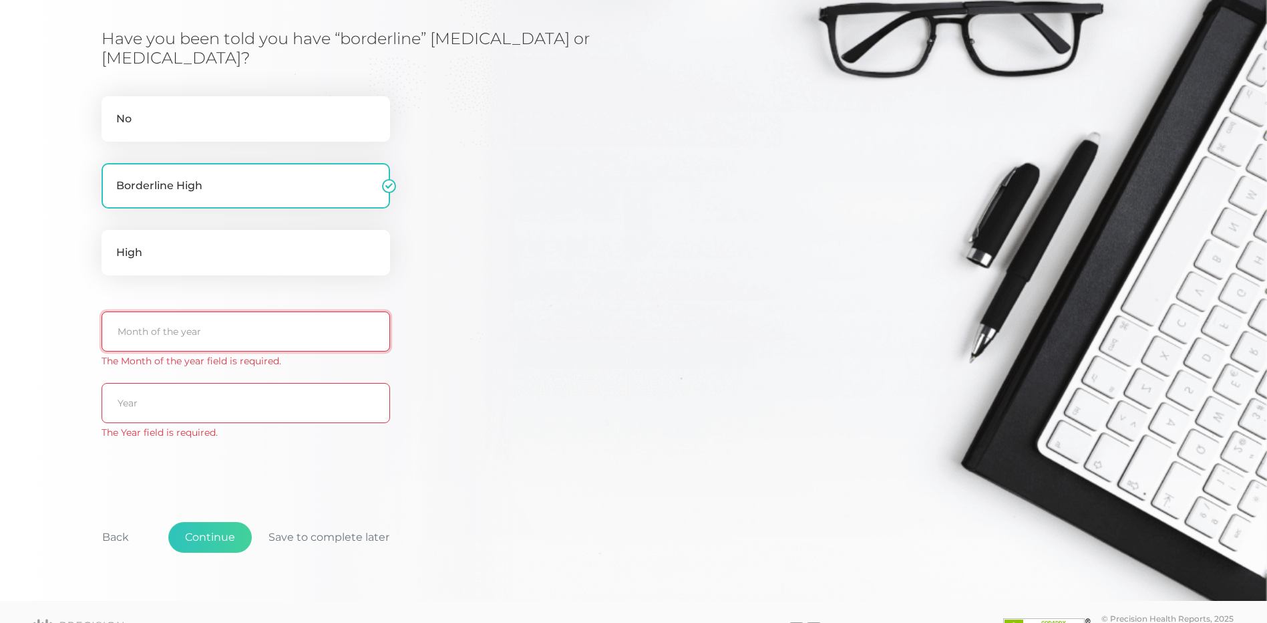
click at [281, 335] on input "text" at bounding box center [246, 331] width 289 height 40
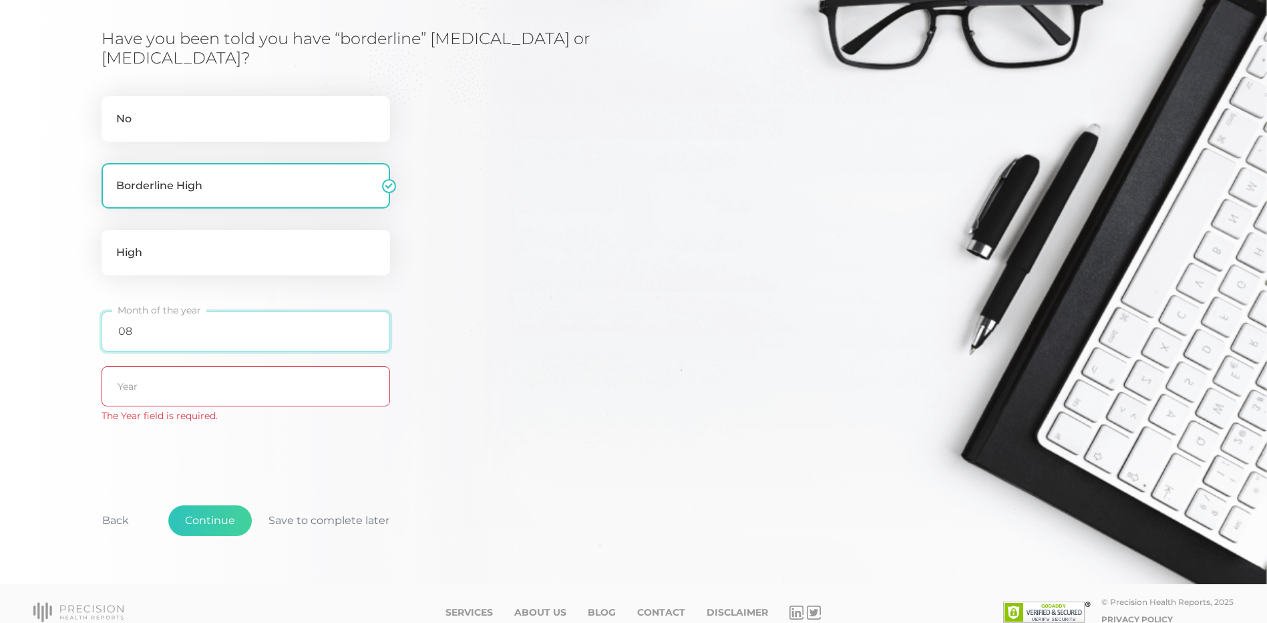
type input "08"
click at [157, 391] on input "text" at bounding box center [246, 386] width 289 height 40
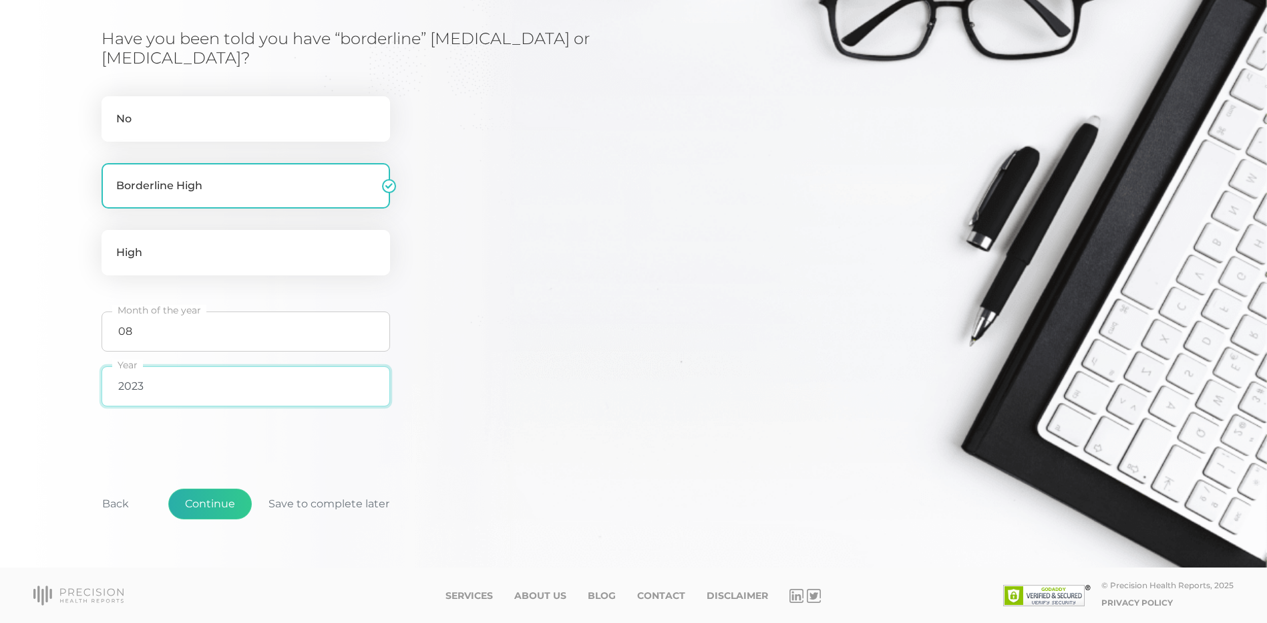
type input "2023"
click at [228, 510] on button "Continue" at bounding box center [209, 503] width 83 height 31
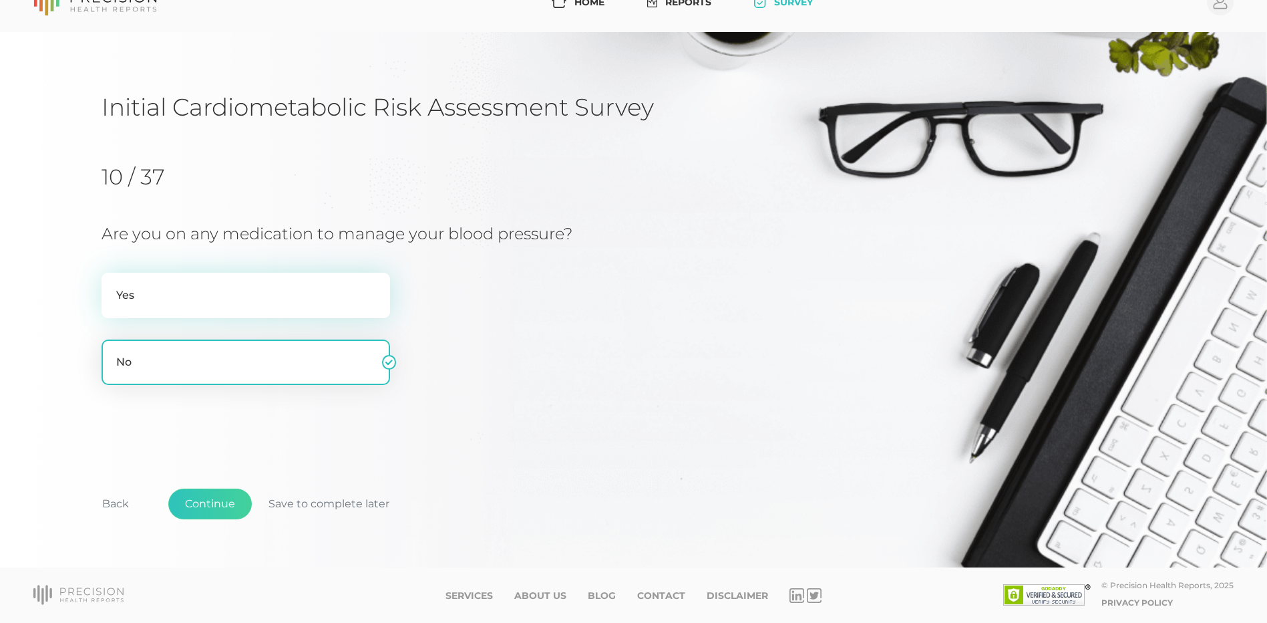
click at [346, 301] on label "Yes" at bounding box center [246, 295] width 289 height 45
click at [112, 286] on input "Yes" at bounding box center [107, 279] width 11 height 13
radio input "true"
radio input "false"
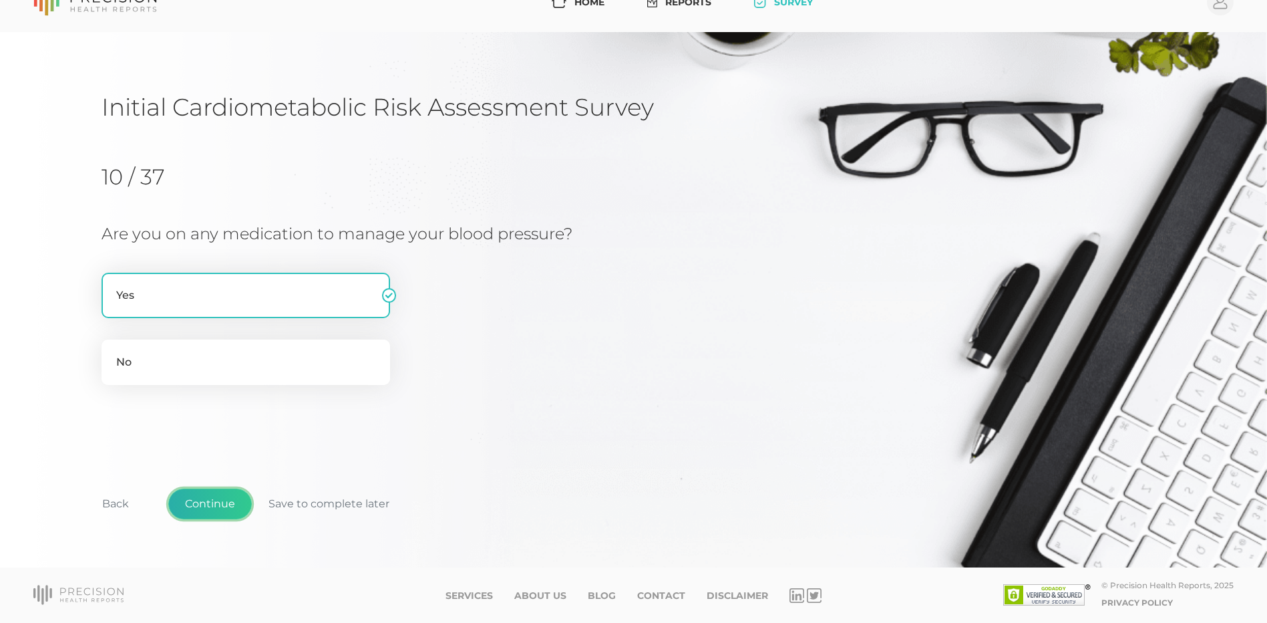
click at [219, 504] on button "Continue" at bounding box center [209, 503] width 83 height 31
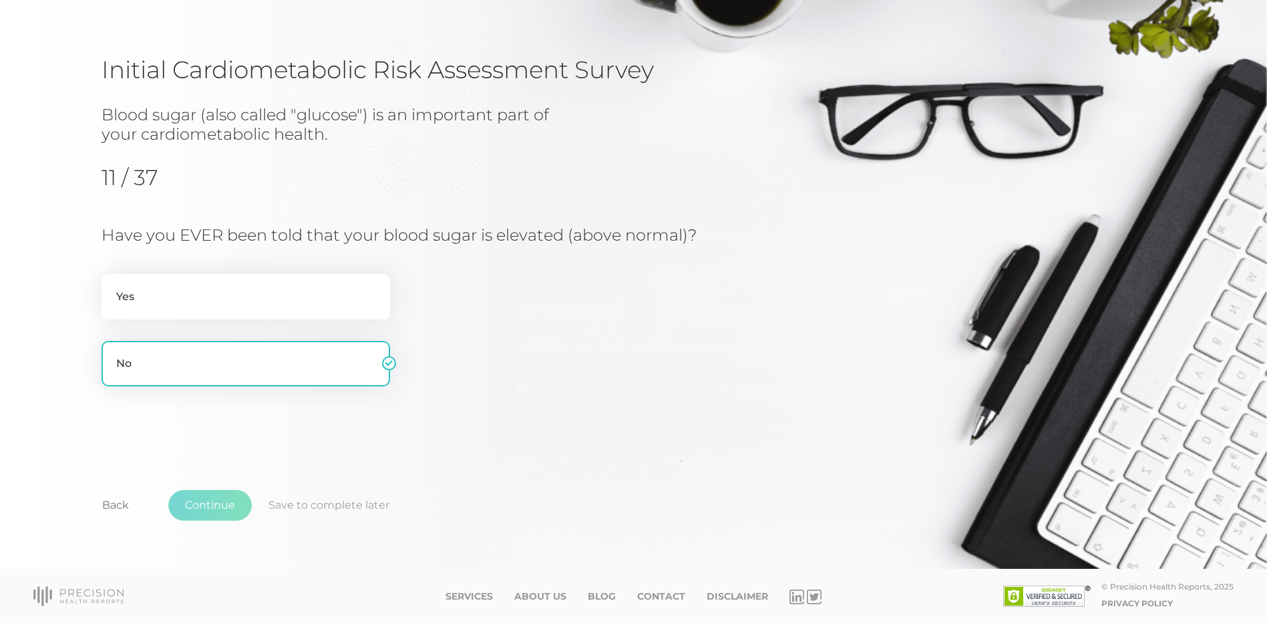
scroll to position [65, 0]
click at [211, 513] on button "Continue" at bounding box center [209, 504] width 83 height 31
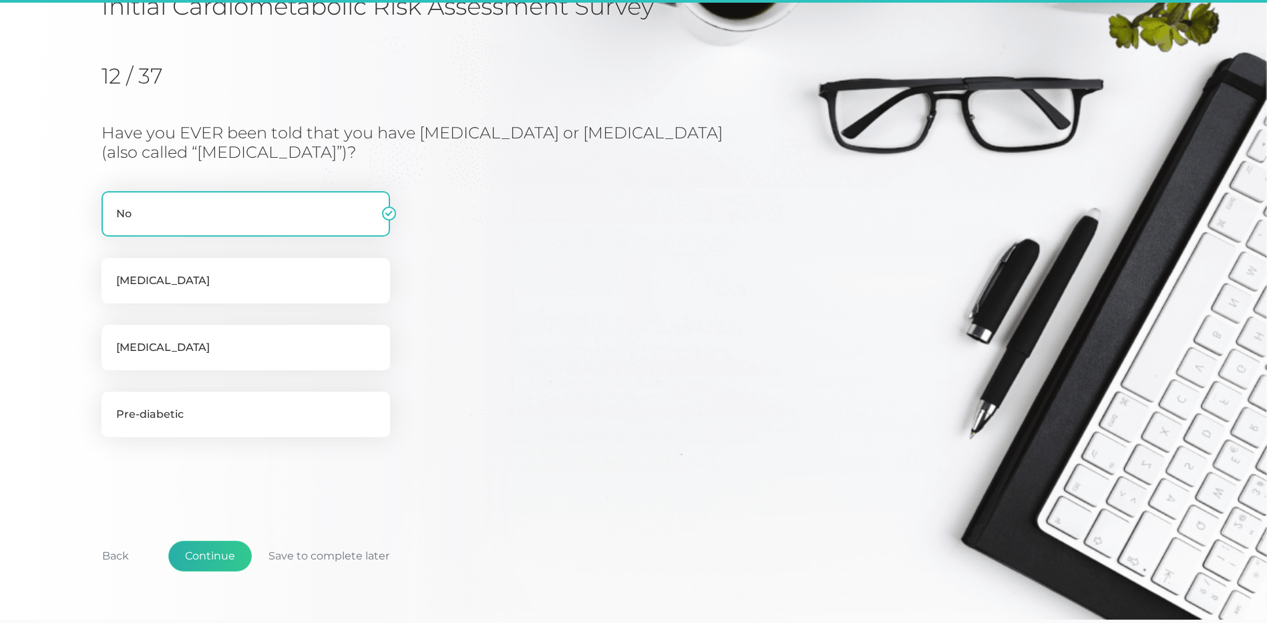
scroll to position [170, 0]
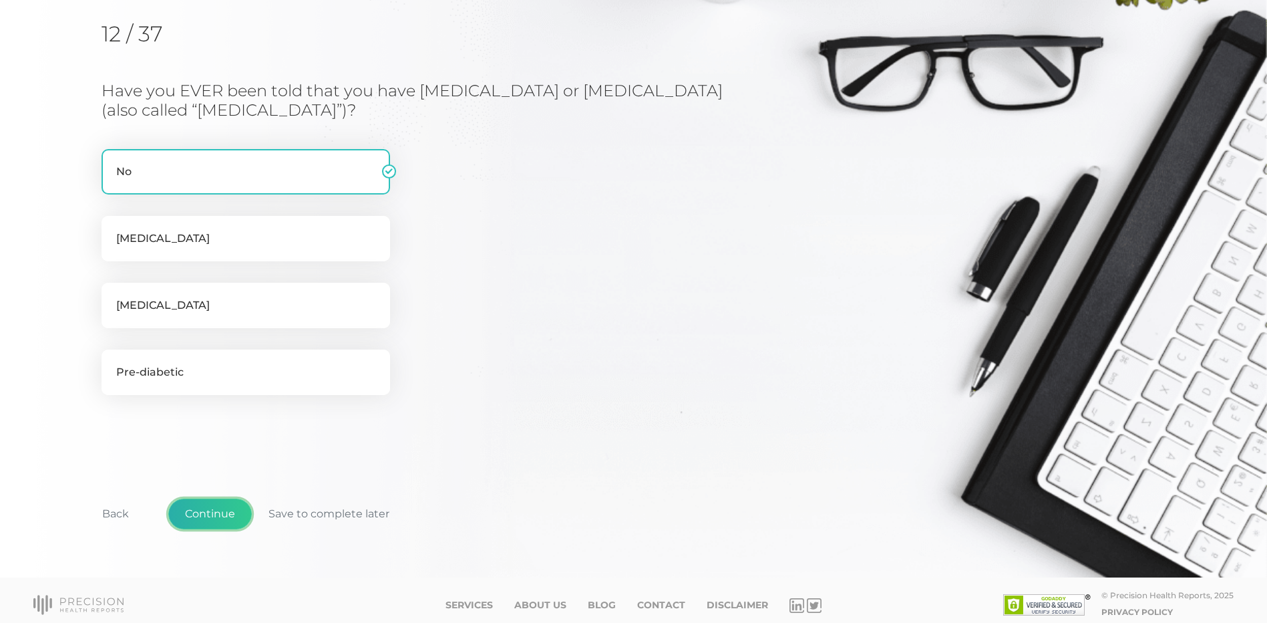
click at [206, 515] on button "Continue" at bounding box center [209, 513] width 83 height 31
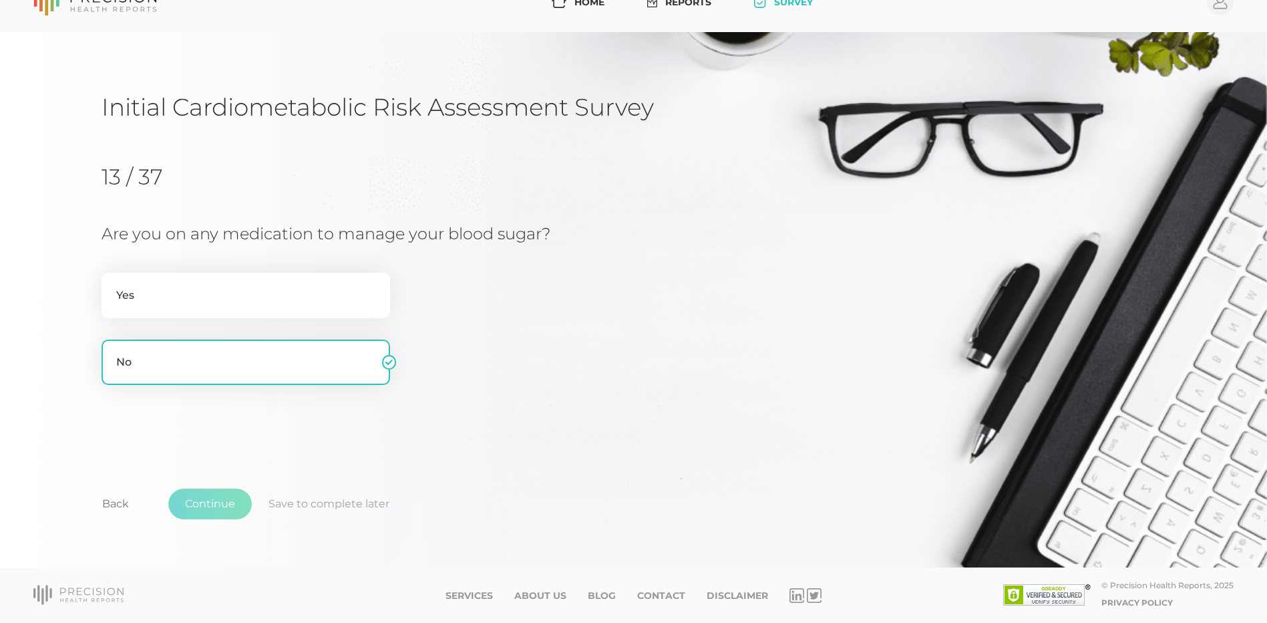
scroll to position [27, 0]
click at [210, 515] on button "Continue" at bounding box center [209, 503] width 83 height 31
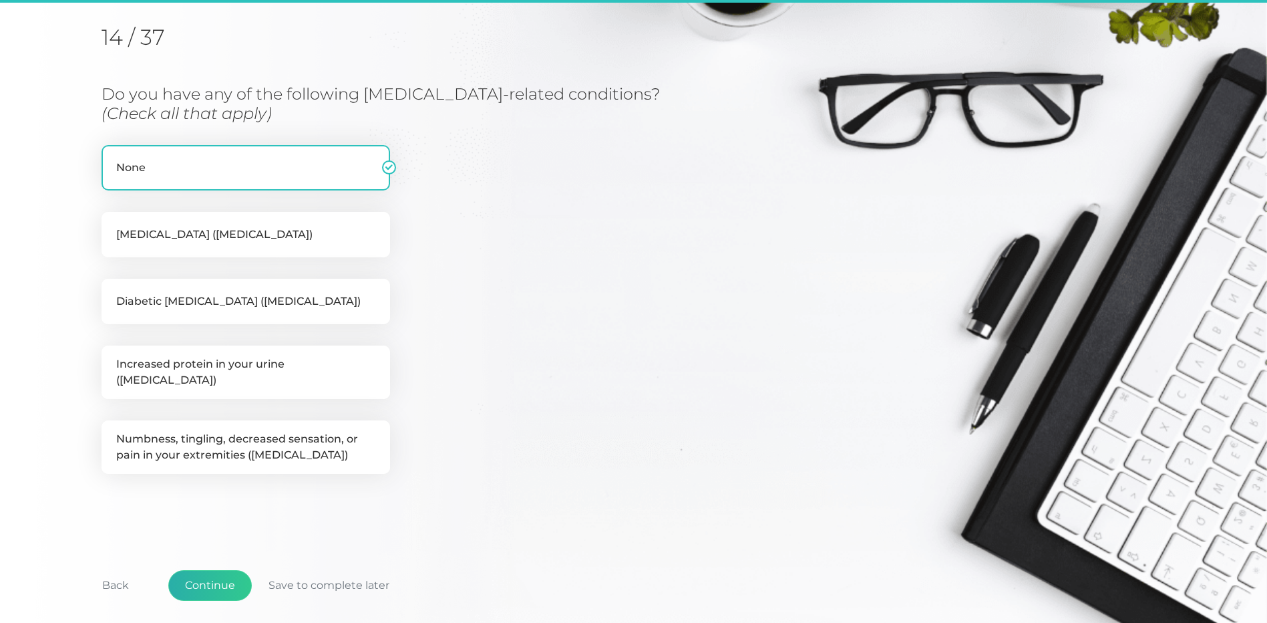
scroll to position [170, 0]
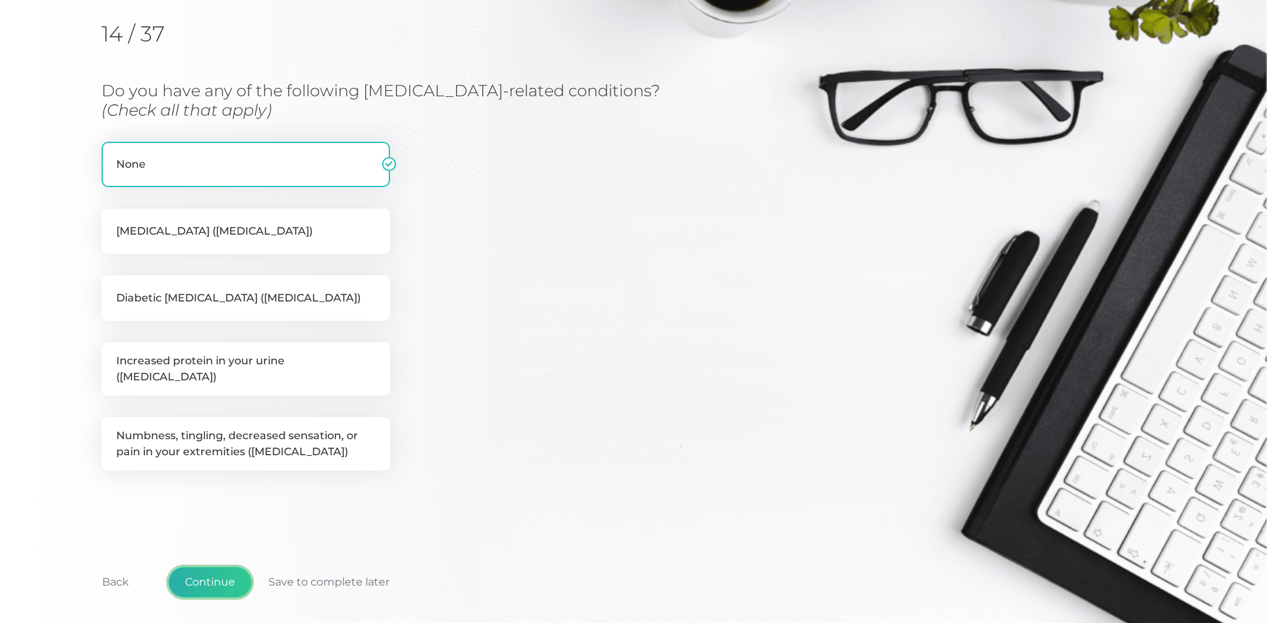
click at [232, 571] on button "Continue" at bounding box center [209, 581] width 83 height 31
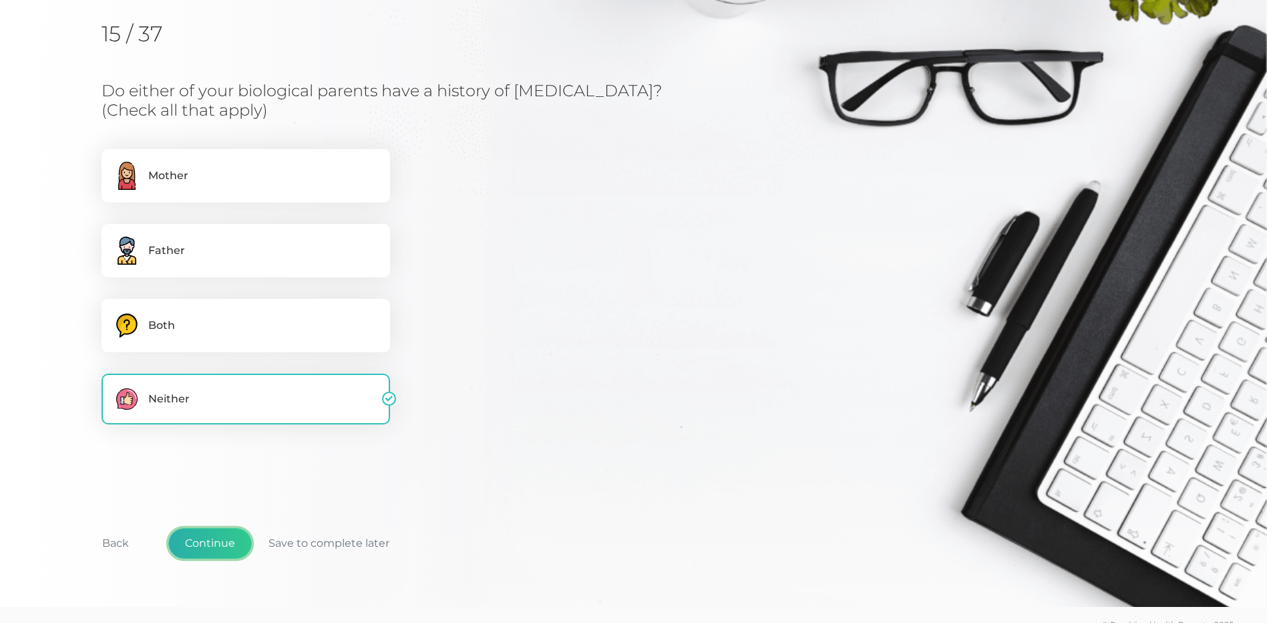
click at [222, 542] on button "Continue" at bounding box center [209, 543] width 83 height 31
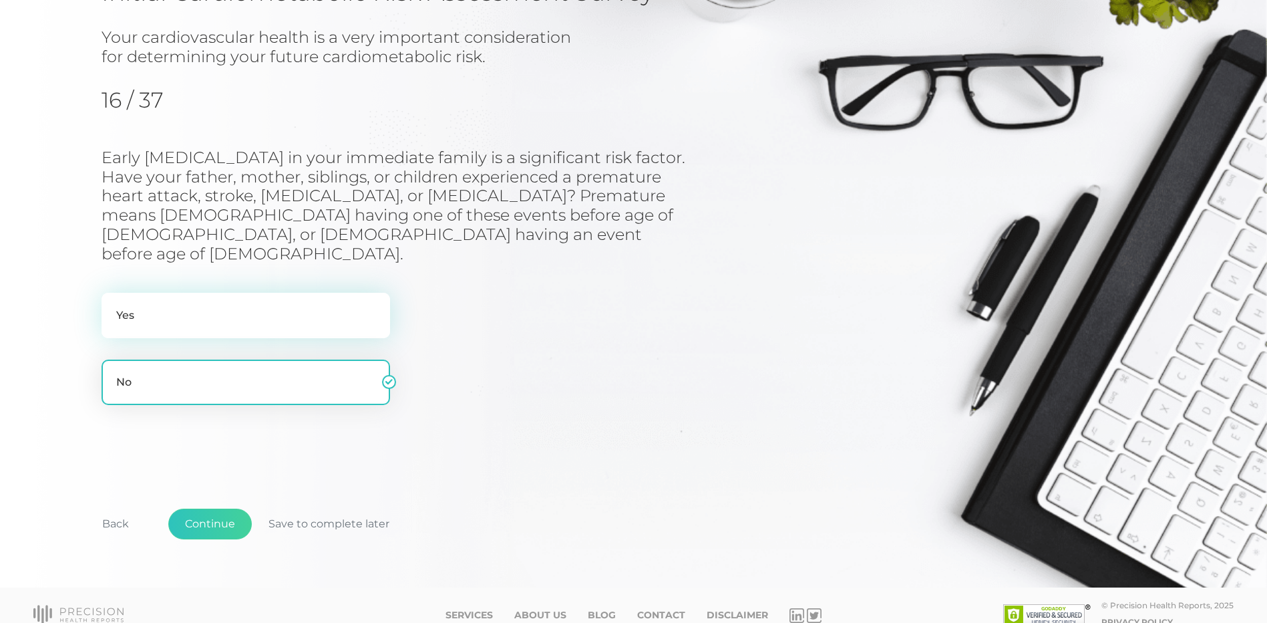
click at [197, 293] on label "Yes" at bounding box center [246, 315] width 289 height 45
click at [112, 293] on input "Yes" at bounding box center [107, 299] width 11 height 13
radio input "true"
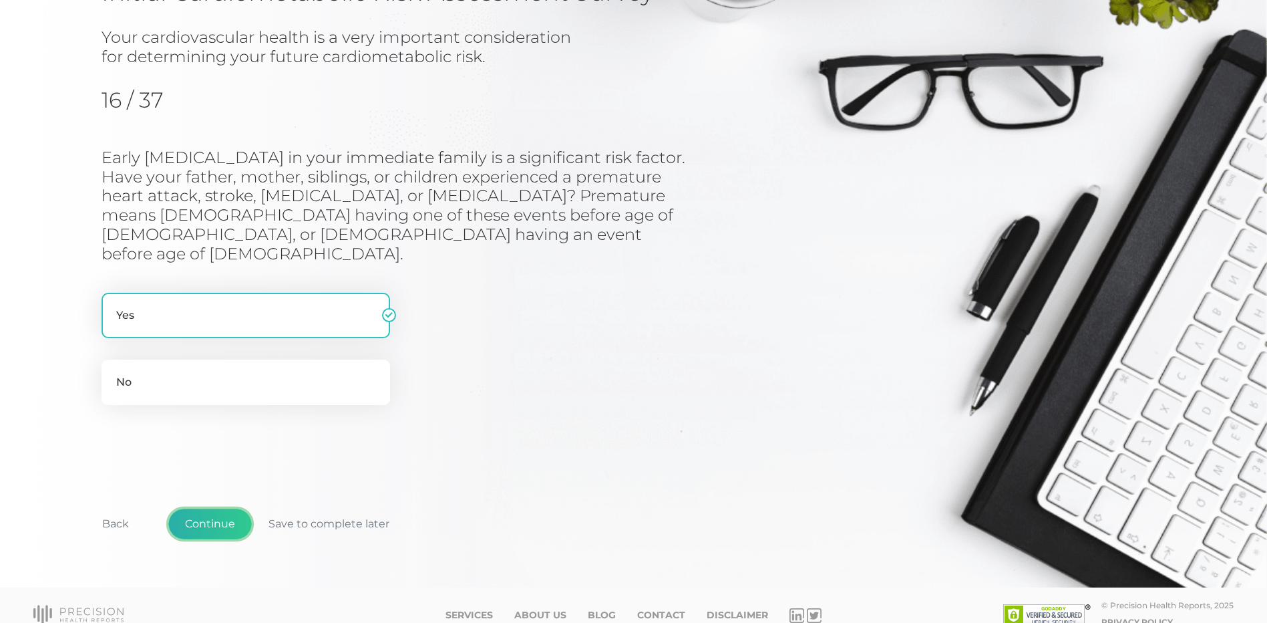
click at [234, 508] on button "Continue" at bounding box center [209, 523] width 83 height 31
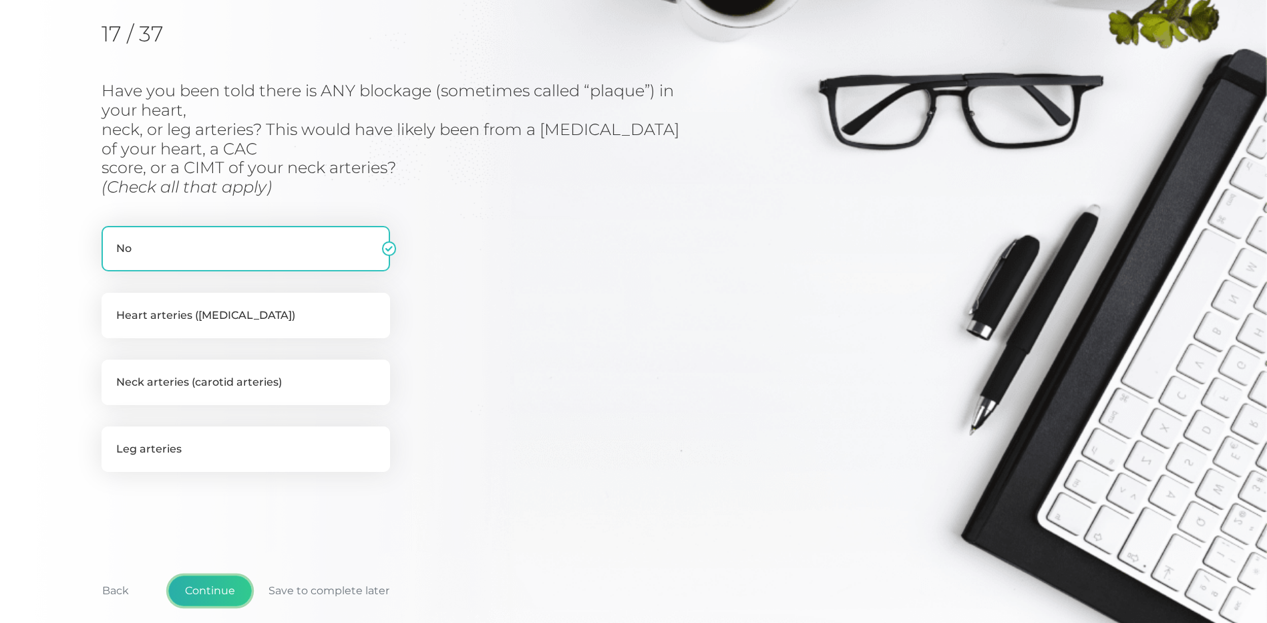
click at [210, 593] on button "Continue" at bounding box center [209, 590] width 83 height 31
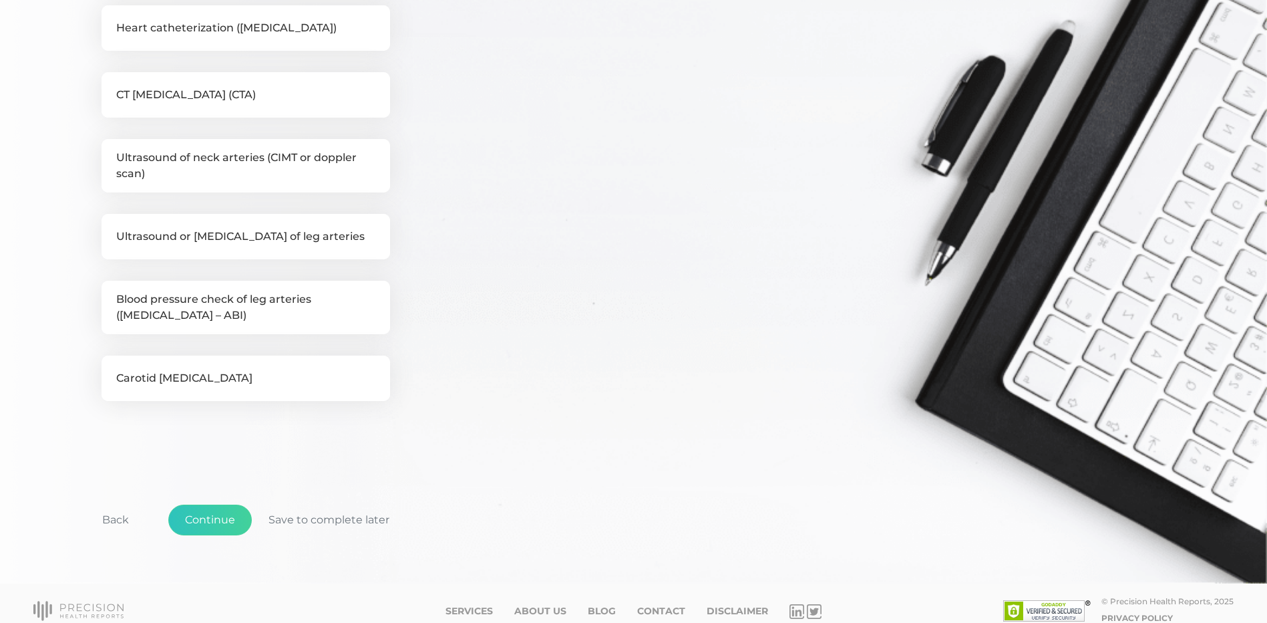
scroll to position [463, 0]
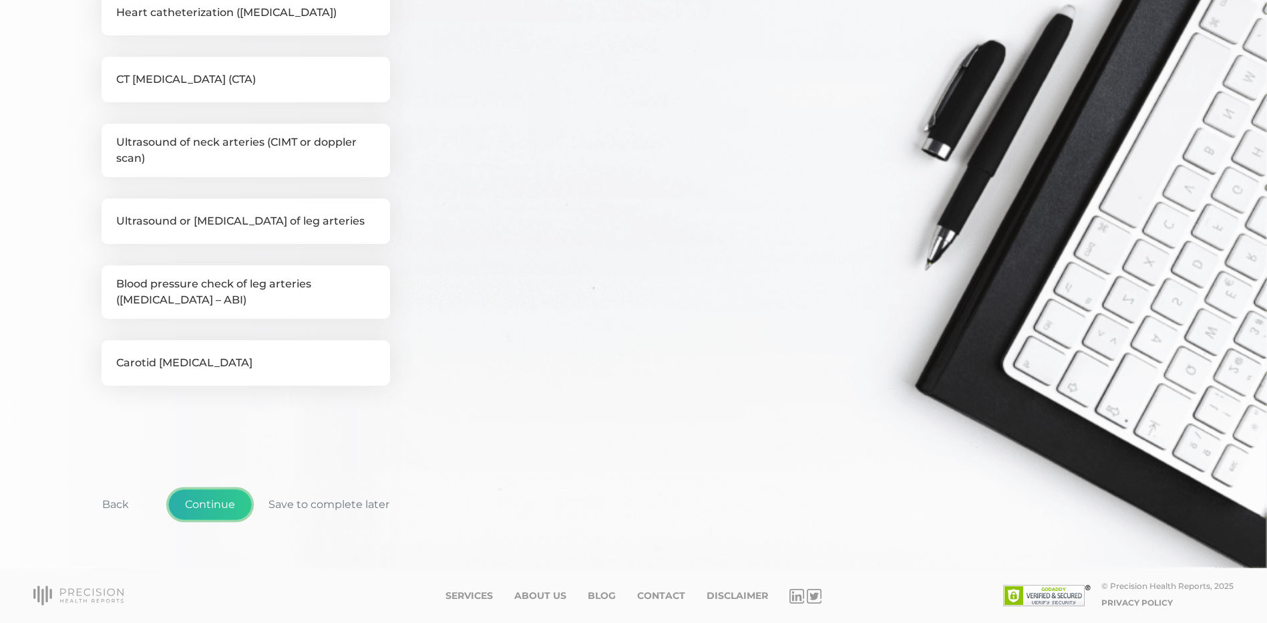
click at [229, 506] on button "Continue" at bounding box center [209, 504] width 83 height 31
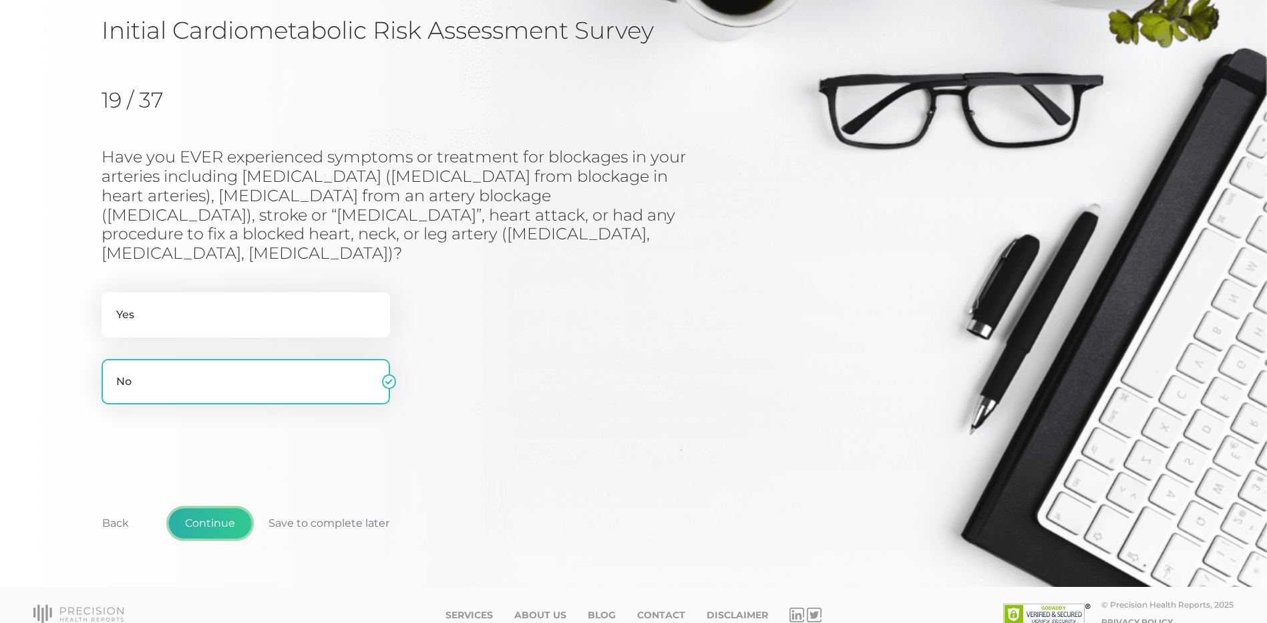
click at [209, 508] on button "Continue" at bounding box center [209, 523] width 83 height 31
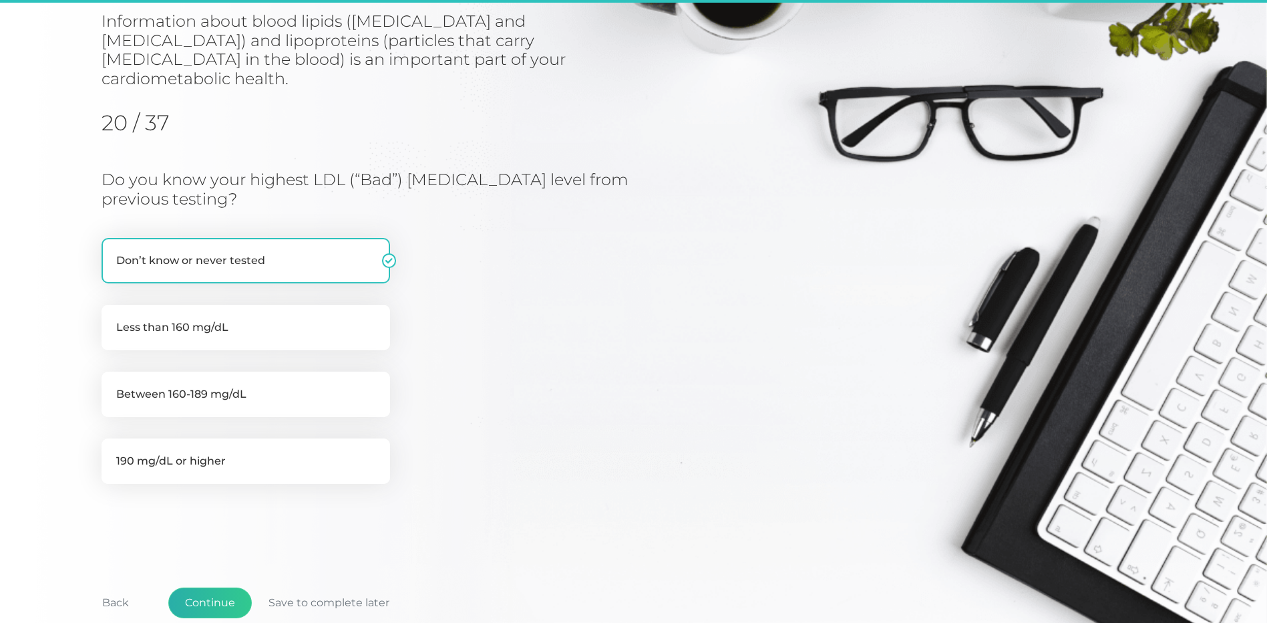
scroll to position [170, 0]
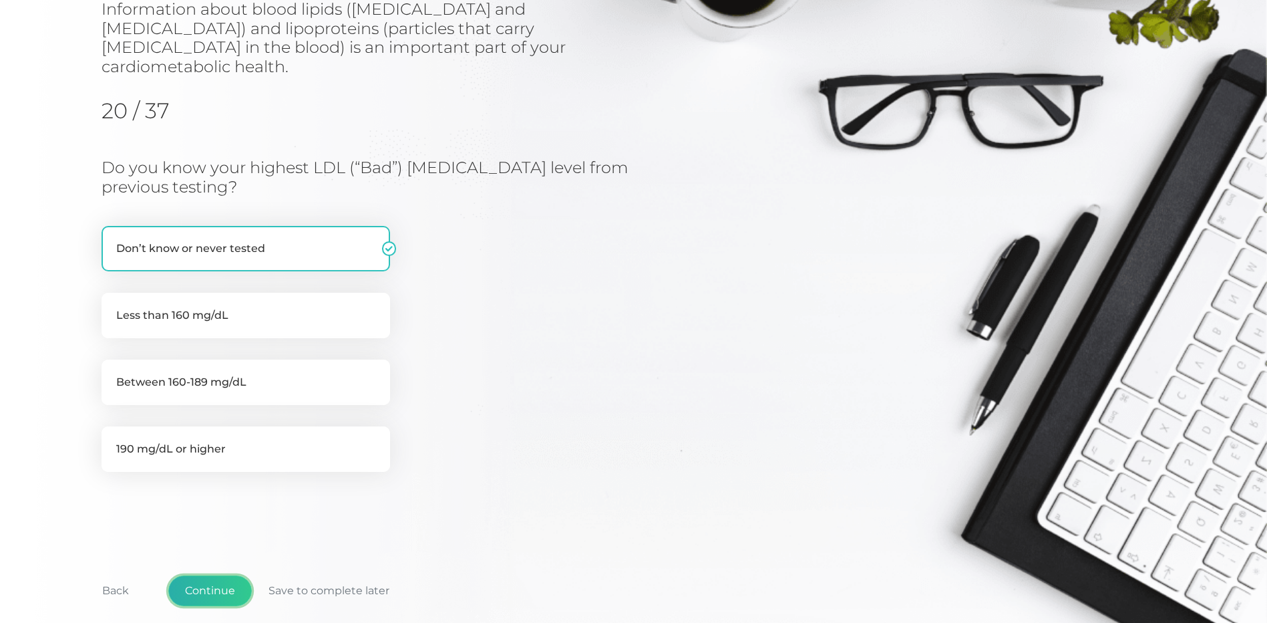
click at [211, 575] on button "Continue" at bounding box center [209, 590] width 83 height 31
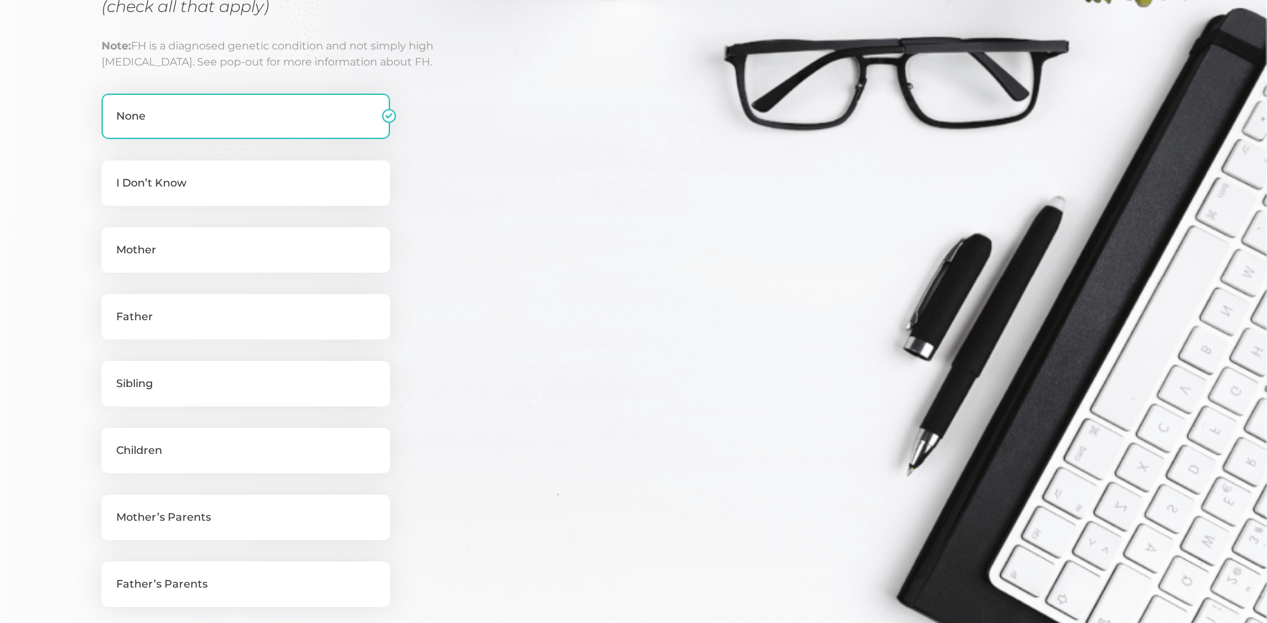
scroll to position [304, 0]
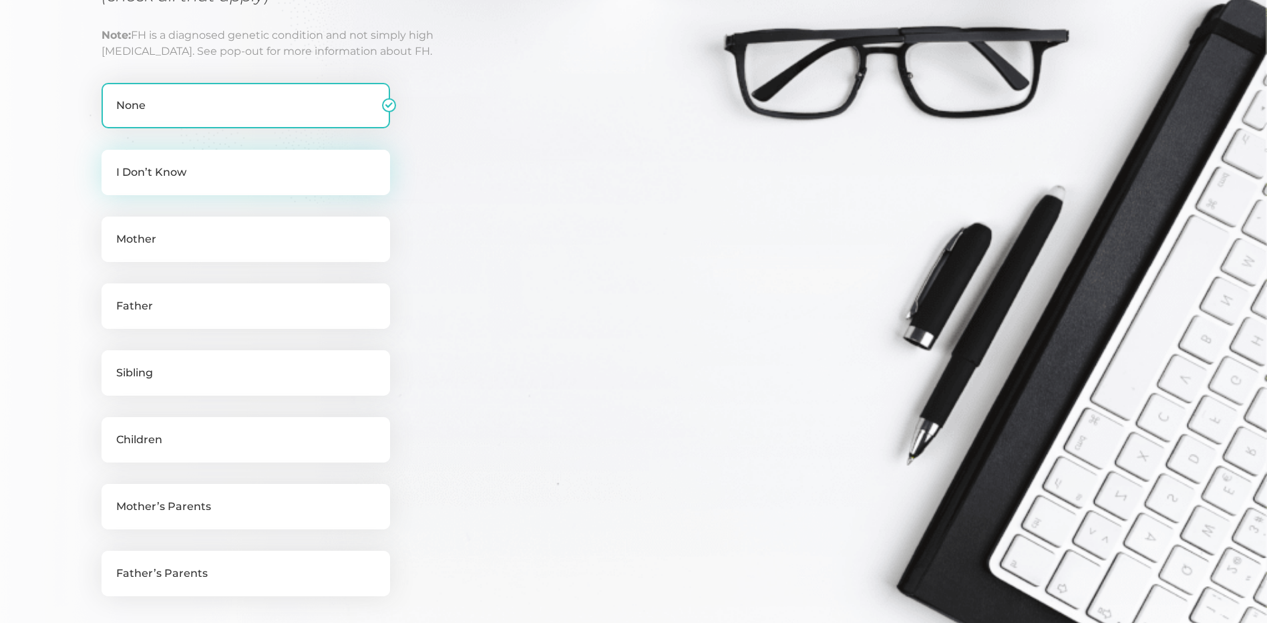
click at [206, 175] on label "I Don’t Know" at bounding box center [246, 172] width 289 height 45
click at [112, 163] on input "I Don’t Know" at bounding box center [107, 156] width 11 height 13
checkbox input "true"
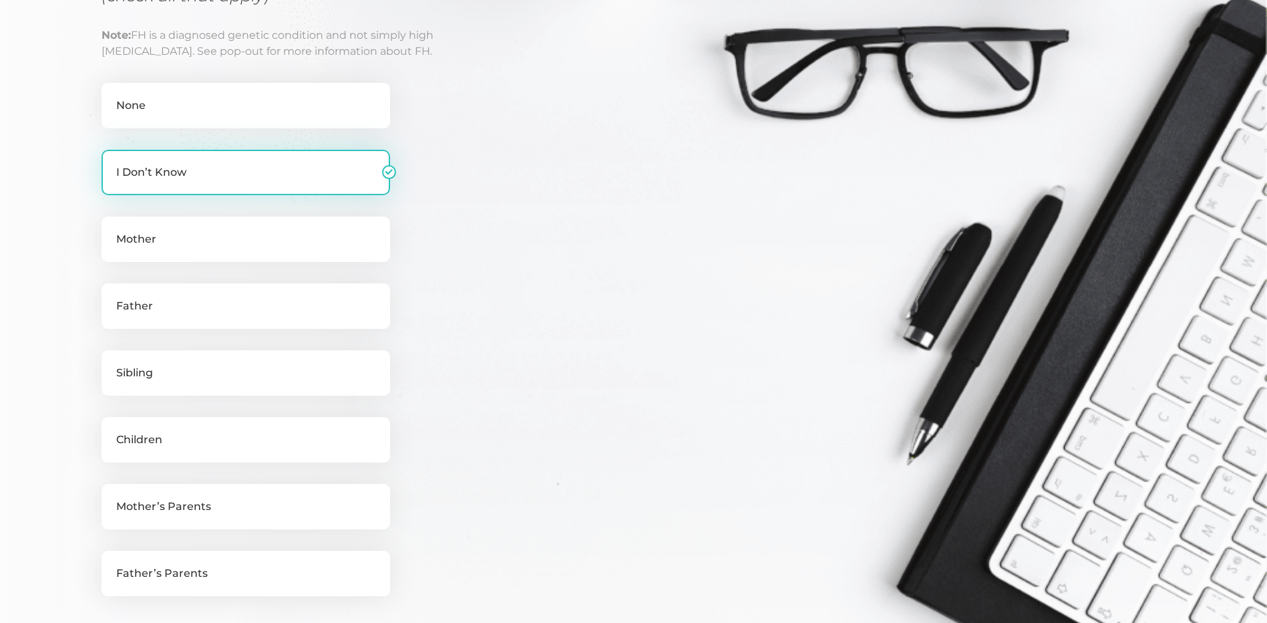
checkbox input "false"
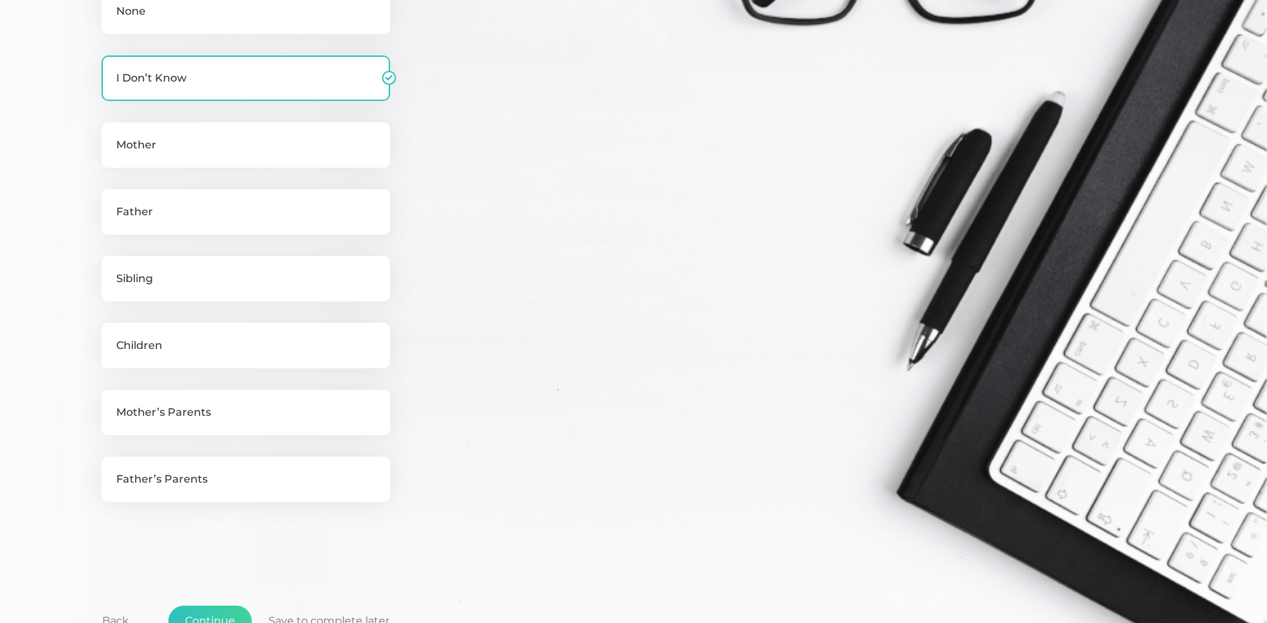
scroll to position [438, 0]
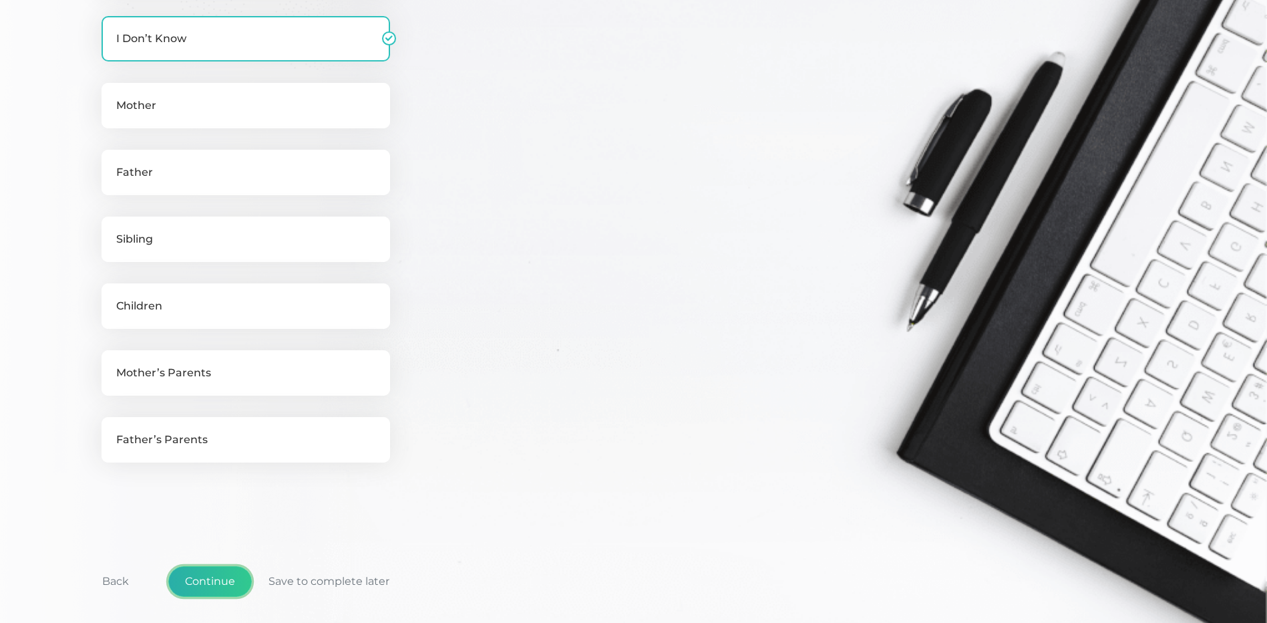
click at [218, 588] on button "Continue" at bounding box center [209, 581] width 83 height 31
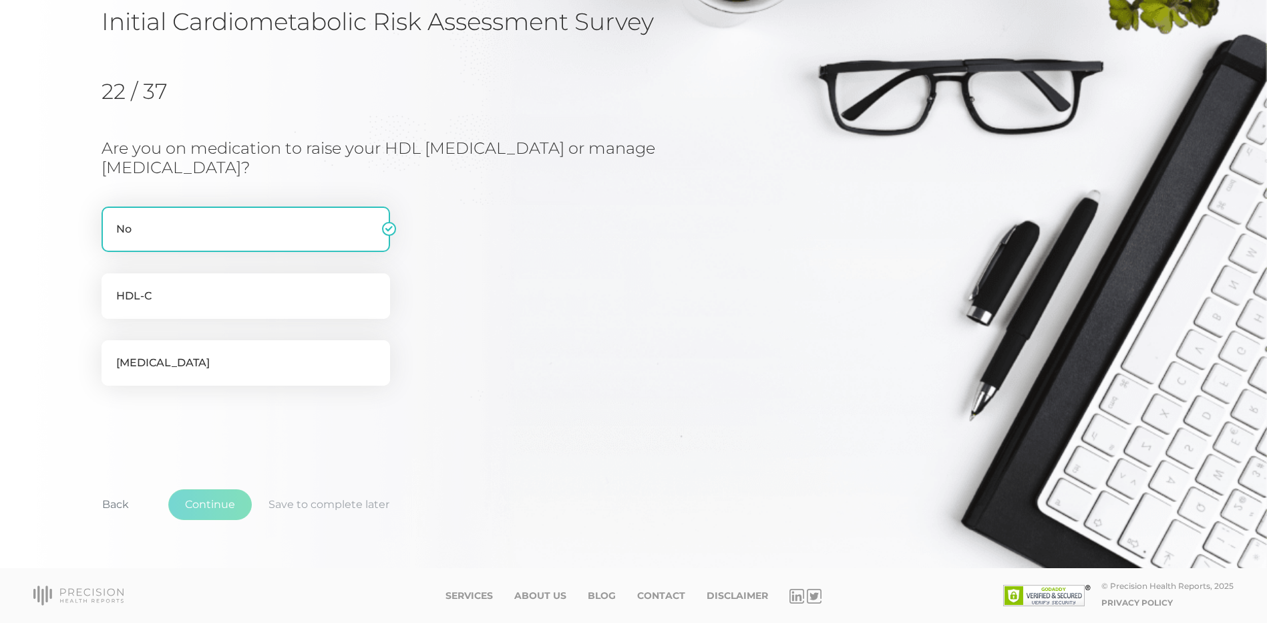
scroll to position [113, 0]
click at [215, 506] on button "Continue" at bounding box center [209, 504] width 83 height 31
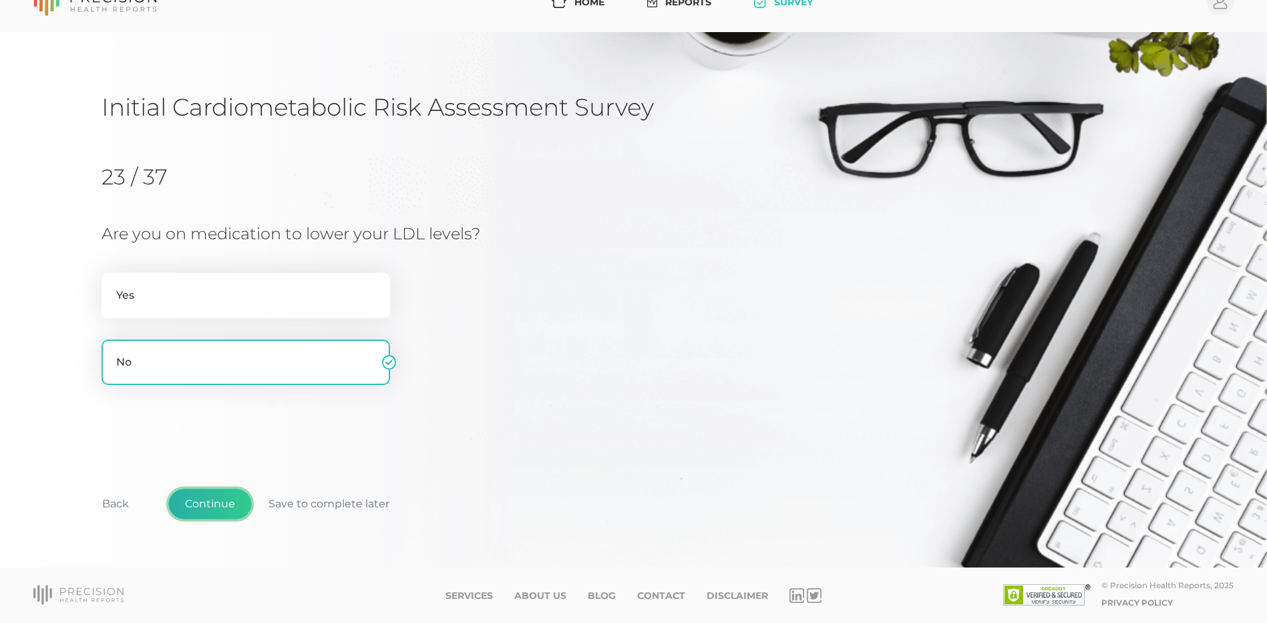
click at [230, 507] on button "Continue" at bounding box center [209, 503] width 83 height 31
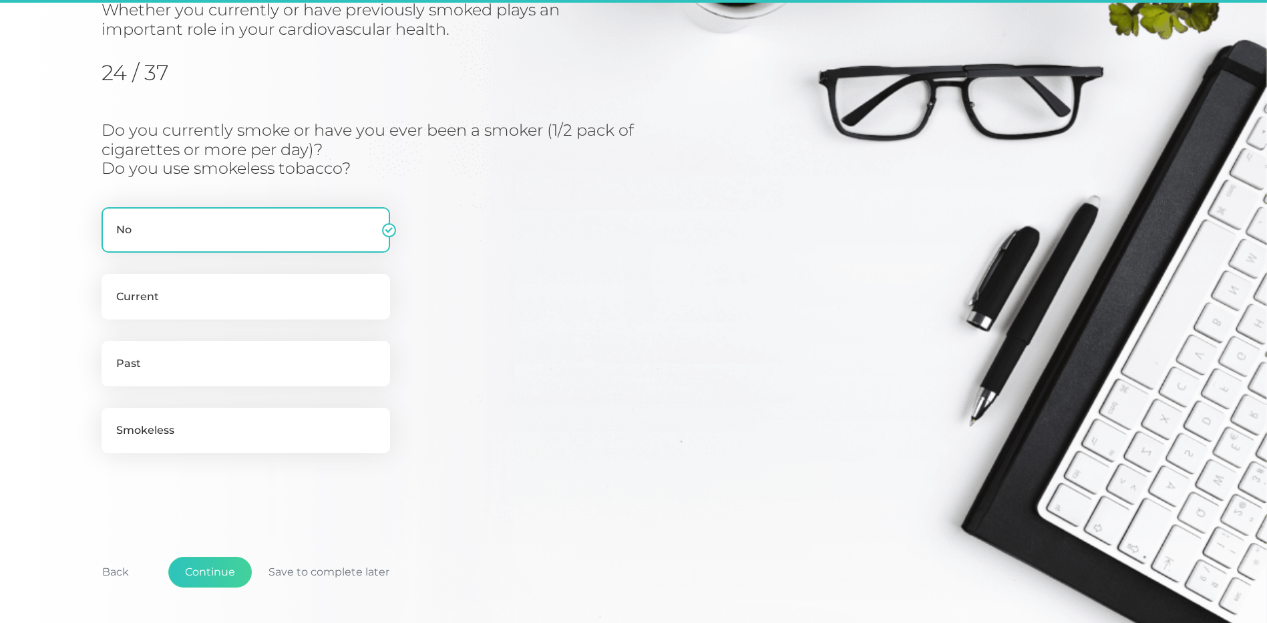
scroll to position [170, 0]
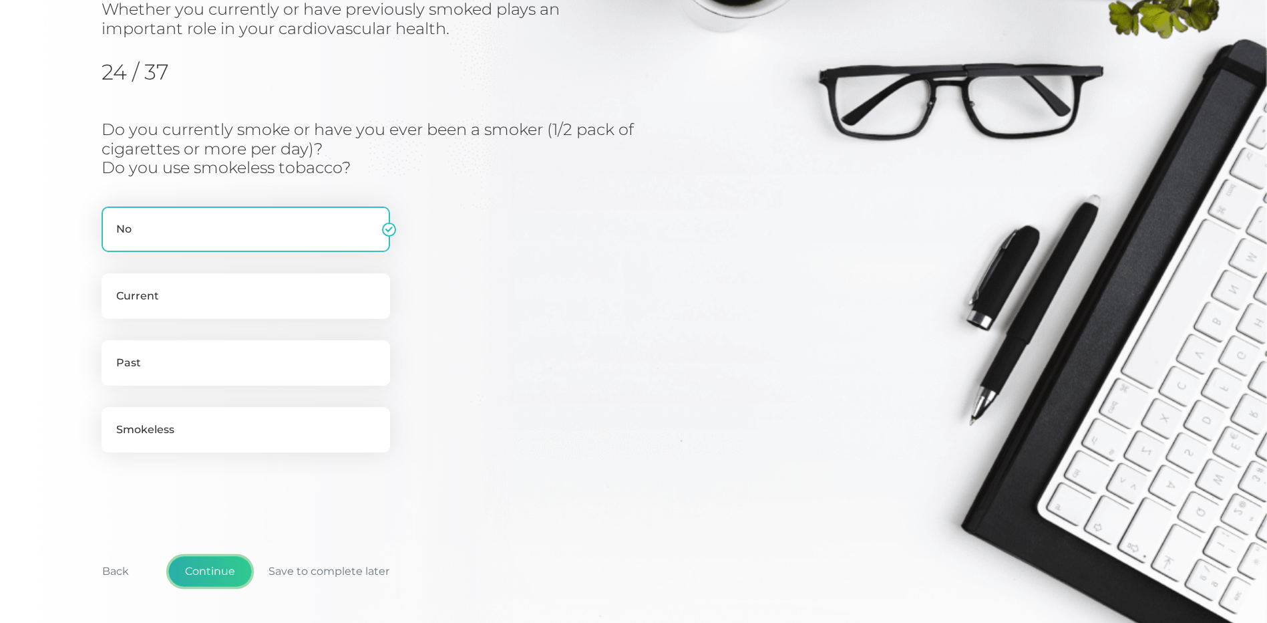
click at [226, 572] on button "Continue" at bounding box center [209, 571] width 83 height 31
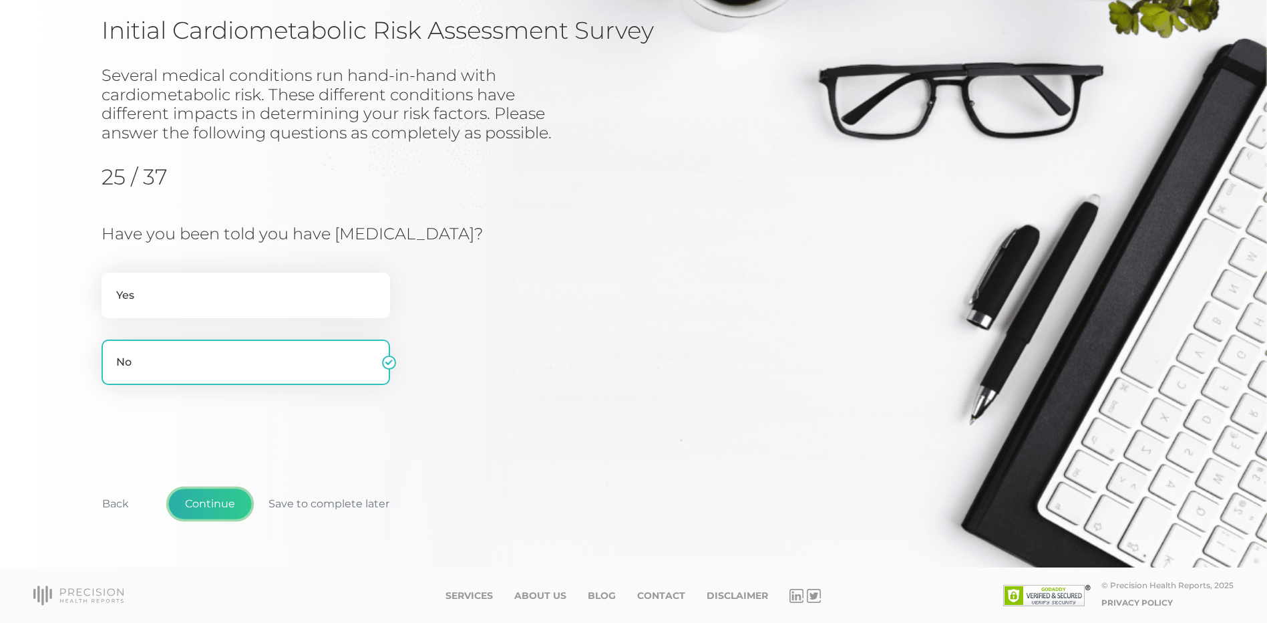
click at [234, 502] on button "Continue" at bounding box center [209, 503] width 83 height 31
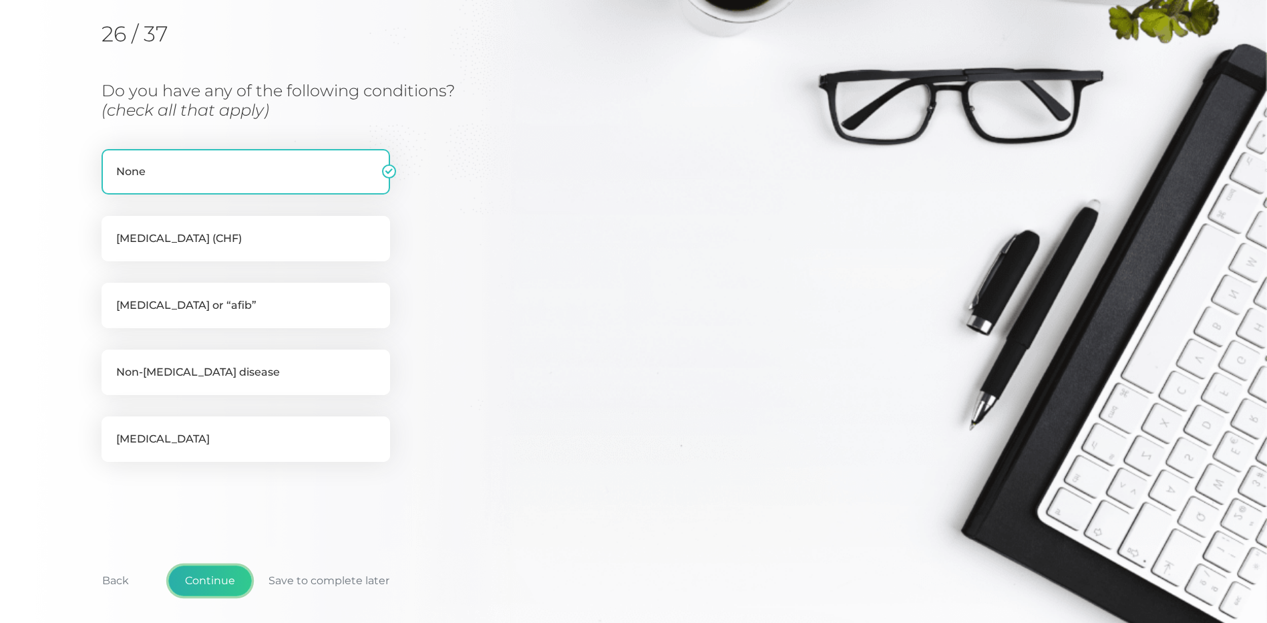
click at [200, 582] on button "Continue" at bounding box center [209, 580] width 83 height 31
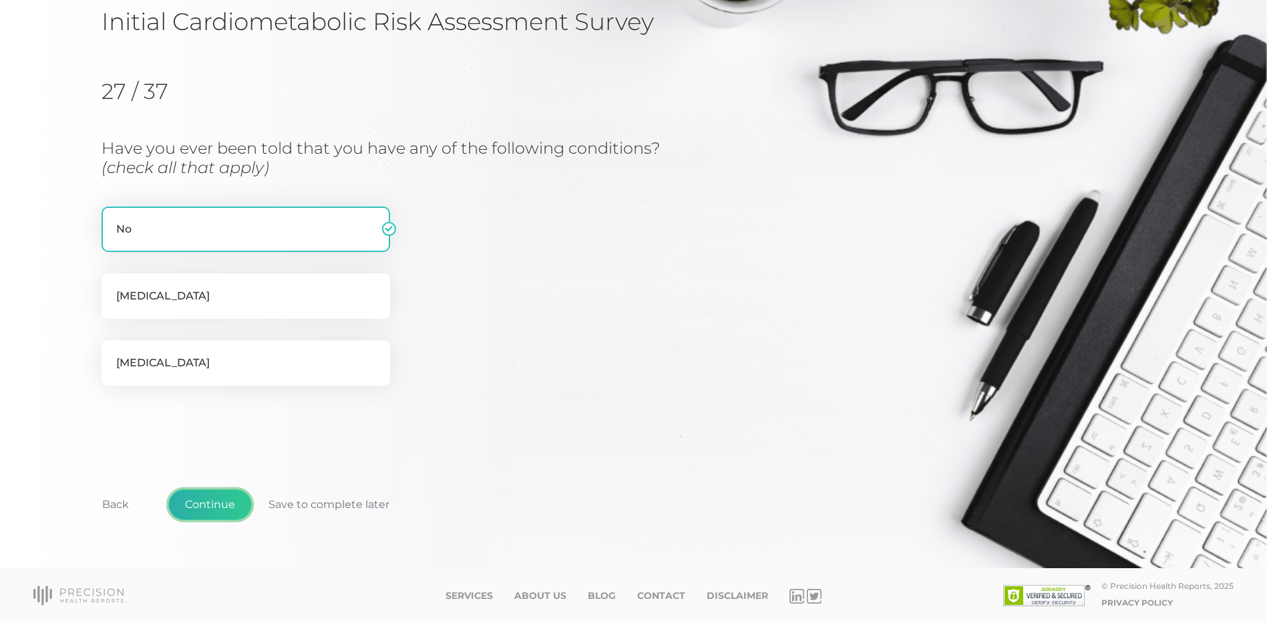
drag, startPoint x: 216, startPoint y: 508, endPoint x: 224, endPoint y: 508, distance: 7.4
click at [222, 508] on button "Continue" at bounding box center [209, 504] width 83 height 31
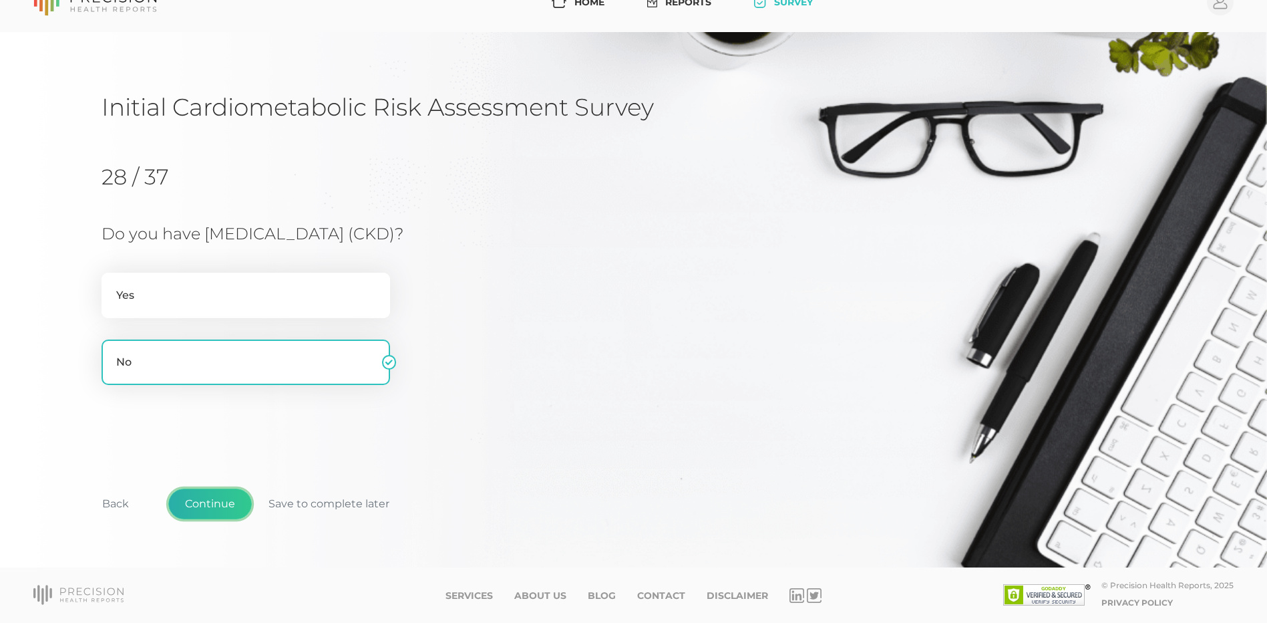
click at [221, 503] on button "Continue" at bounding box center [209, 503] width 83 height 31
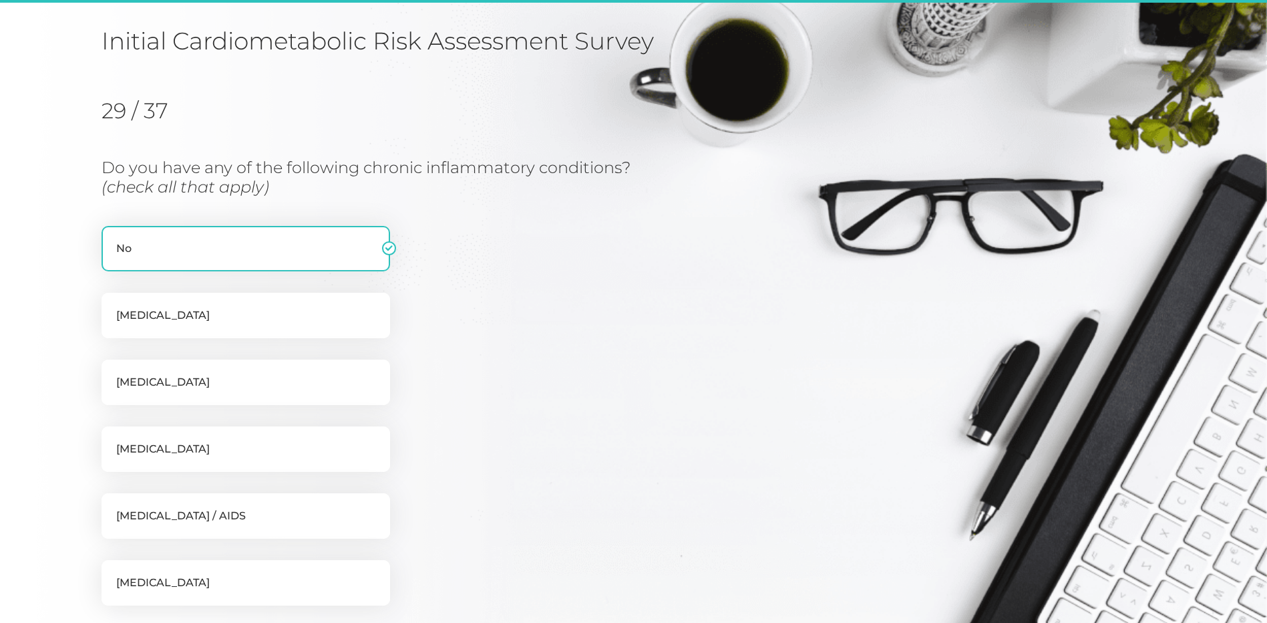
scroll to position [170, 0]
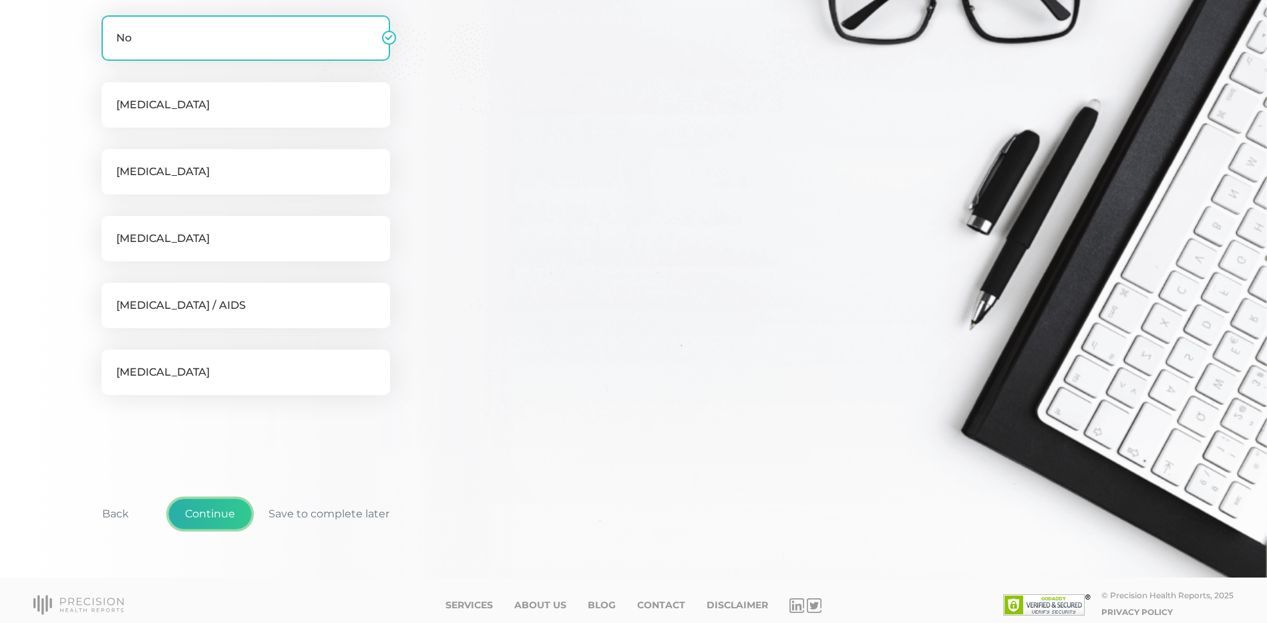
click at [204, 515] on button "Continue" at bounding box center [209, 513] width 83 height 31
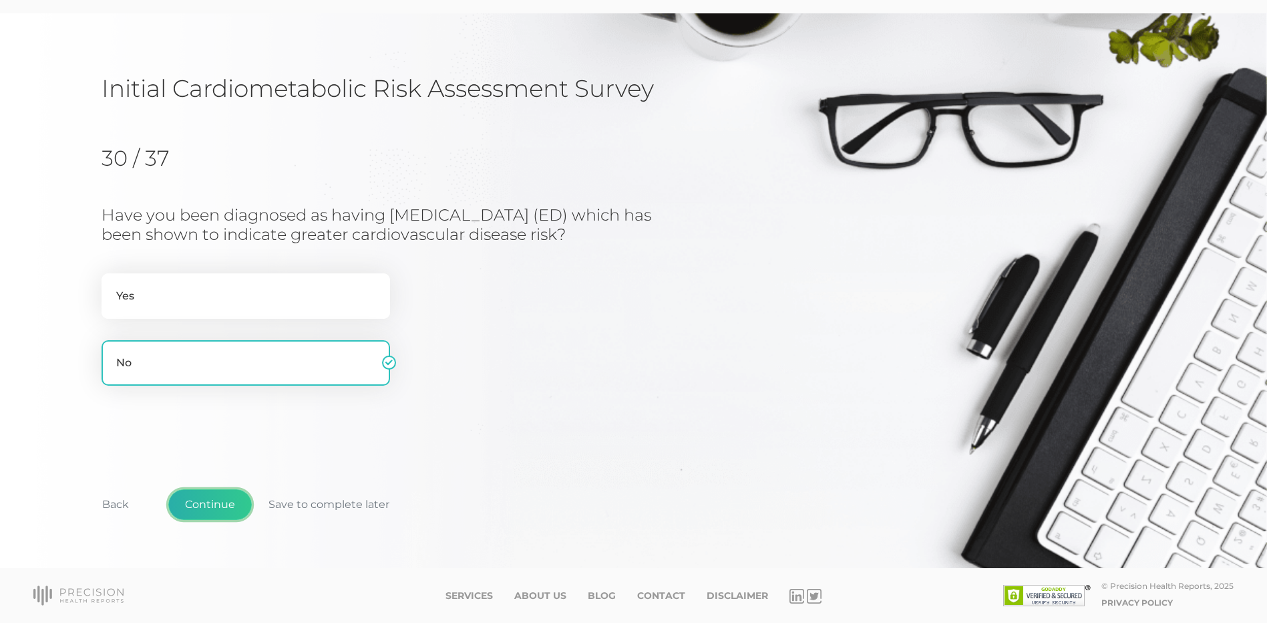
click at [230, 509] on button "Continue" at bounding box center [209, 504] width 83 height 31
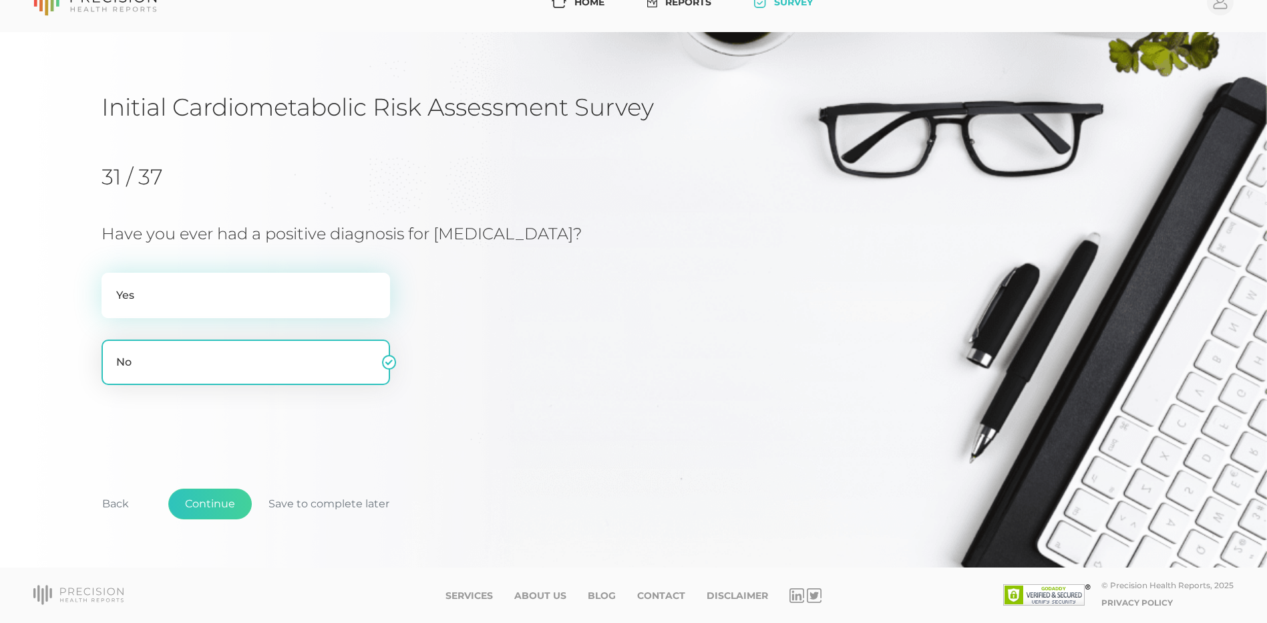
click at [221, 302] on label "Yes" at bounding box center [246, 295] width 289 height 45
click at [112, 286] on input "Yes" at bounding box center [107, 279] width 11 height 13
radio input "true"
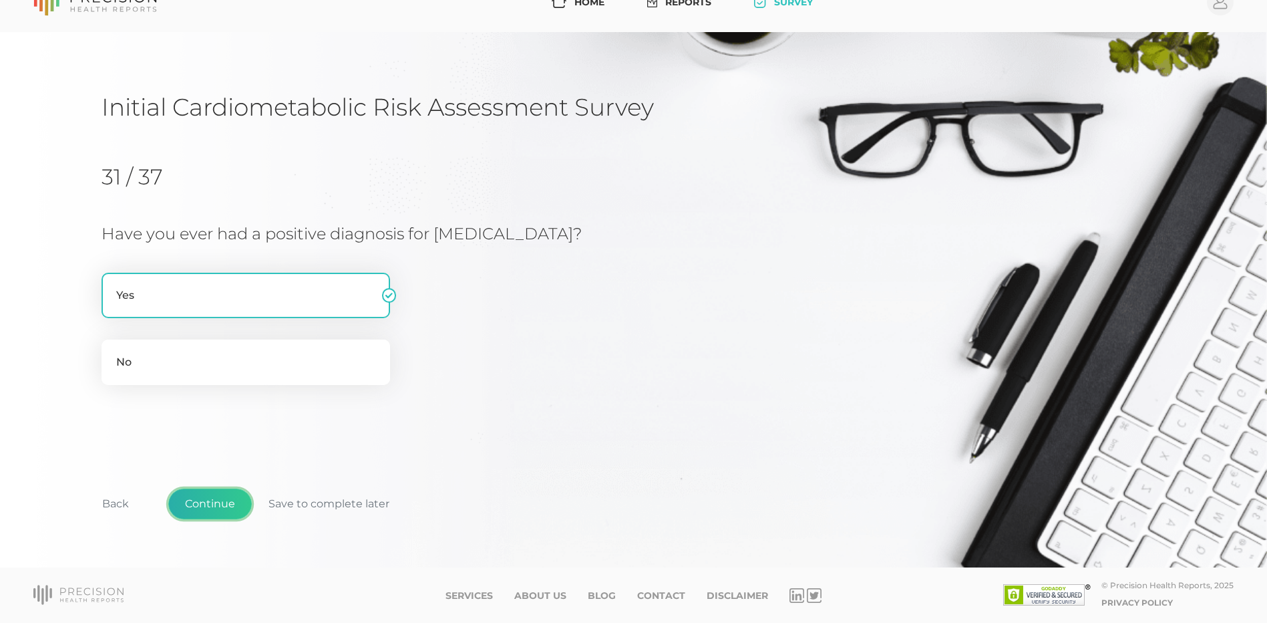
click at [202, 506] on button "Continue" at bounding box center [209, 503] width 83 height 31
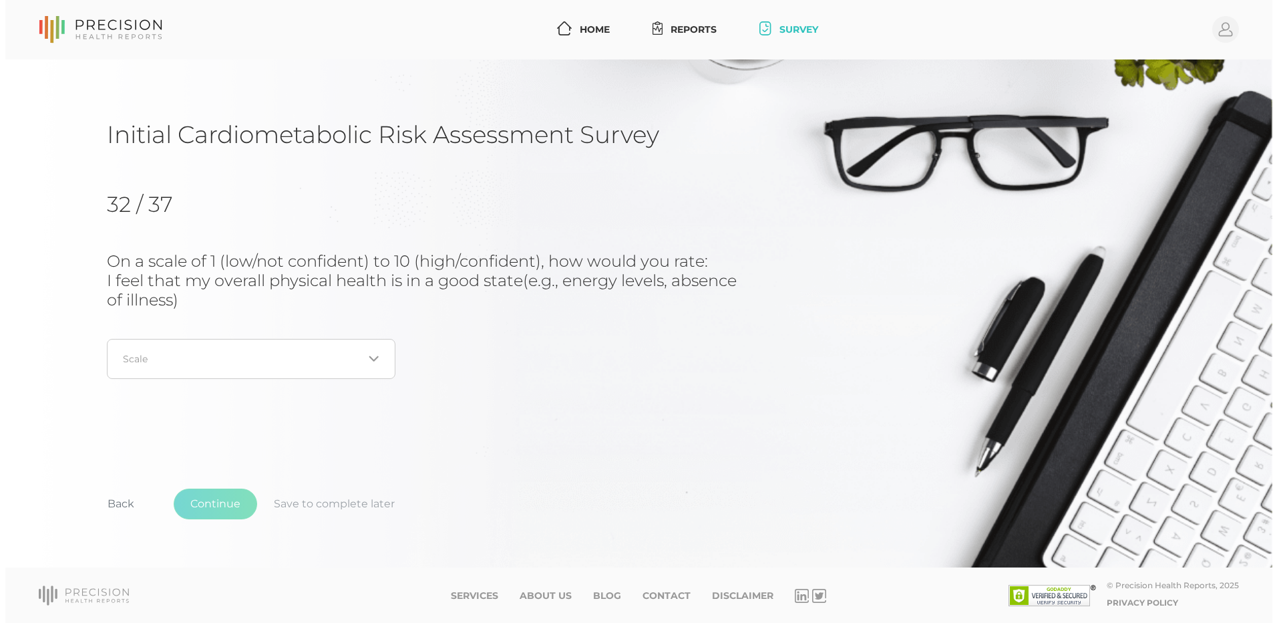
scroll to position [0, 0]
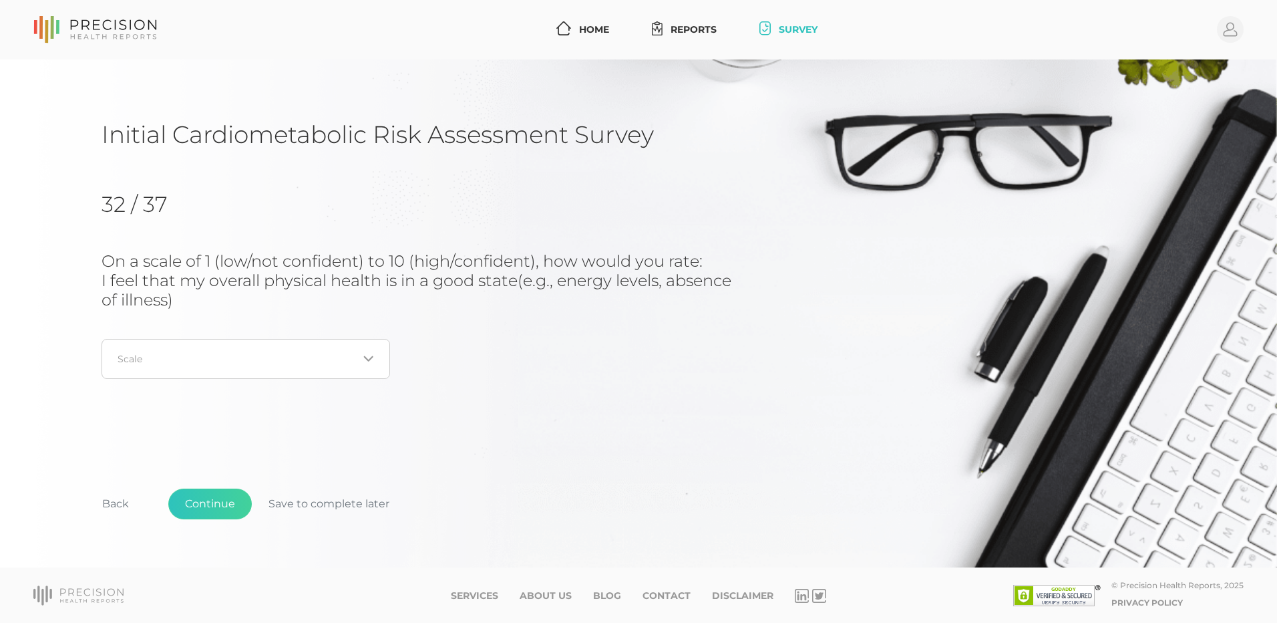
click at [368, 358] on icon "Search for option" at bounding box center [368, 358] width 11 height 11
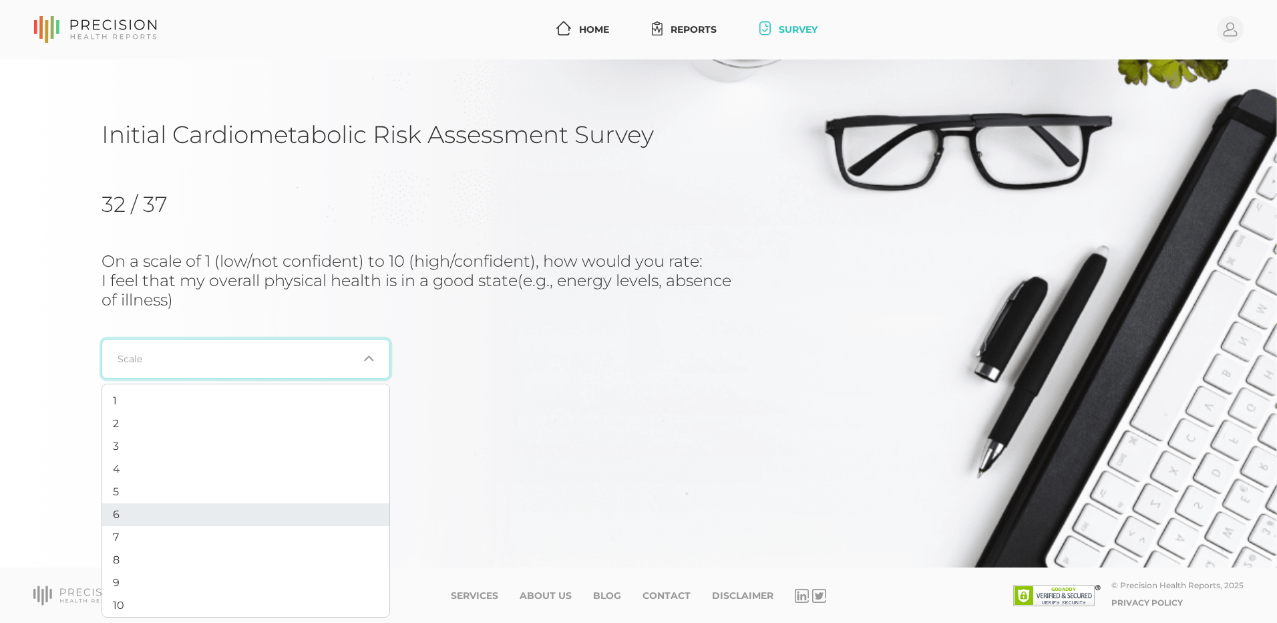
click at [186, 520] on li "6" at bounding box center [245, 514] width 287 height 23
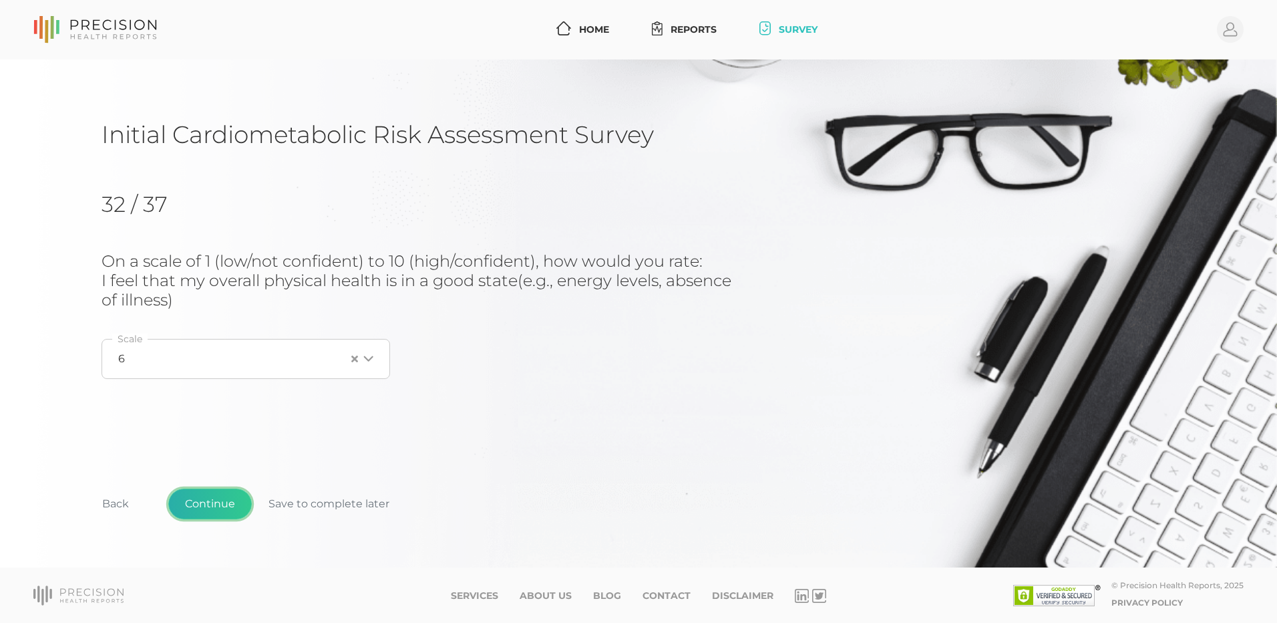
click at [202, 506] on button "Continue" at bounding box center [209, 503] width 83 height 31
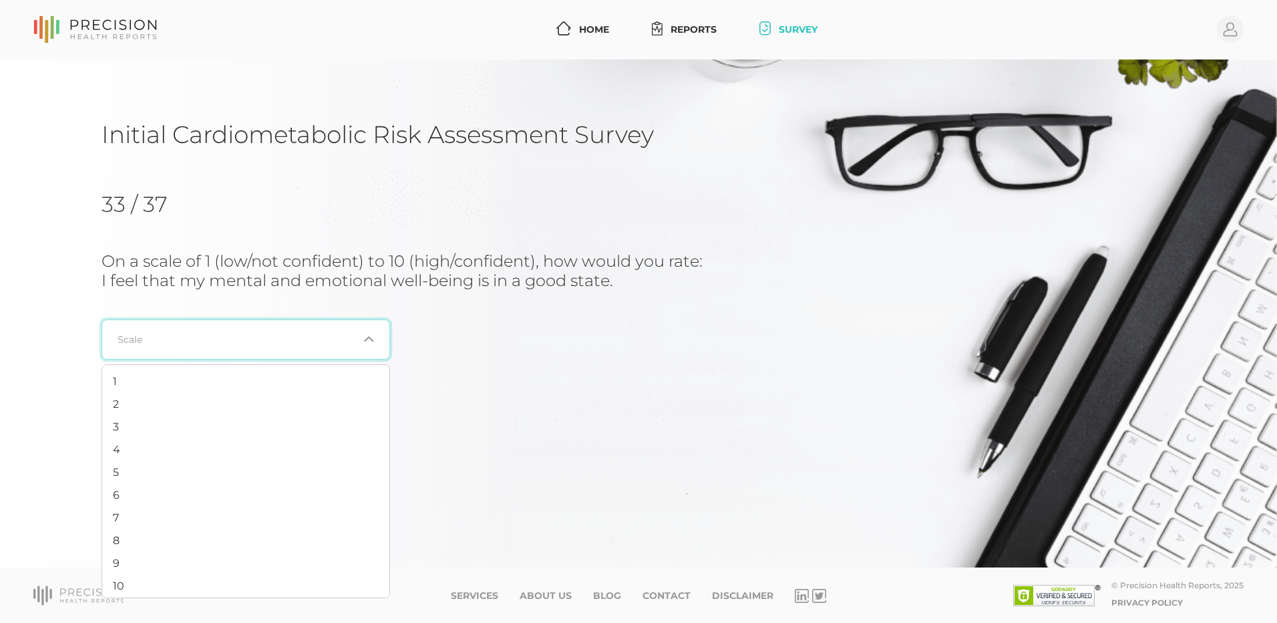
click at [368, 337] on icon "Search for option" at bounding box center [368, 338] width 11 height 11
click at [205, 555] on li "9" at bounding box center [245, 557] width 287 height 23
click at [218, 503] on button "Continue" at bounding box center [209, 503] width 83 height 31
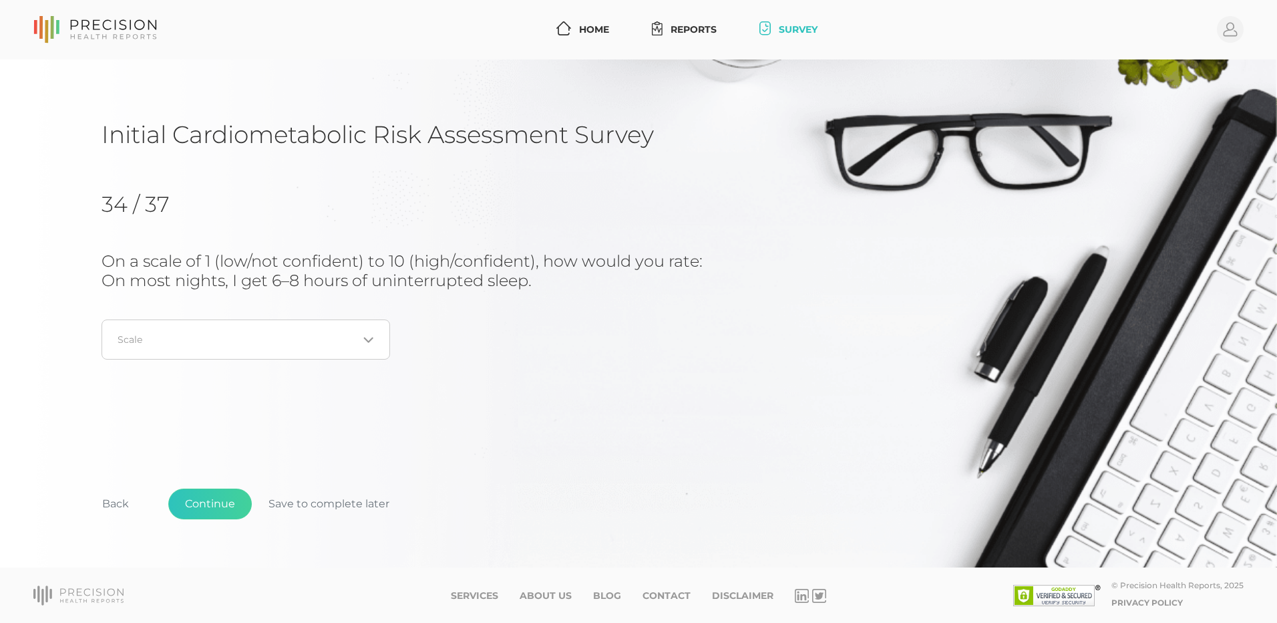
click at [367, 338] on icon "Search for option" at bounding box center [368, 340] width 11 height 11
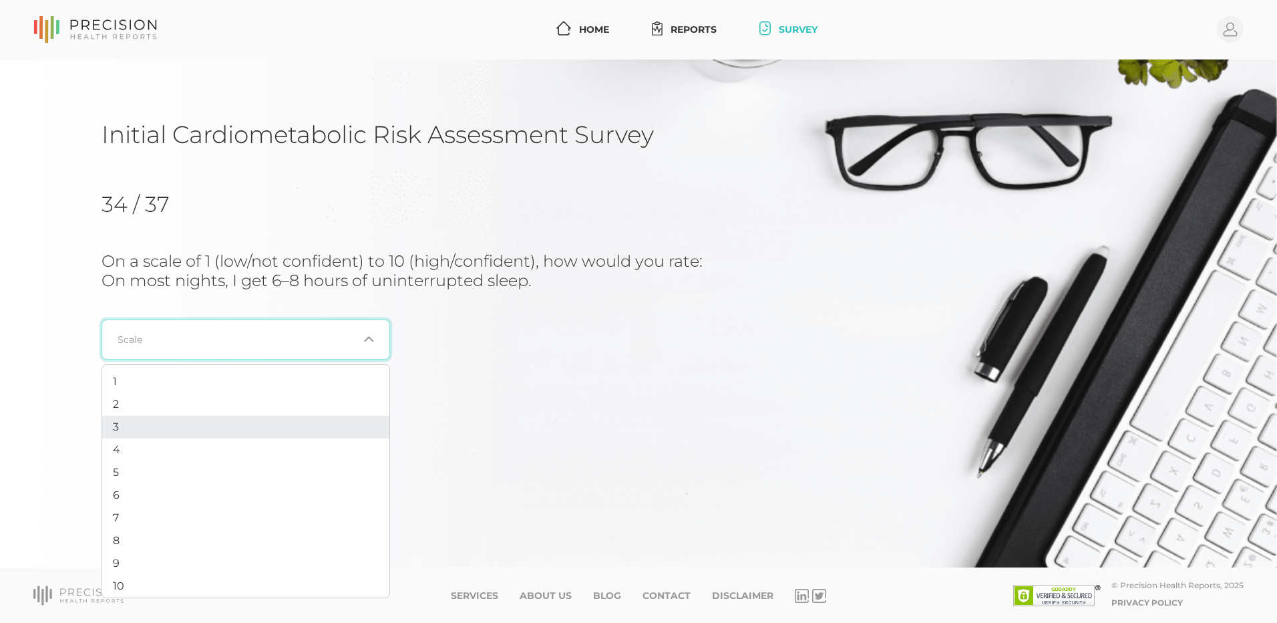
click at [208, 427] on li "3" at bounding box center [245, 426] width 287 height 23
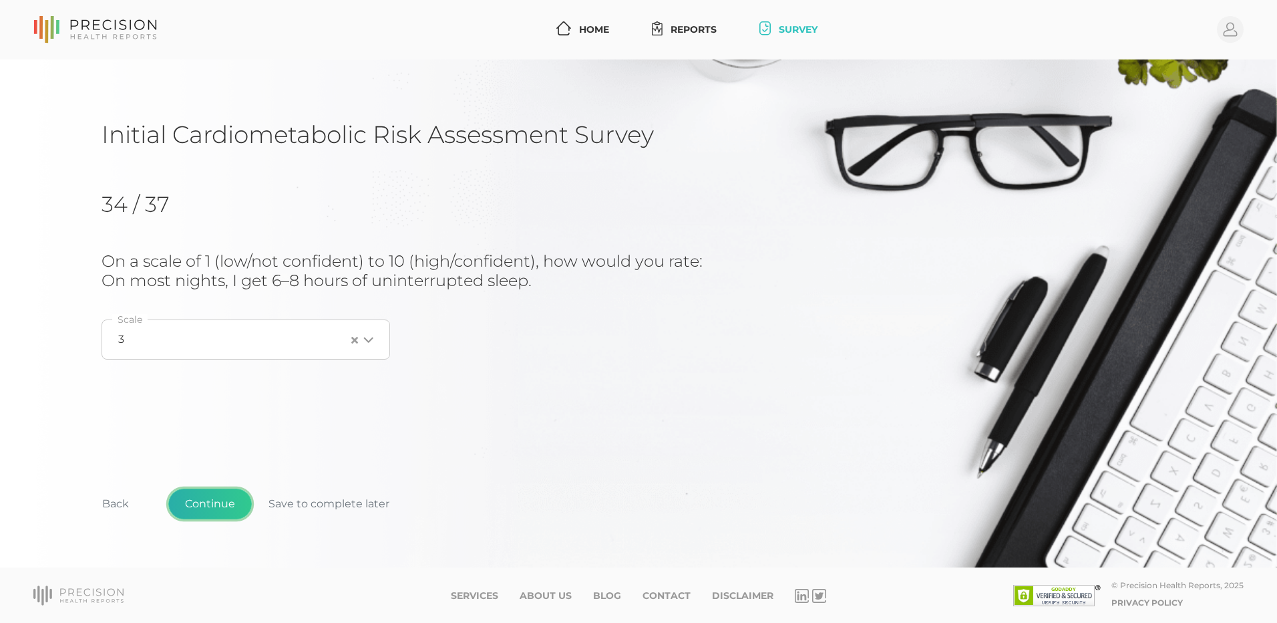
click at [218, 504] on button "Continue" at bounding box center [209, 503] width 83 height 31
click at [371, 340] on icon "Search for option" at bounding box center [368, 338] width 11 height 11
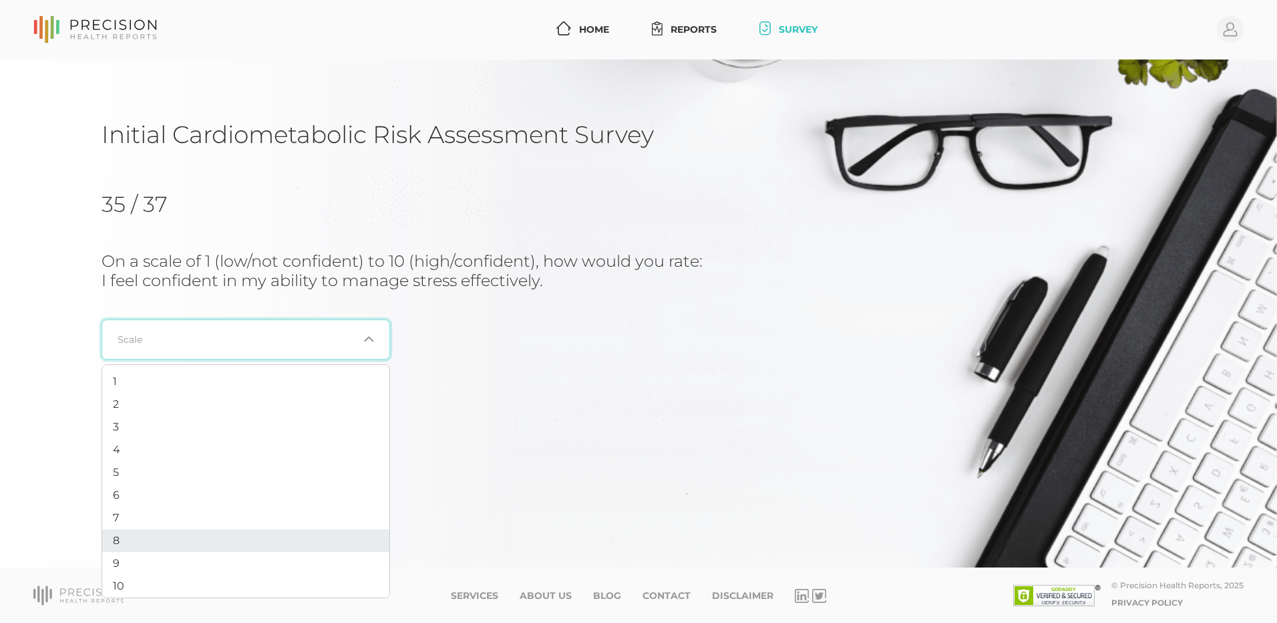
click at [246, 541] on li "8" at bounding box center [245, 540] width 287 height 23
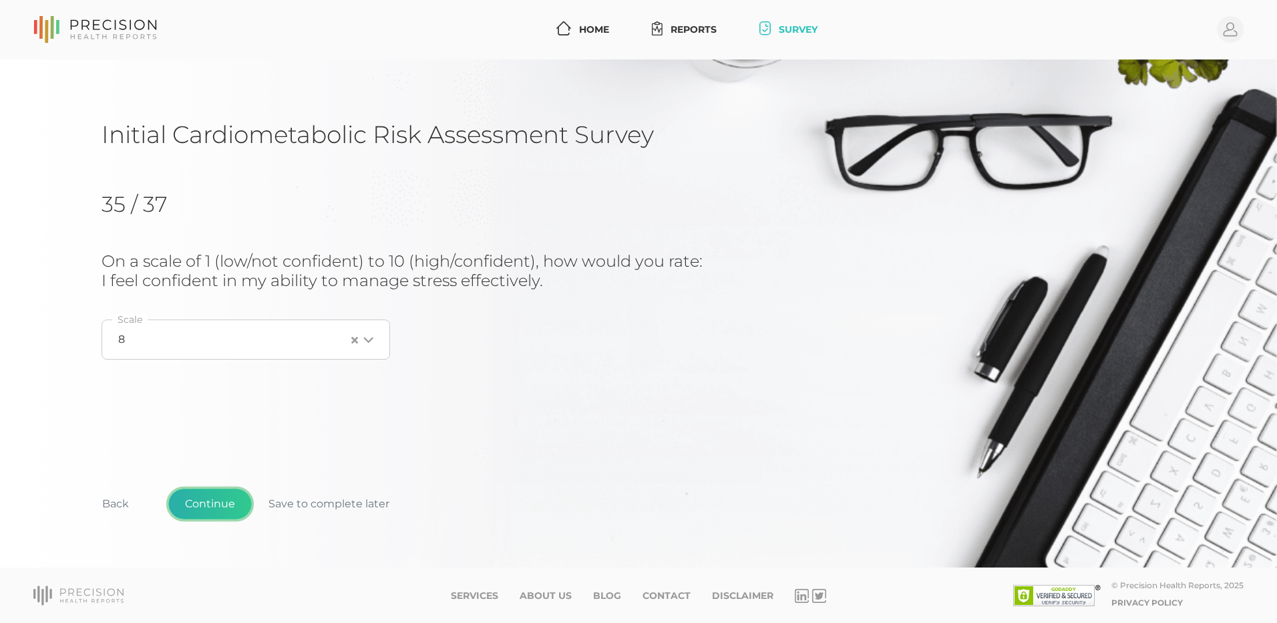
click at [221, 512] on button "Continue" at bounding box center [209, 503] width 83 height 31
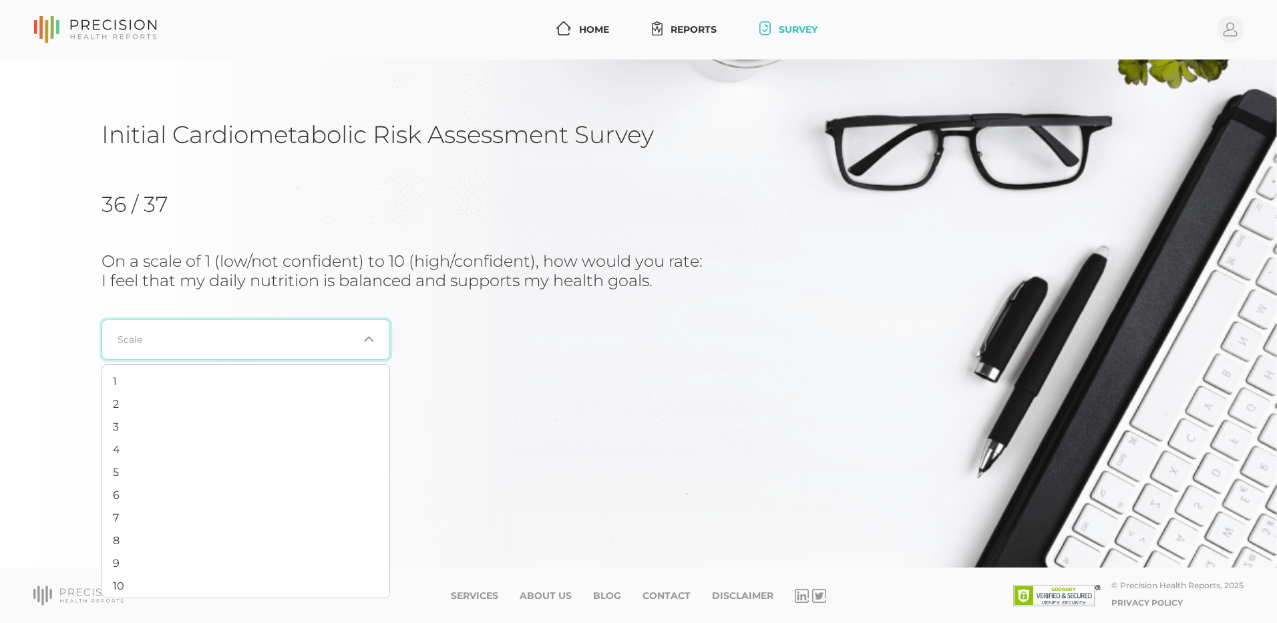
click at [369, 341] on icon "Search for option" at bounding box center [368, 338] width 11 height 11
click at [272, 516] on li "7" at bounding box center [245, 517] width 287 height 23
click at [212, 500] on button "Continue" at bounding box center [209, 503] width 83 height 31
click at [373, 343] on div "Loading..." at bounding box center [366, 339] width 16 height 13
click at [265, 470] on li "5" at bounding box center [245, 472] width 287 height 23
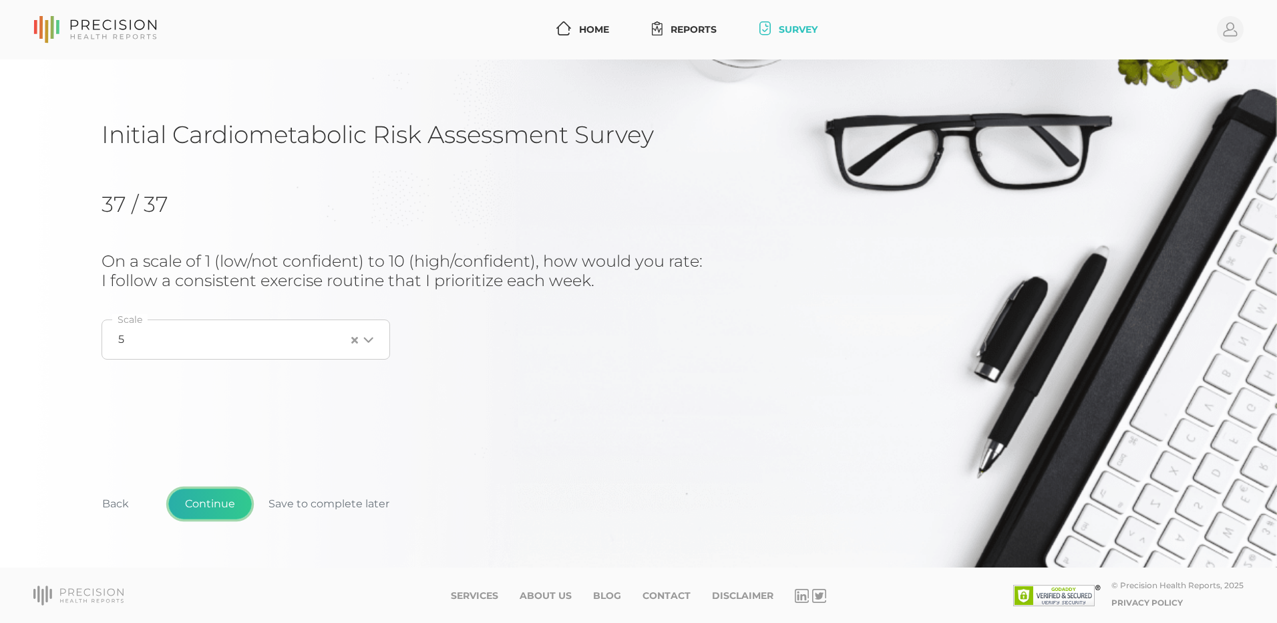
click at [234, 497] on button "Continue" at bounding box center [209, 503] width 83 height 31
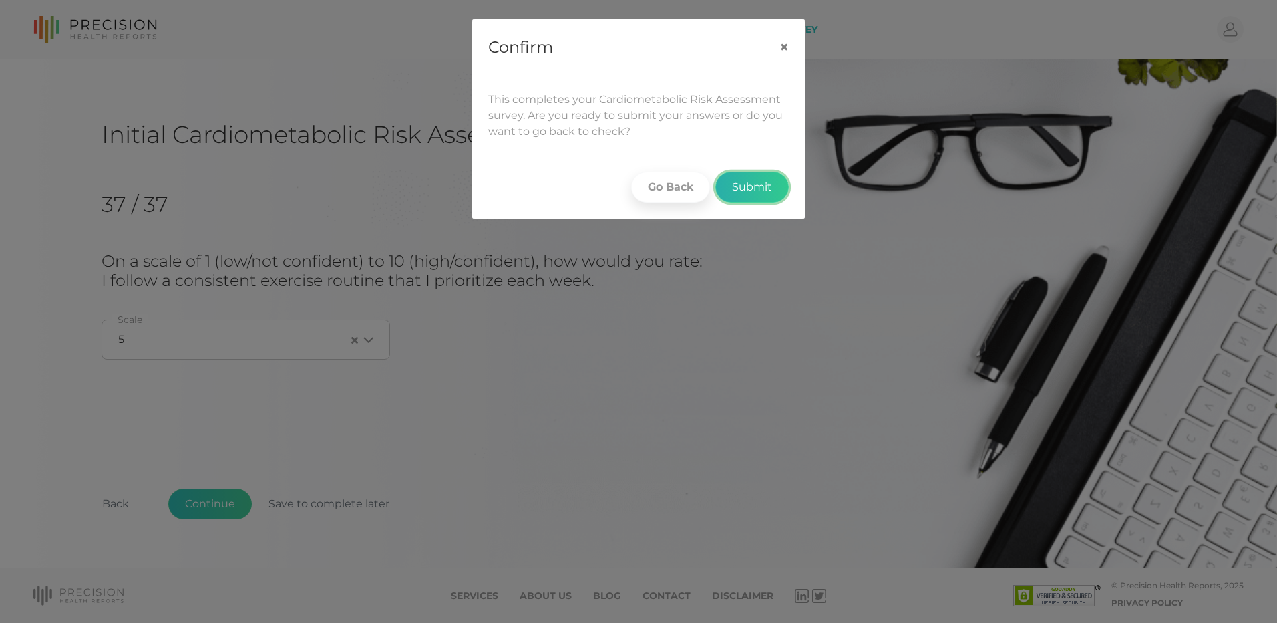
click at [749, 187] on button "Submit" at bounding box center [751, 187] width 73 height 31
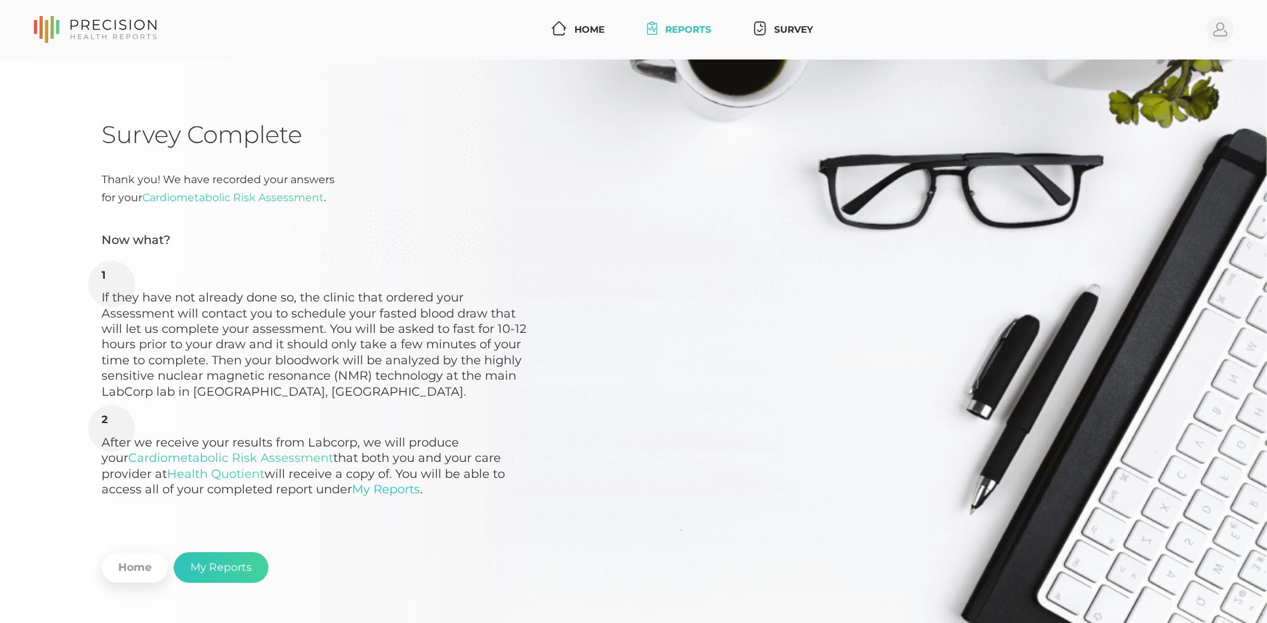
click at [682, 27] on link "Reports" at bounding box center [679, 29] width 75 height 25
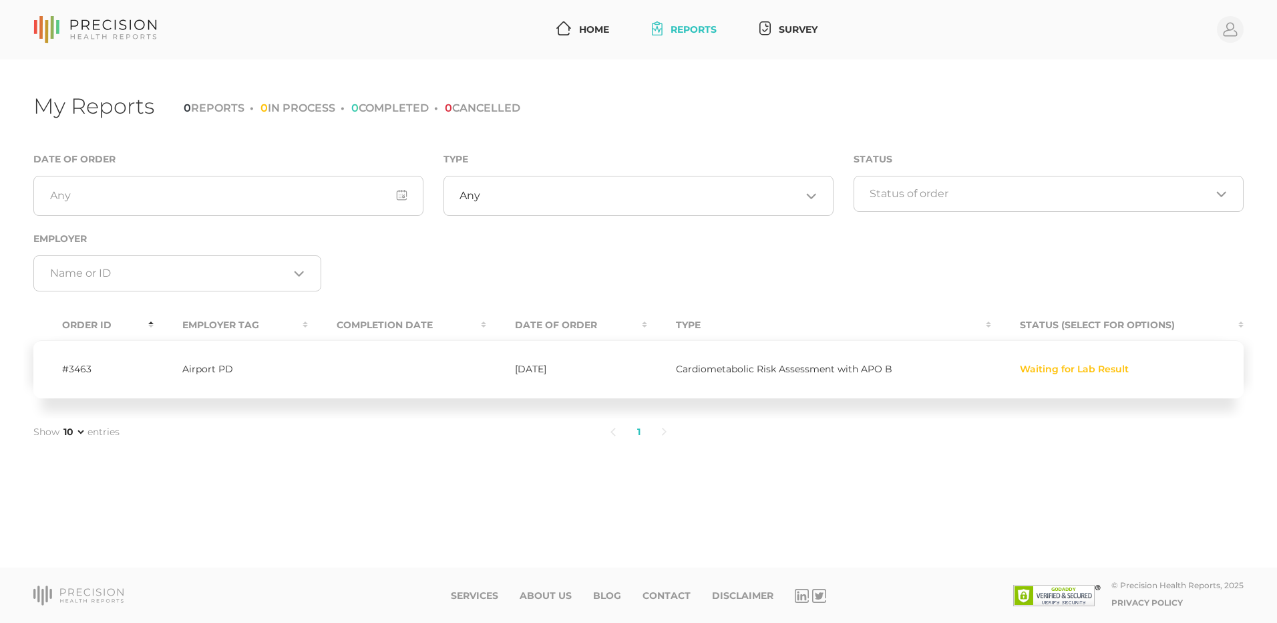
click at [1070, 326] on th "Status (Select for Options)" at bounding box center [1117, 325] width 252 height 30
click at [1088, 369] on span "Waiting for Lab Result" at bounding box center [1074, 369] width 109 height 11
